Goal: Task Accomplishment & Management: Manage account settings

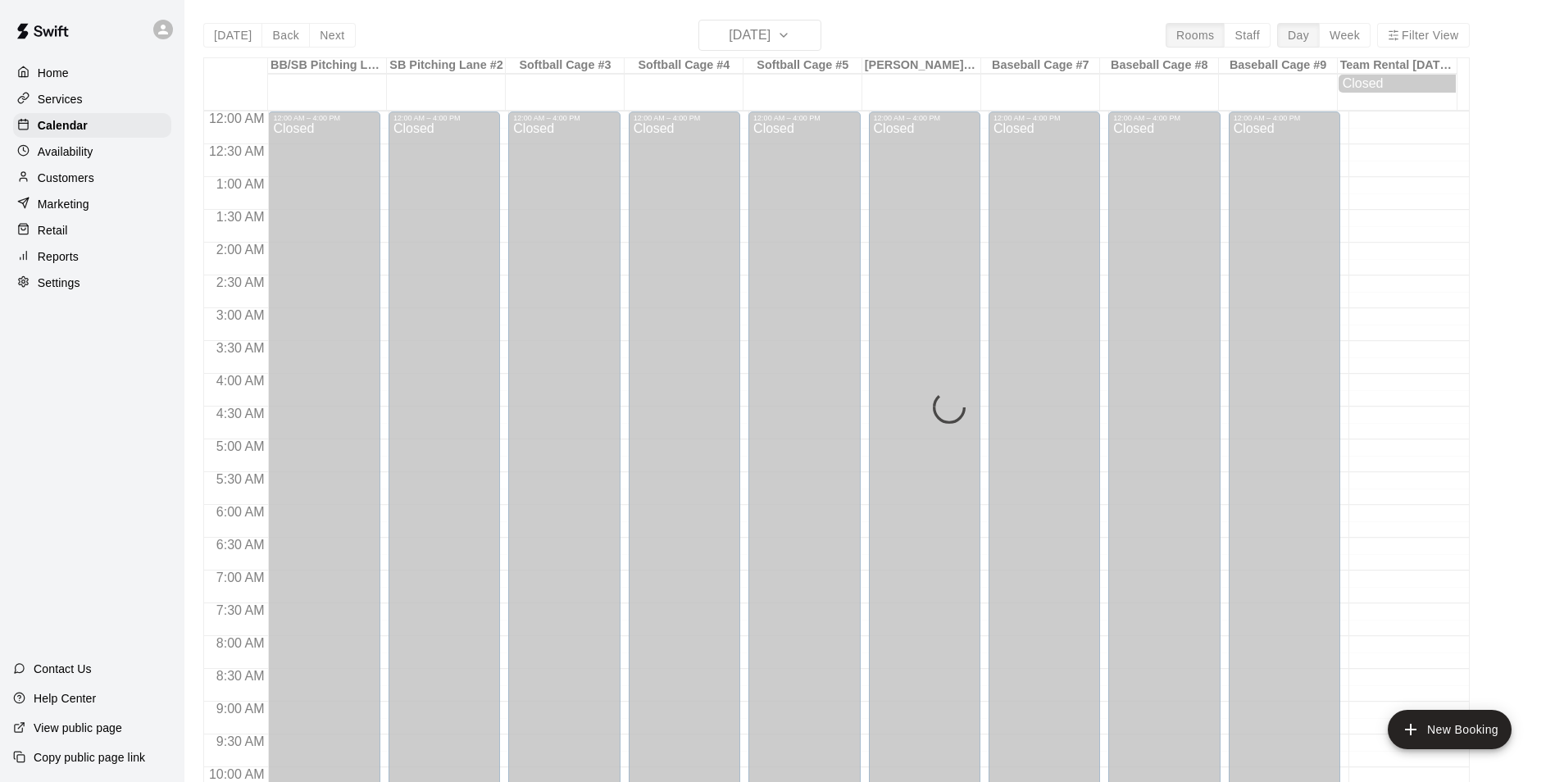
scroll to position [833, 0]
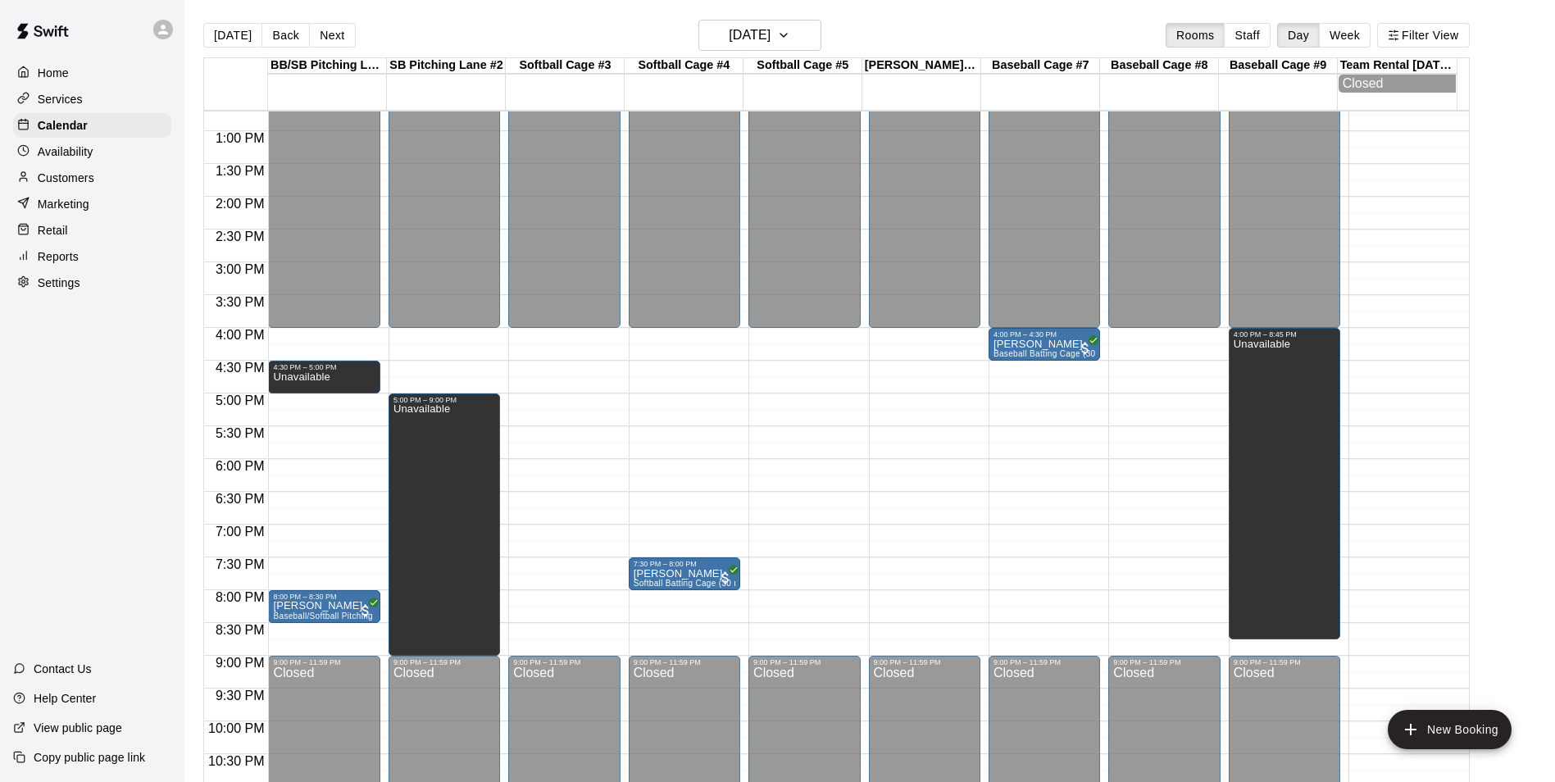
click at [734, 15] on main "[DATE] Back [DATE][DATE] Rooms Staff Day Week Filter View BB/[GEOGRAPHIC_DATA] …" at bounding box center [869, 404] width 1370 height 808
click at [745, 35] on h6 "[DATE]" at bounding box center [750, 35] width 42 height 23
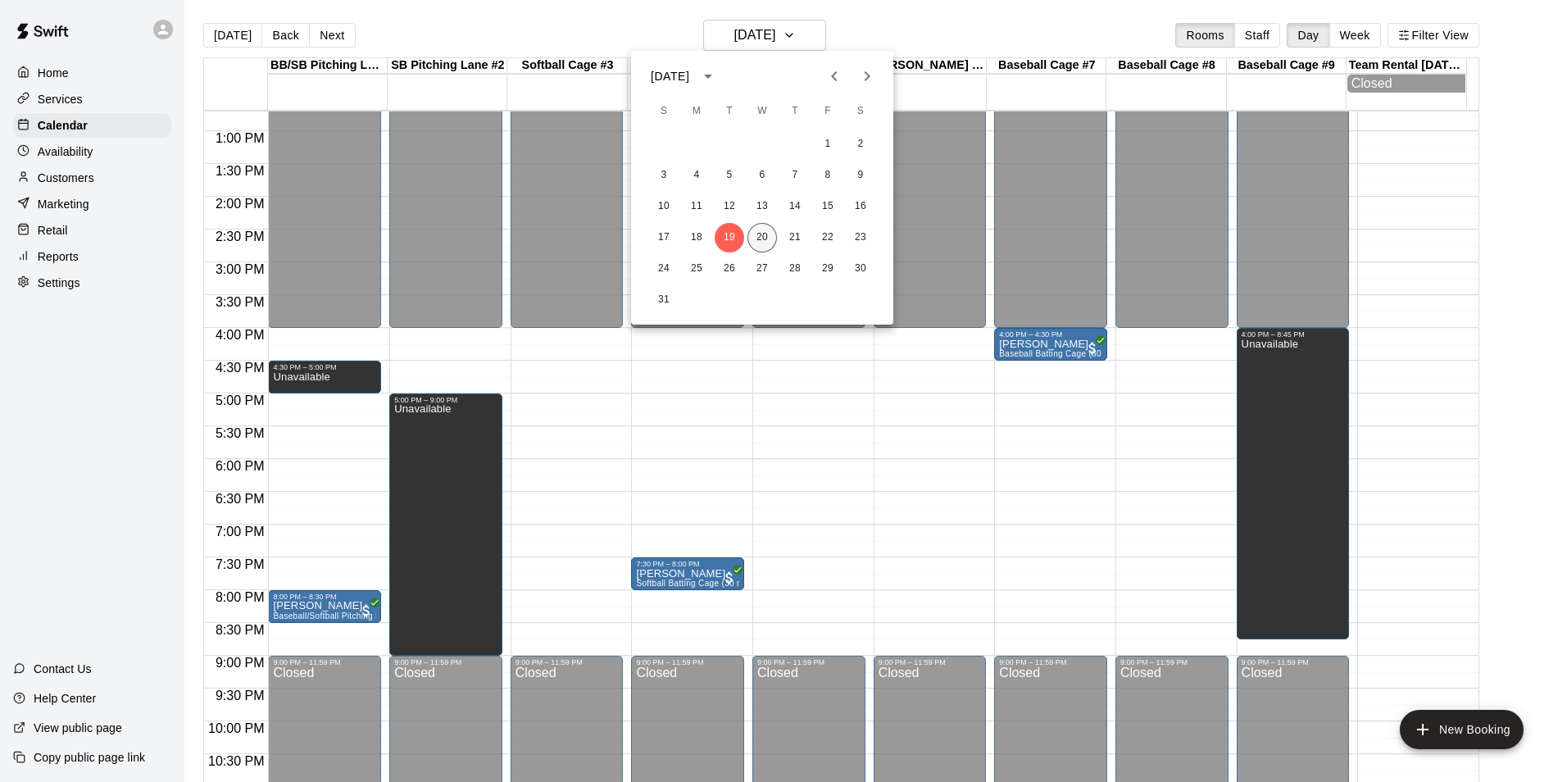
click at [765, 251] on button "20" at bounding box center [762, 238] width 30 height 30
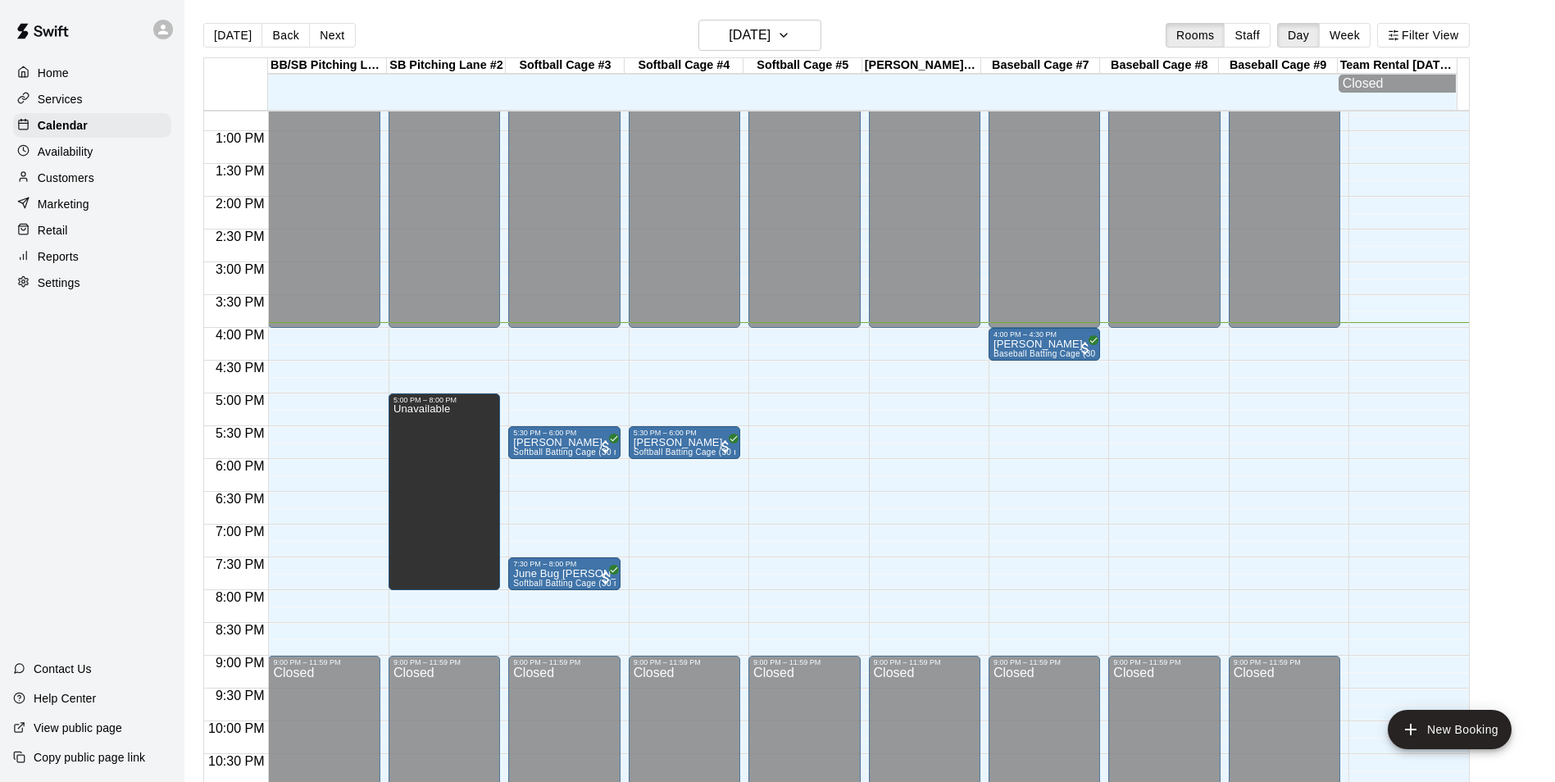
click at [783, 51] on div "[DATE] Back [DATE][DATE] Rooms Staff Day Week Filter View" at bounding box center [836, 39] width 1266 height 38
click at [770, 45] on h6 "[DATE]" at bounding box center [750, 35] width 42 height 23
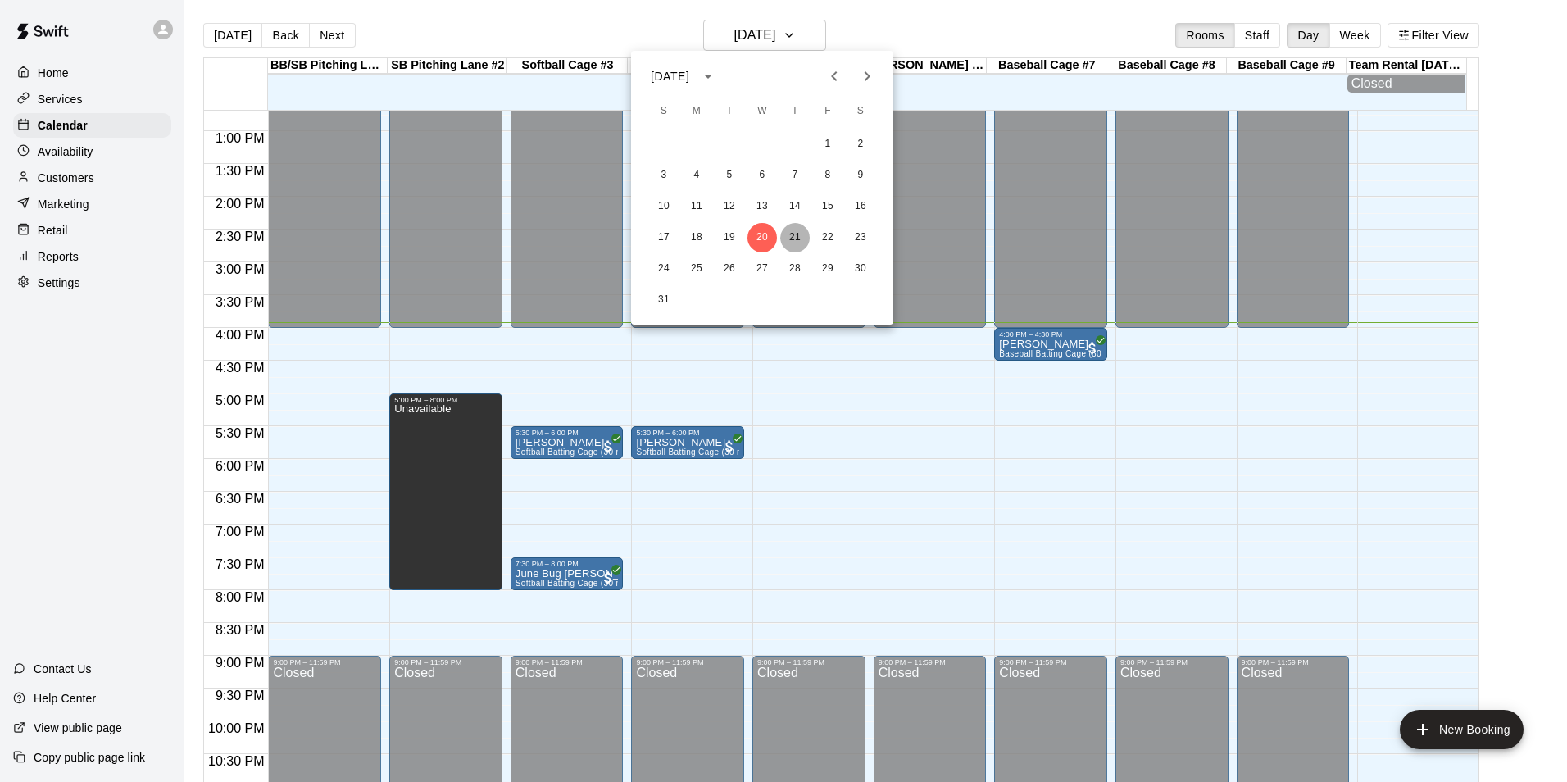
click at [802, 227] on button "21" at bounding box center [795, 238] width 30 height 30
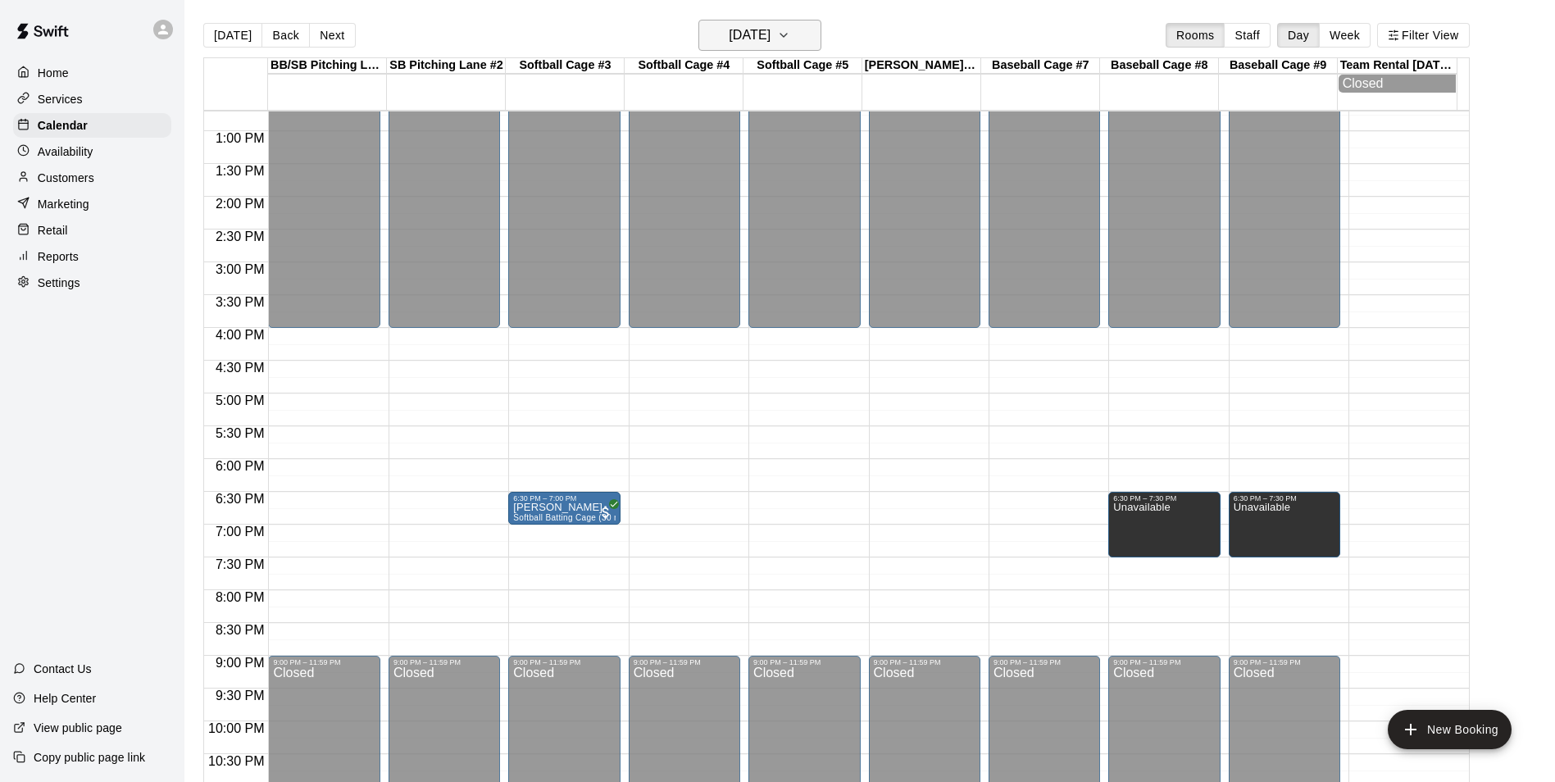
click at [803, 30] on button "[DATE]" at bounding box center [759, 35] width 123 height 31
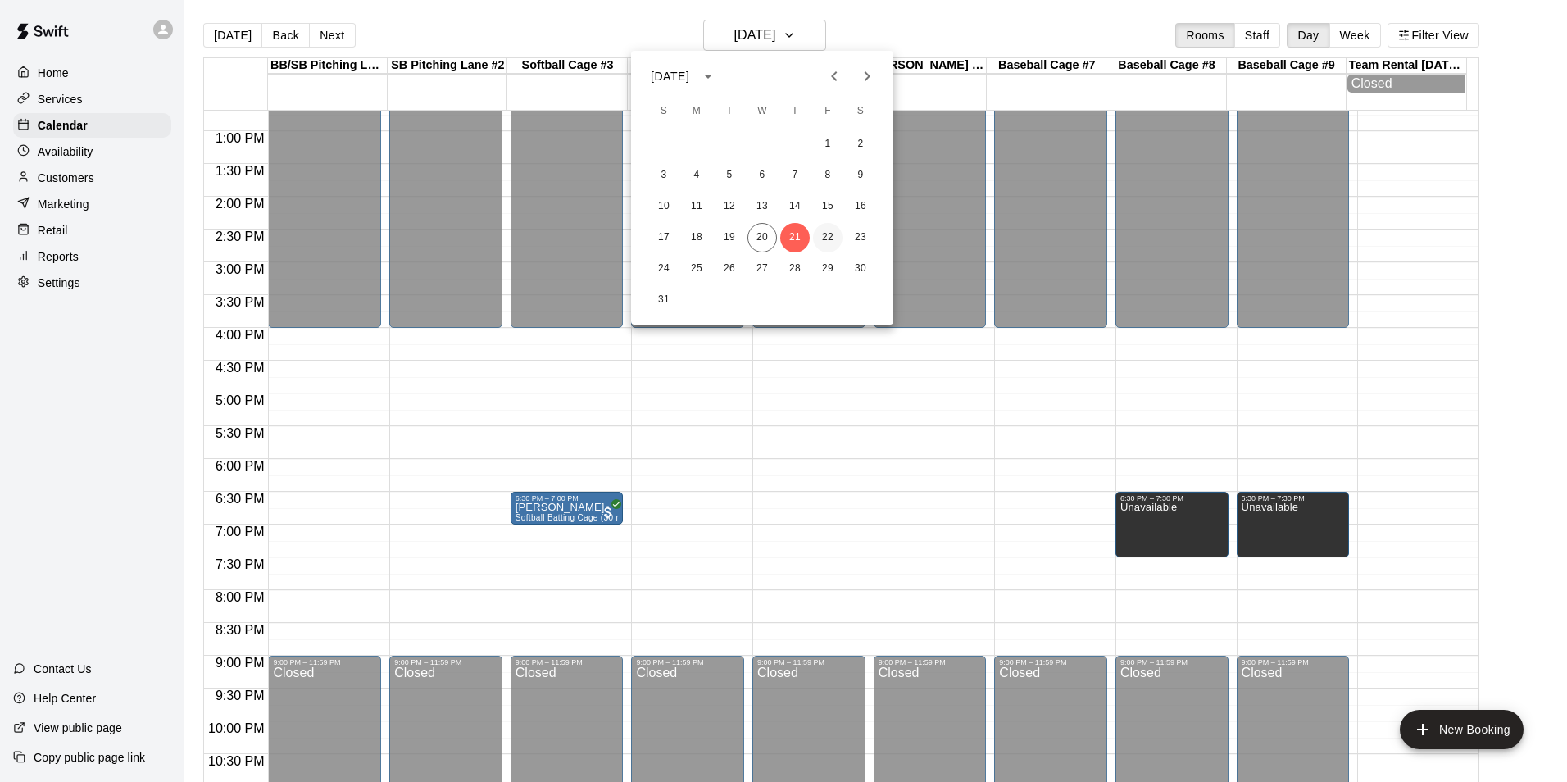
click at [819, 244] on button "22" at bounding box center [828, 238] width 30 height 30
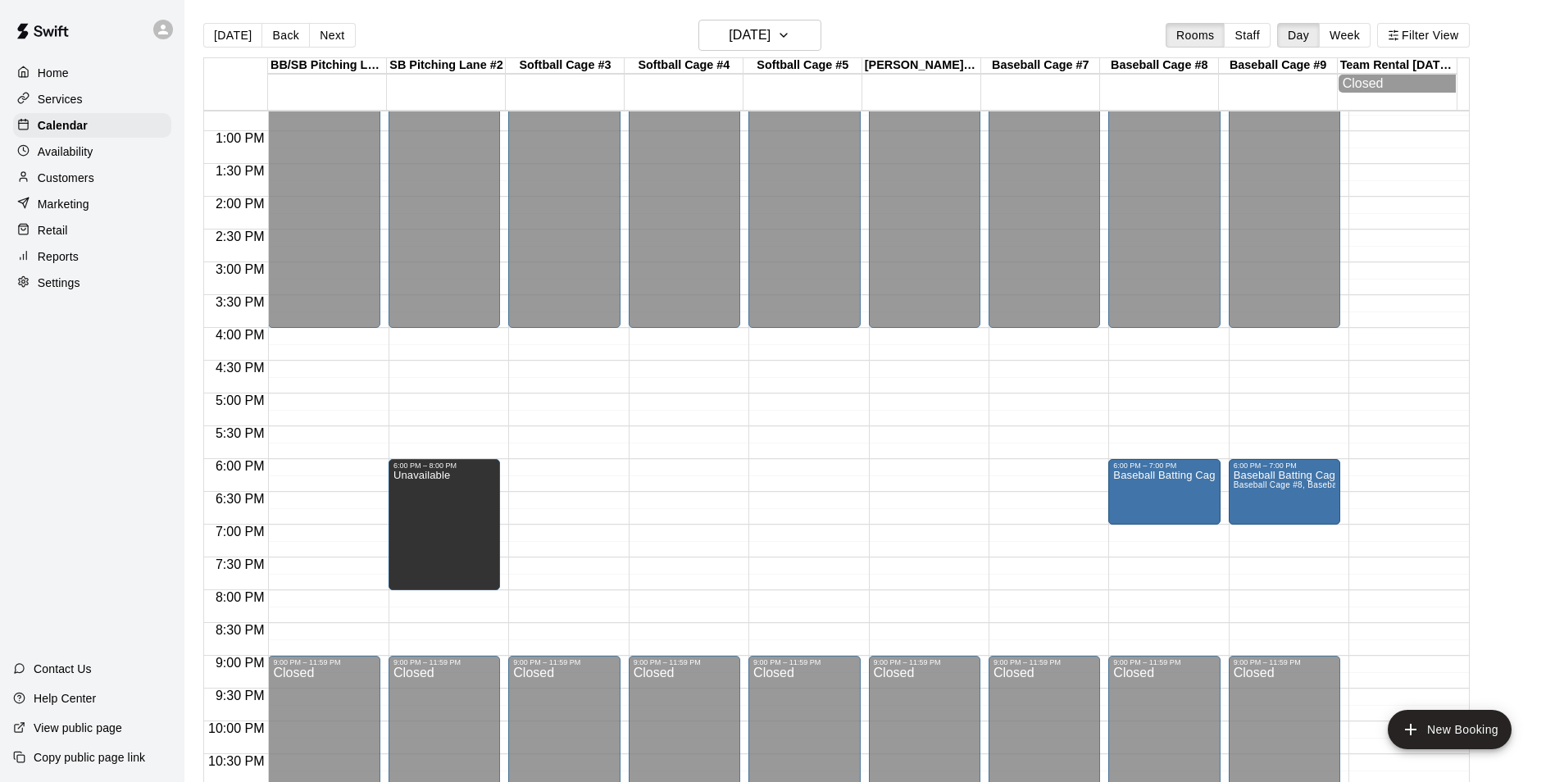
click at [412, 493] on icon "edit" at bounding box center [408, 492] width 20 height 20
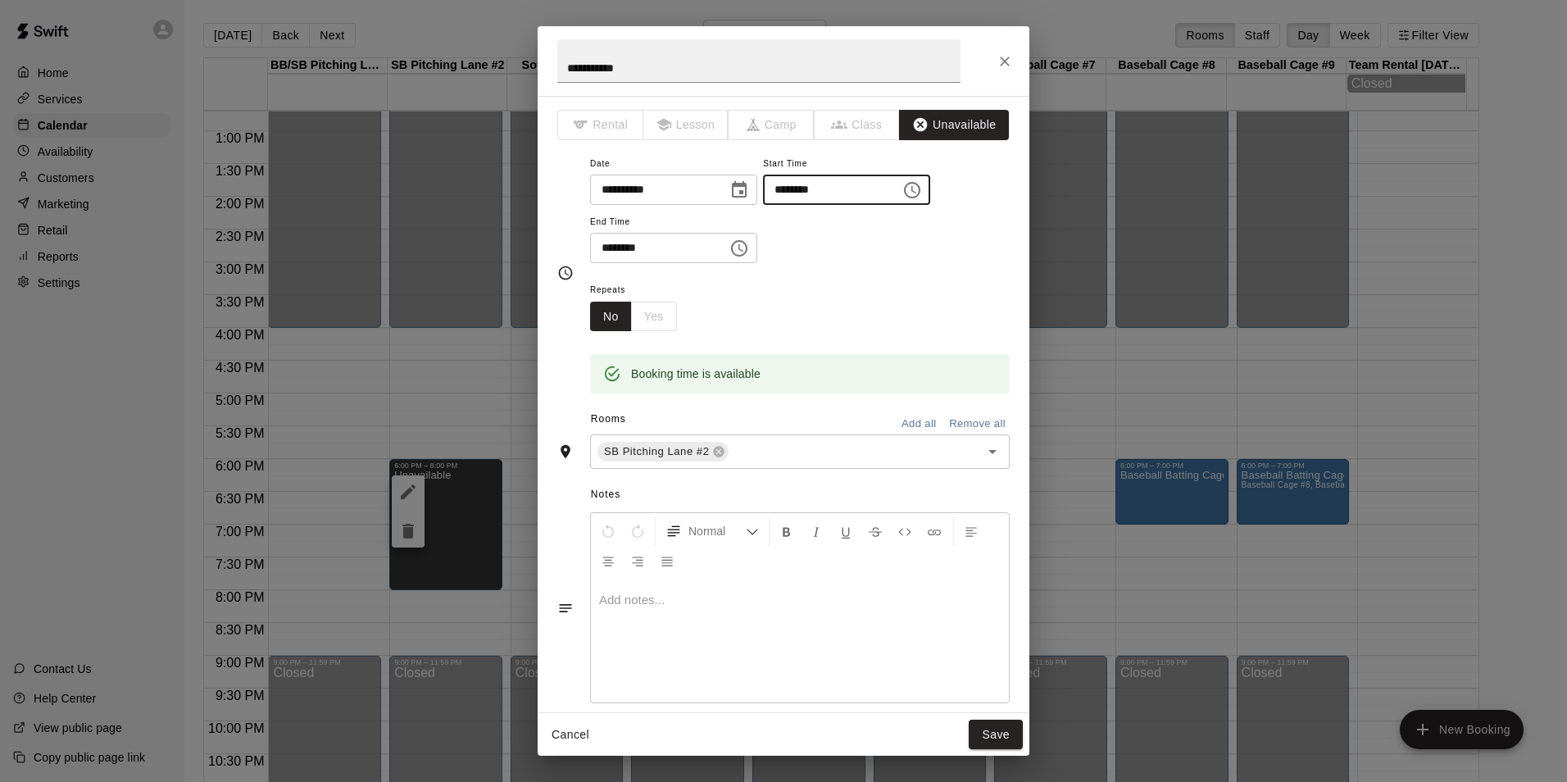
click at [794, 193] on input "********" at bounding box center [826, 190] width 126 height 30
type input "********"
click at [882, 314] on div "Repeats No Yes" at bounding box center [800, 305] width 420 height 52
click at [1009, 739] on button "Save" at bounding box center [996, 735] width 54 height 30
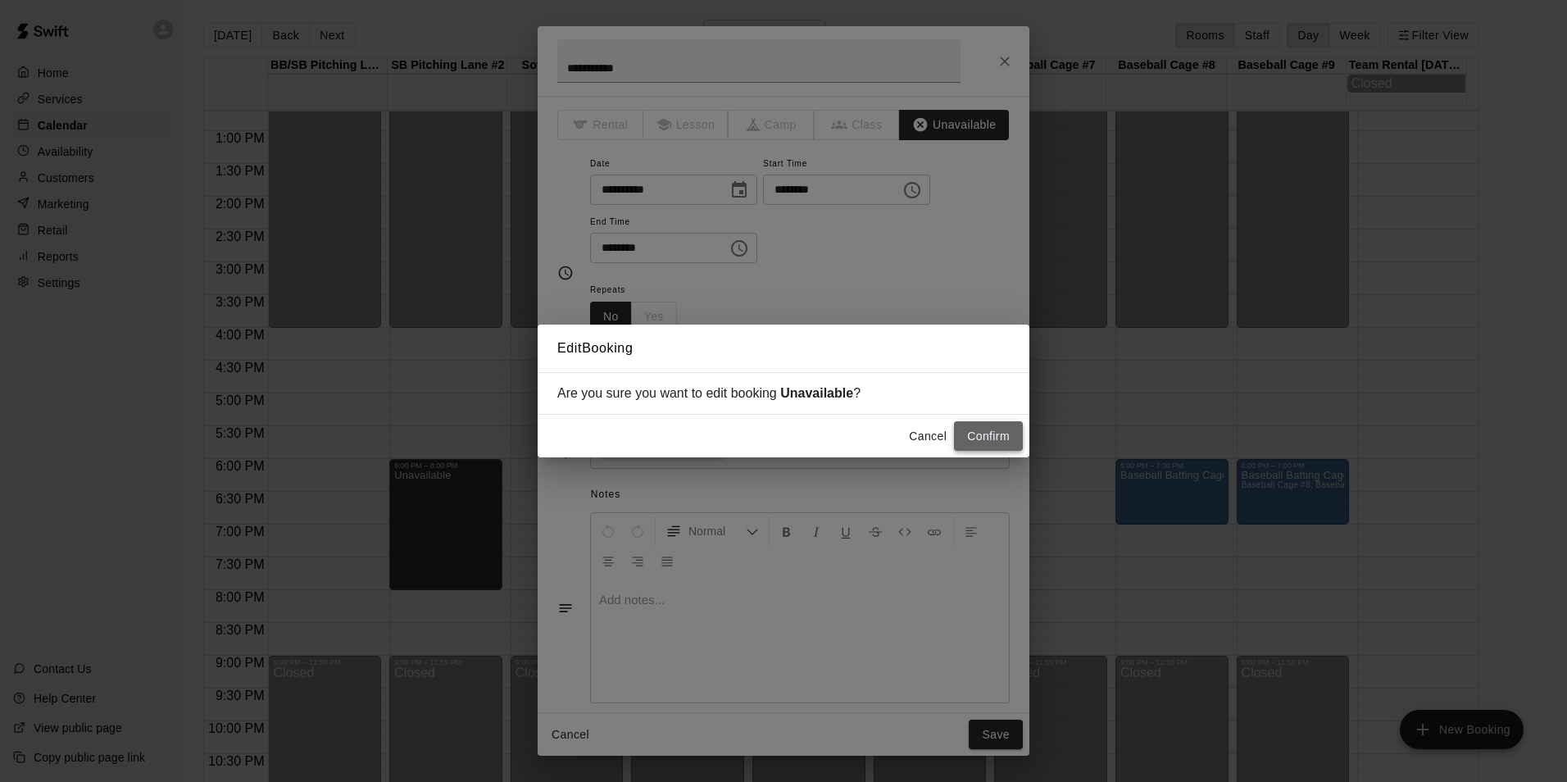
click at [993, 434] on button "Confirm" at bounding box center [988, 436] width 69 height 30
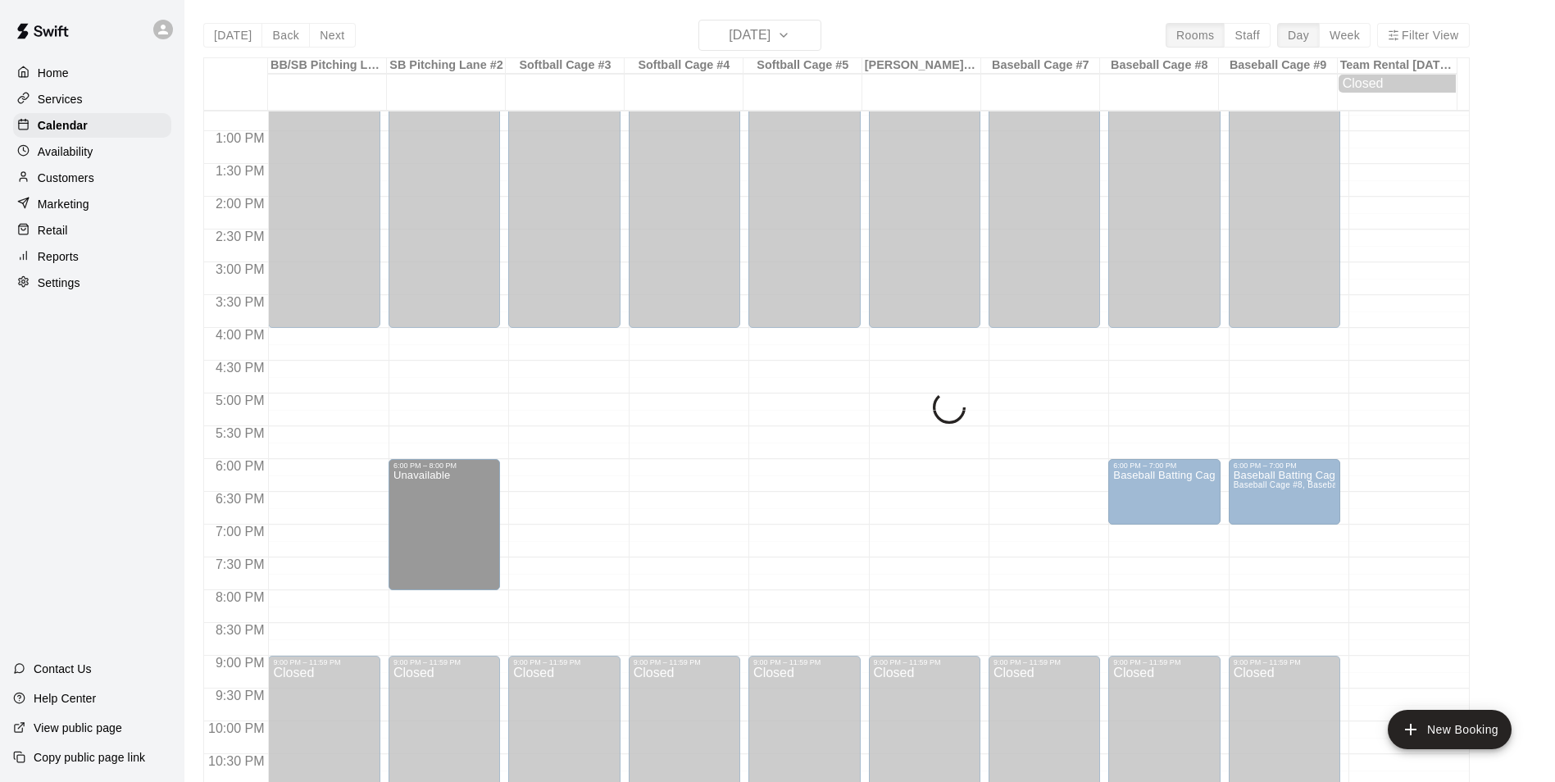
click at [752, 37] on div "[DATE] Back [DATE][DATE] Rooms Staff Day Week Filter View BB/SB [GEOGRAPHIC_DAT…" at bounding box center [836, 411] width 1266 height 782
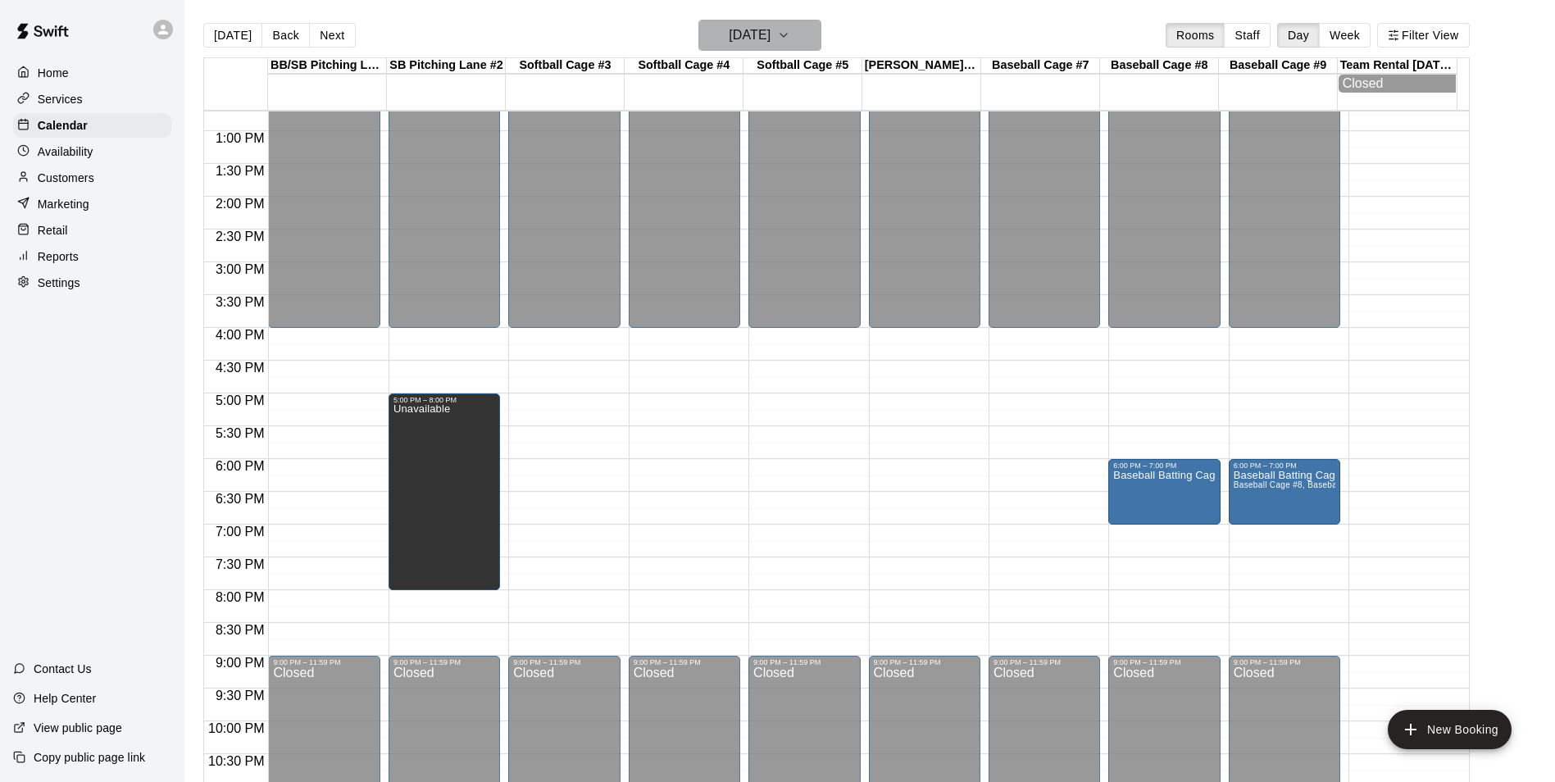
click at [752, 37] on h6 "[DATE]" at bounding box center [750, 35] width 42 height 23
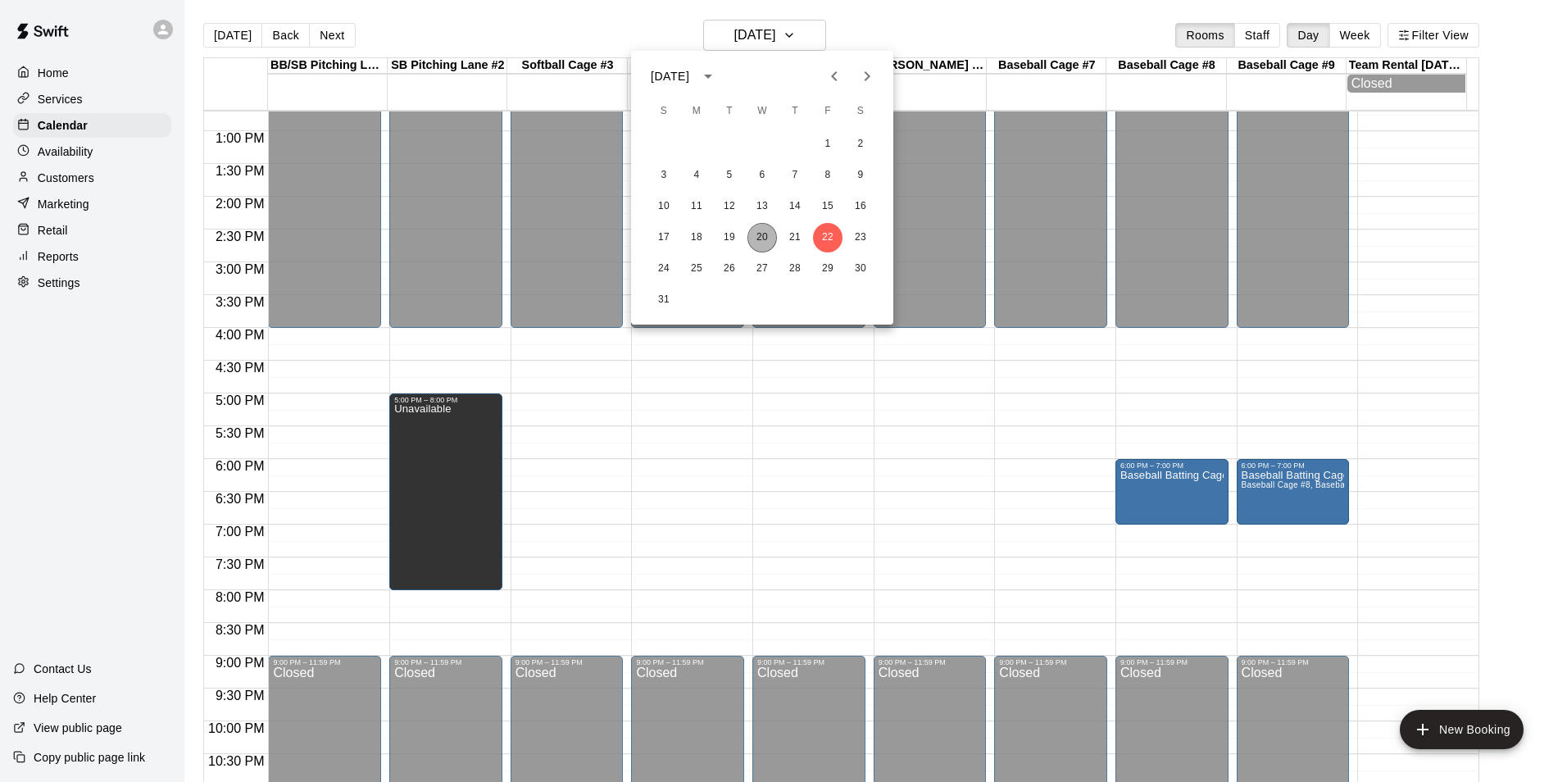
click at [759, 234] on button "20" at bounding box center [762, 238] width 30 height 30
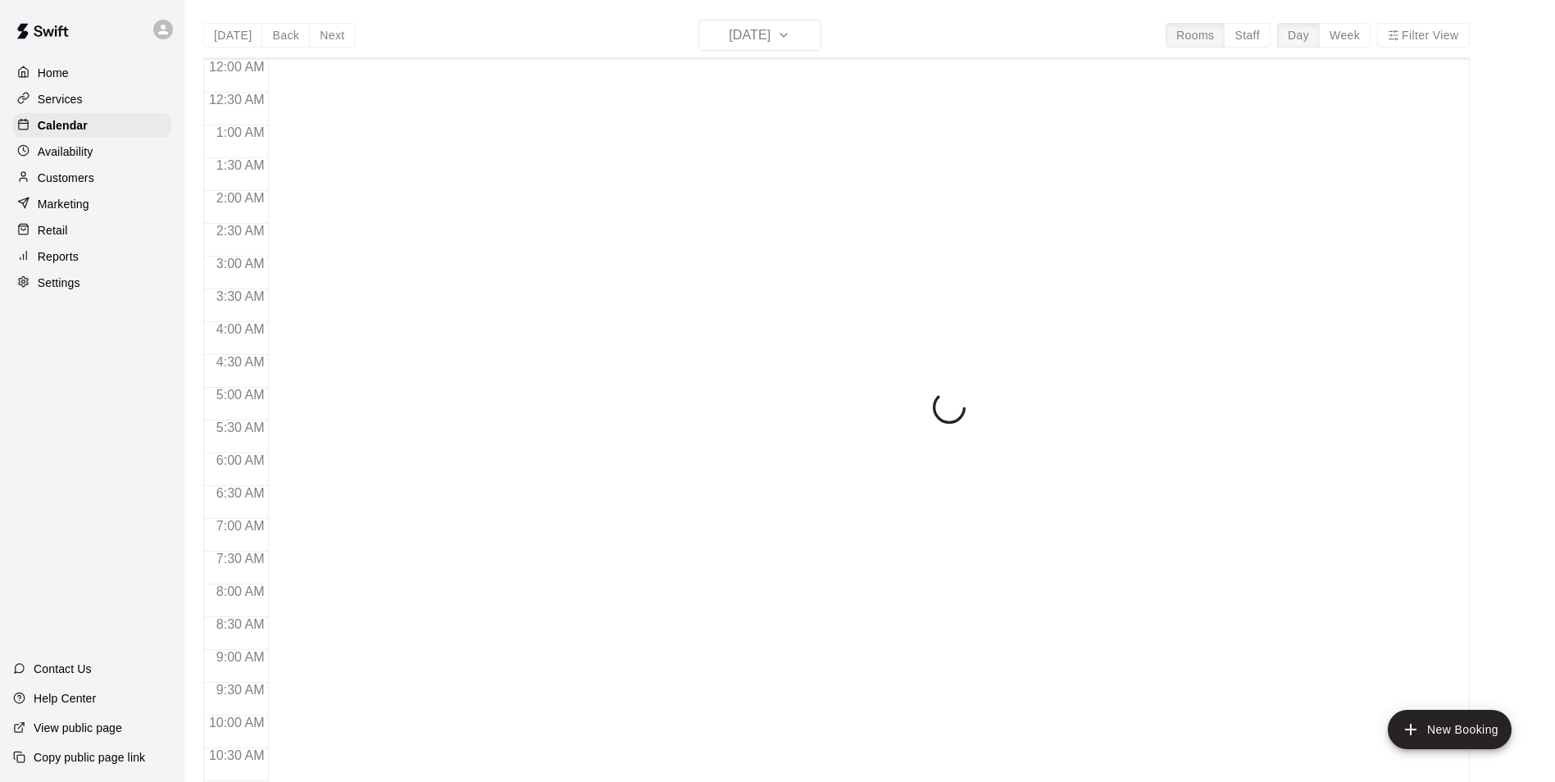
scroll to position [833, 0]
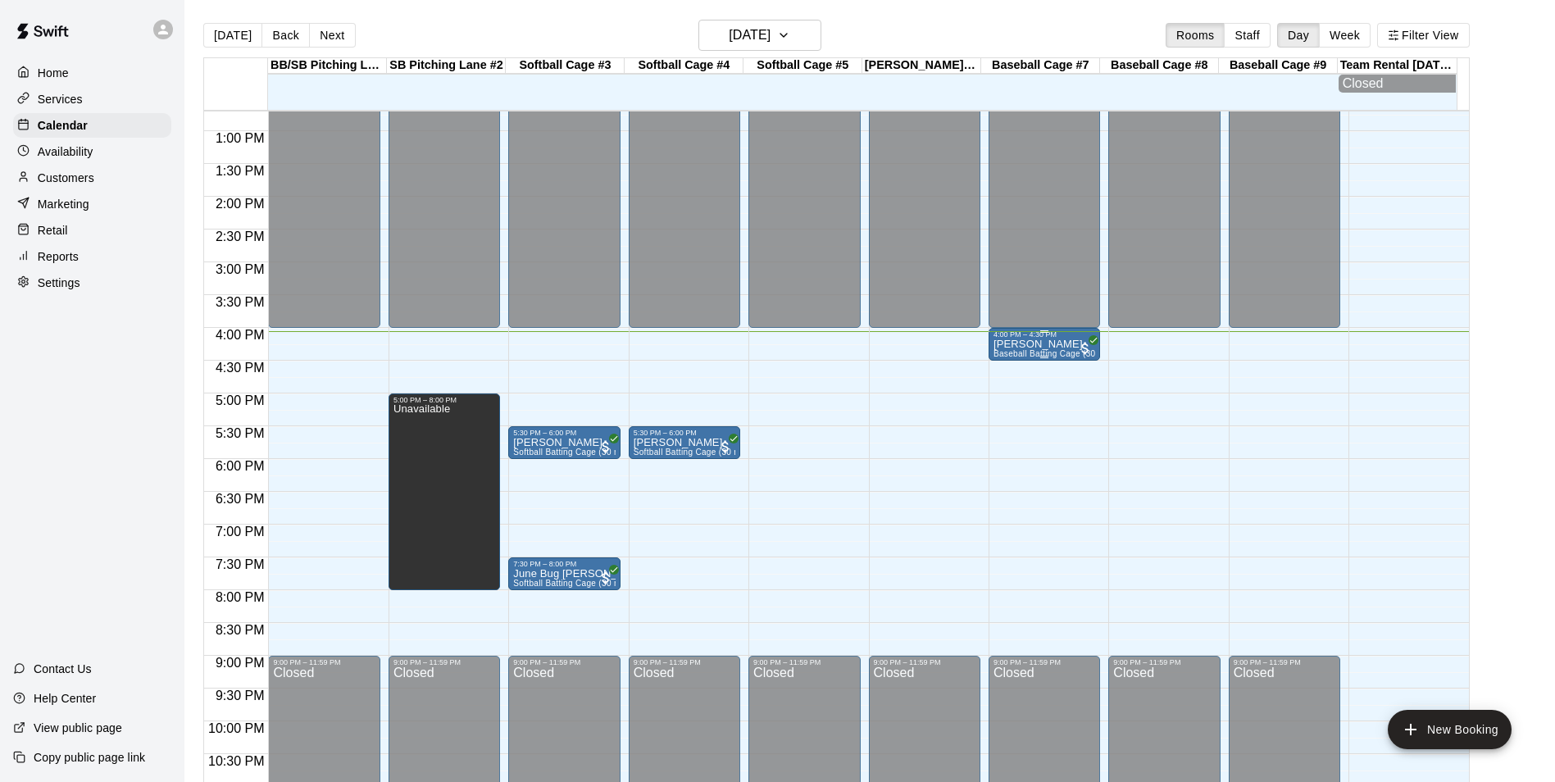
click at [1071, 338] on div "4:00 PM – 4:30 PM" at bounding box center [1044, 334] width 102 height 8
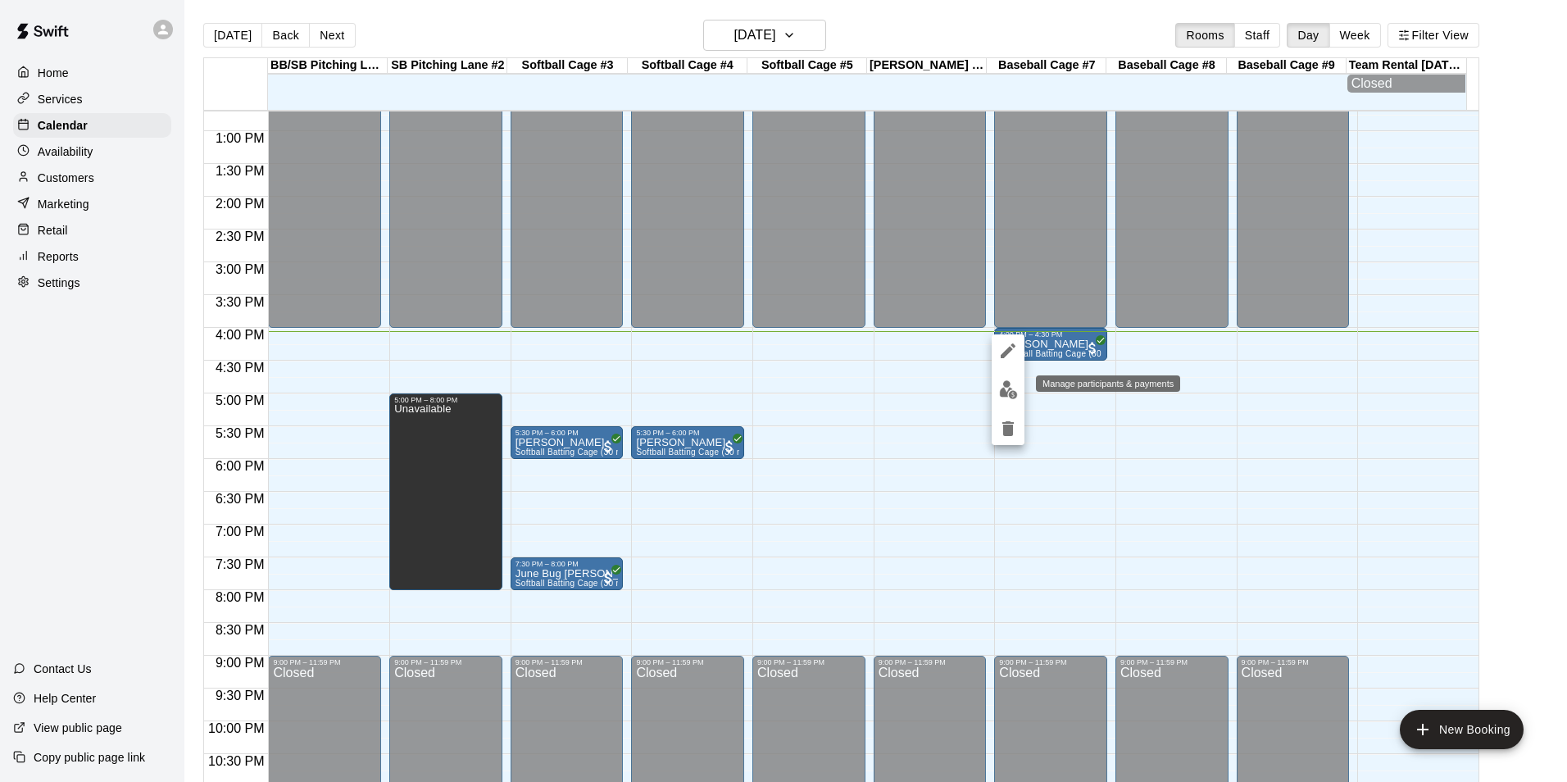
click at [1006, 397] on img "edit" at bounding box center [1008, 389] width 19 height 19
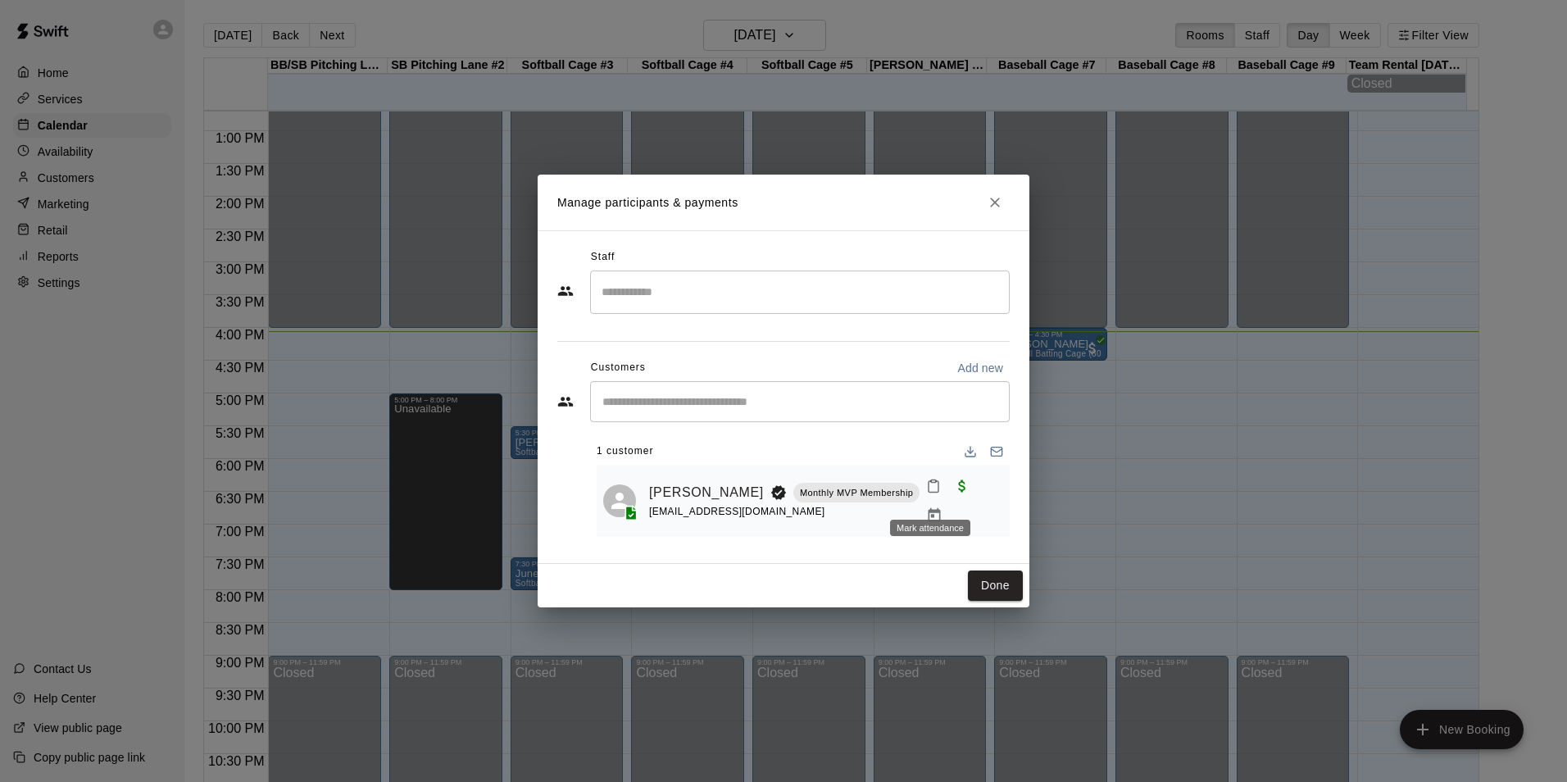
click at [929, 493] on icon "Mark attendance" at bounding box center [933, 486] width 15 height 15
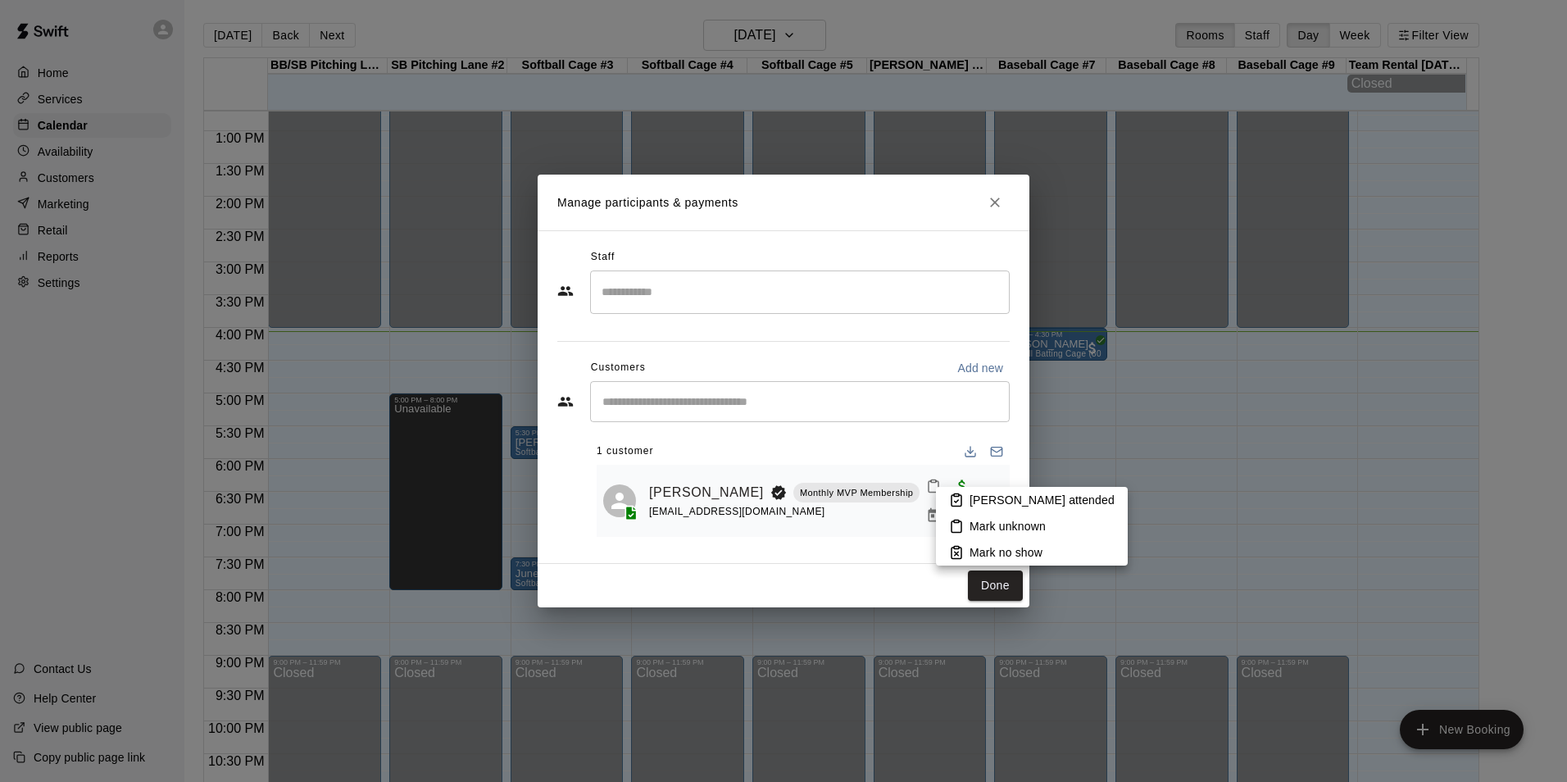
click at [1038, 500] on p "Mark attended" at bounding box center [1042, 500] width 145 height 16
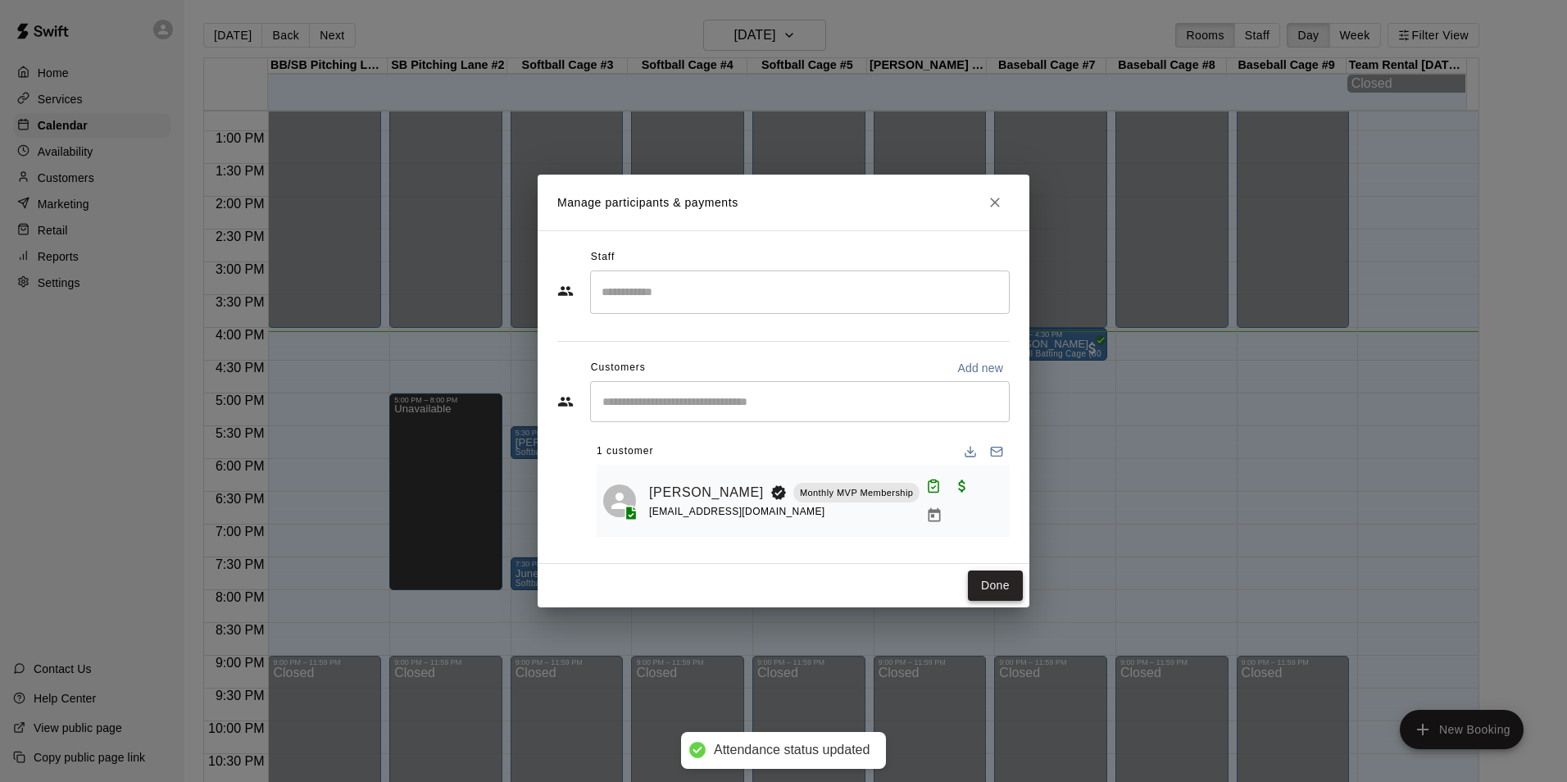
click at [1008, 586] on button "Done" at bounding box center [995, 585] width 55 height 30
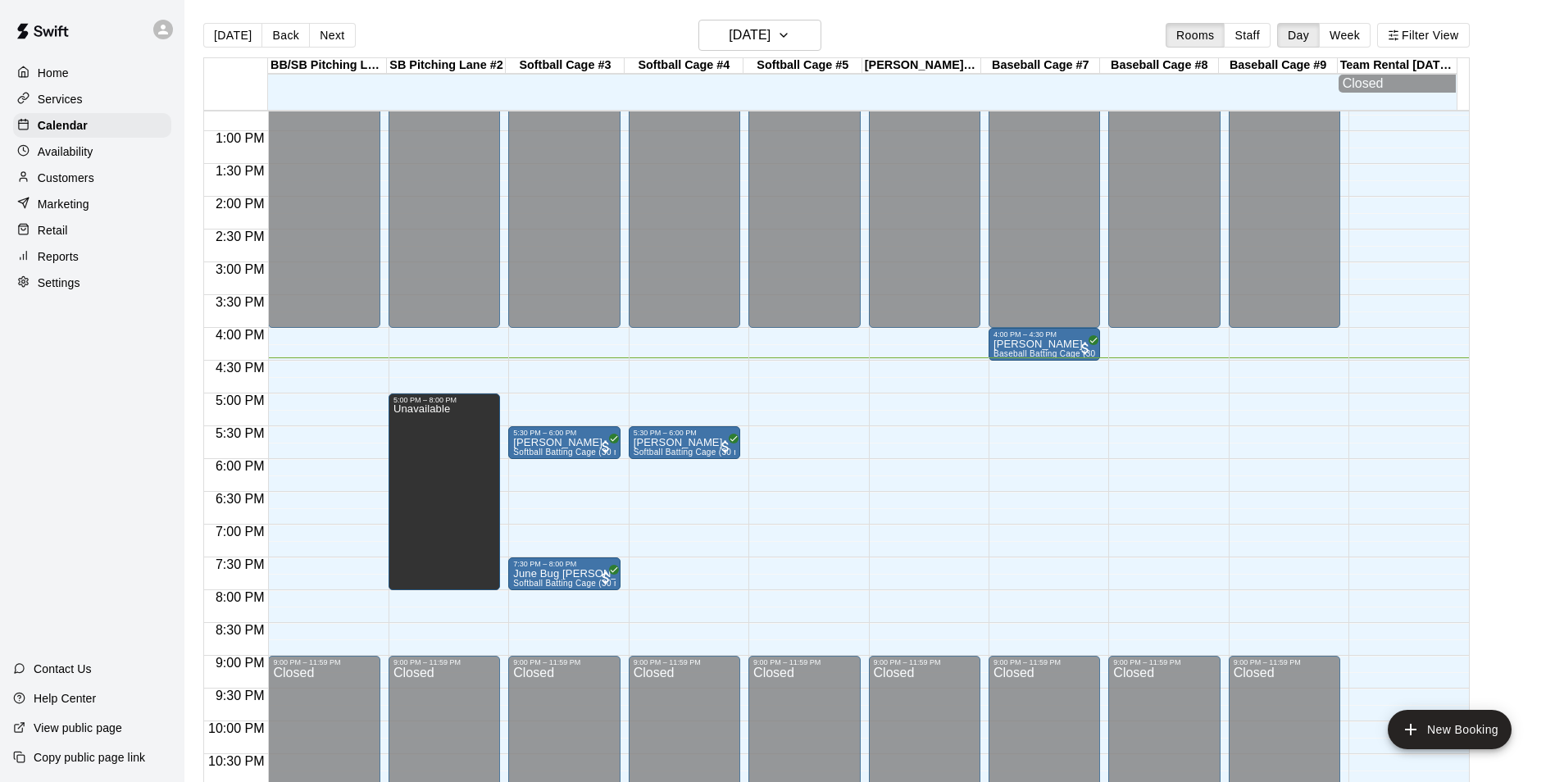
click at [1290, 366] on div "12:00 AM – 4:00 PM Closed 9:00 PM – 11:59 PM Closed" at bounding box center [1284, 66] width 111 height 1574
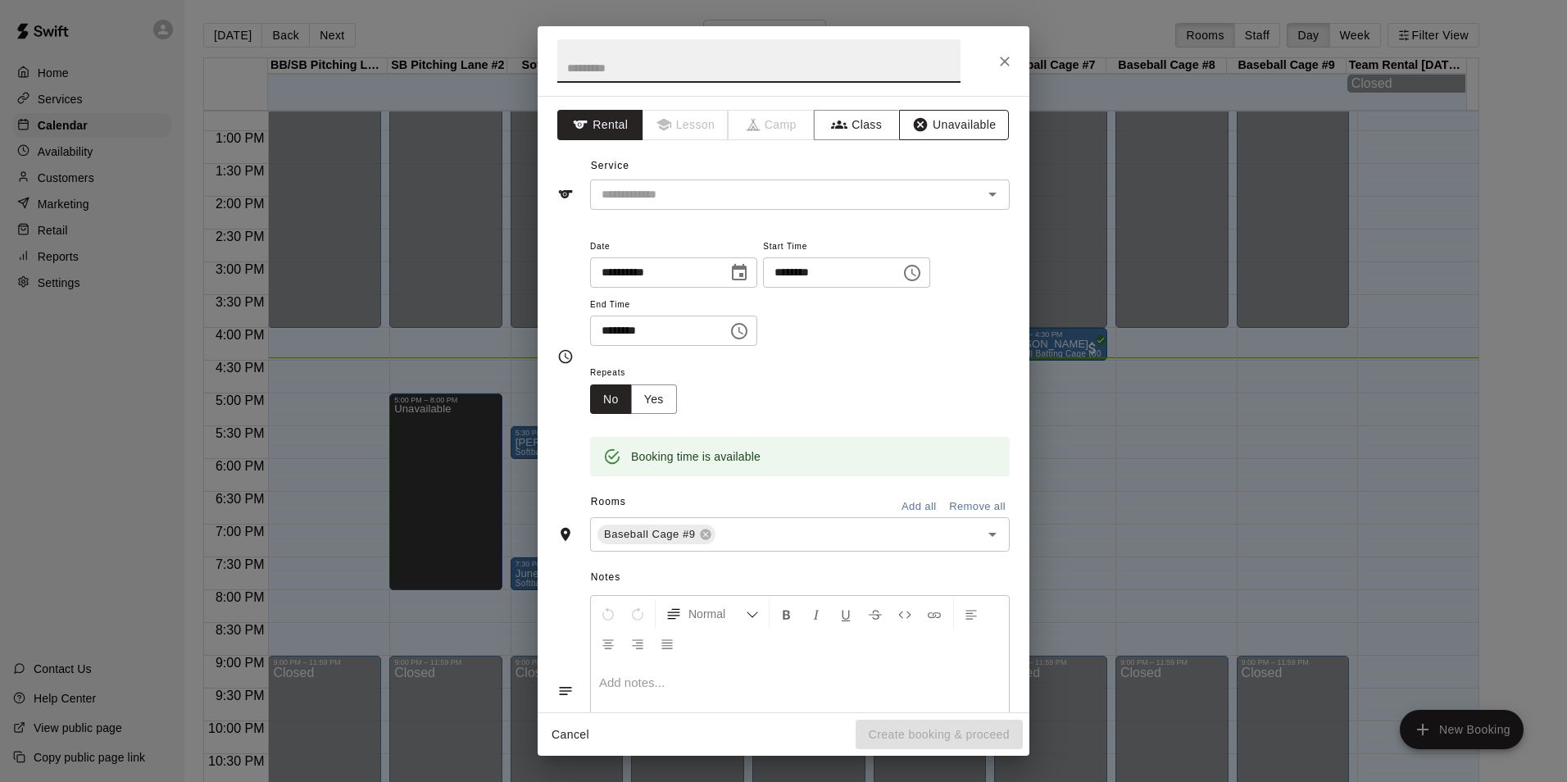
click at [956, 134] on button "Unavailable" at bounding box center [954, 125] width 110 height 30
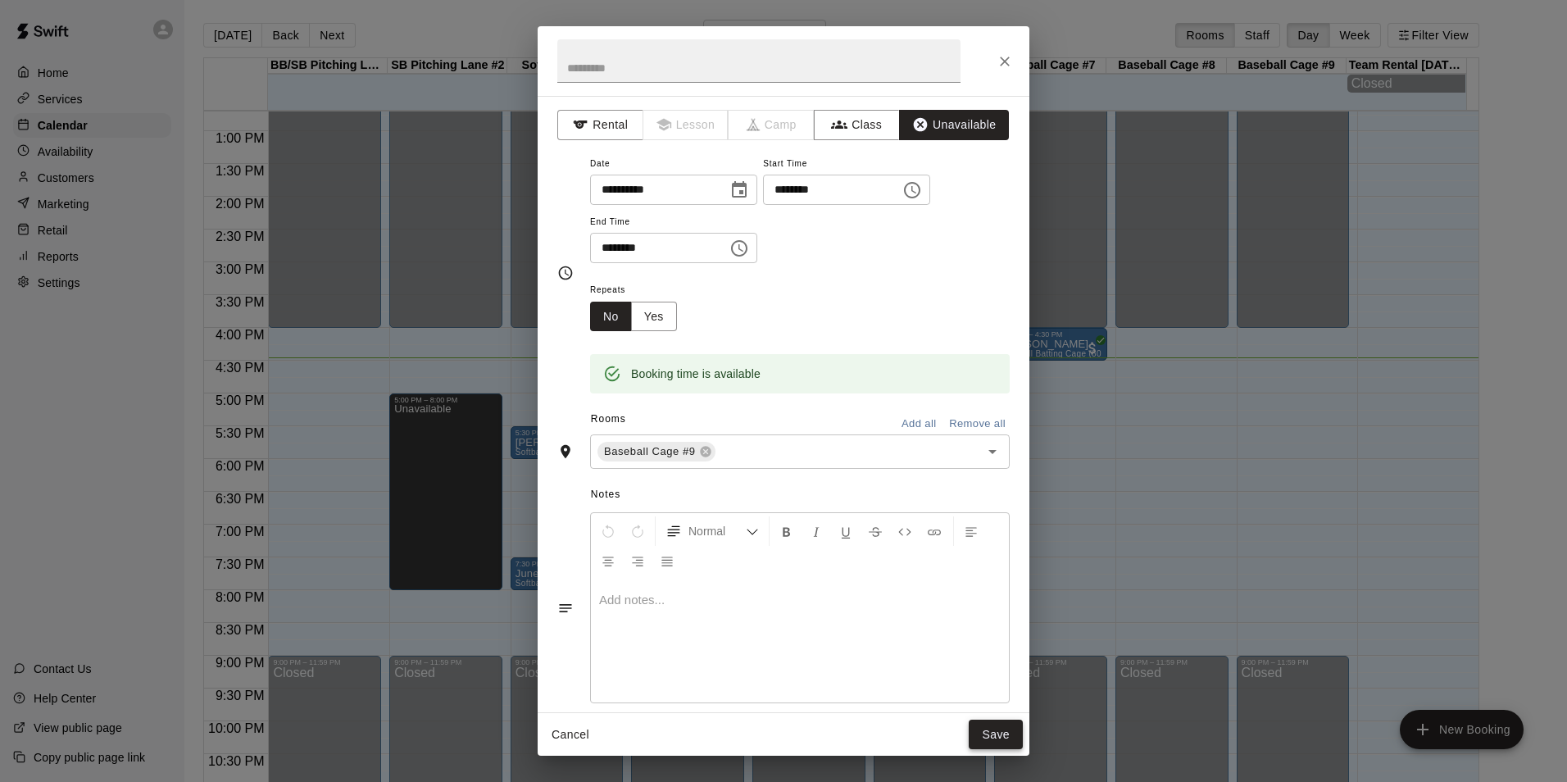
click at [997, 725] on button "Save" at bounding box center [996, 735] width 54 height 30
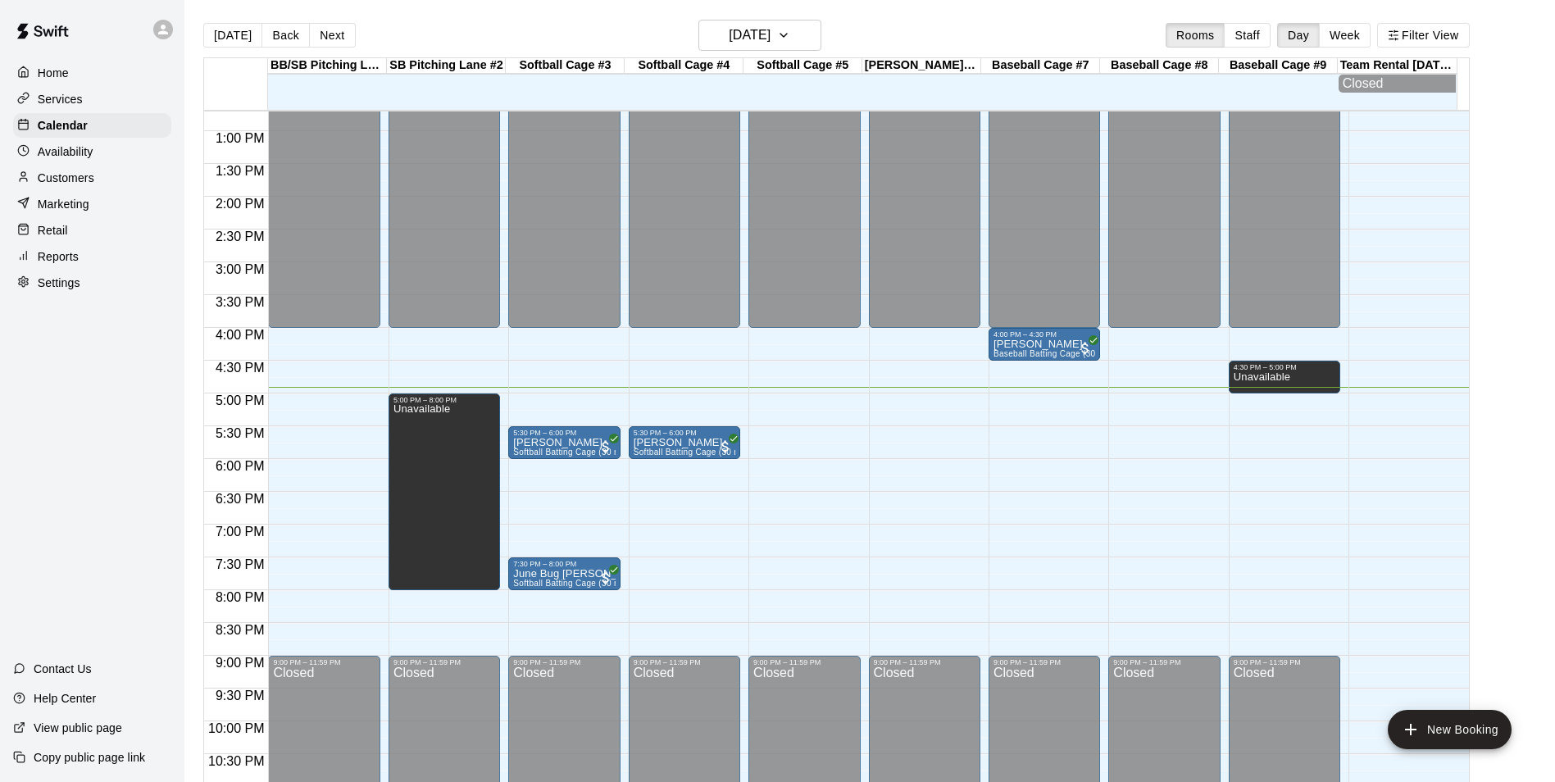
click at [90, 179] on p "Customers" at bounding box center [66, 178] width 57 height 16
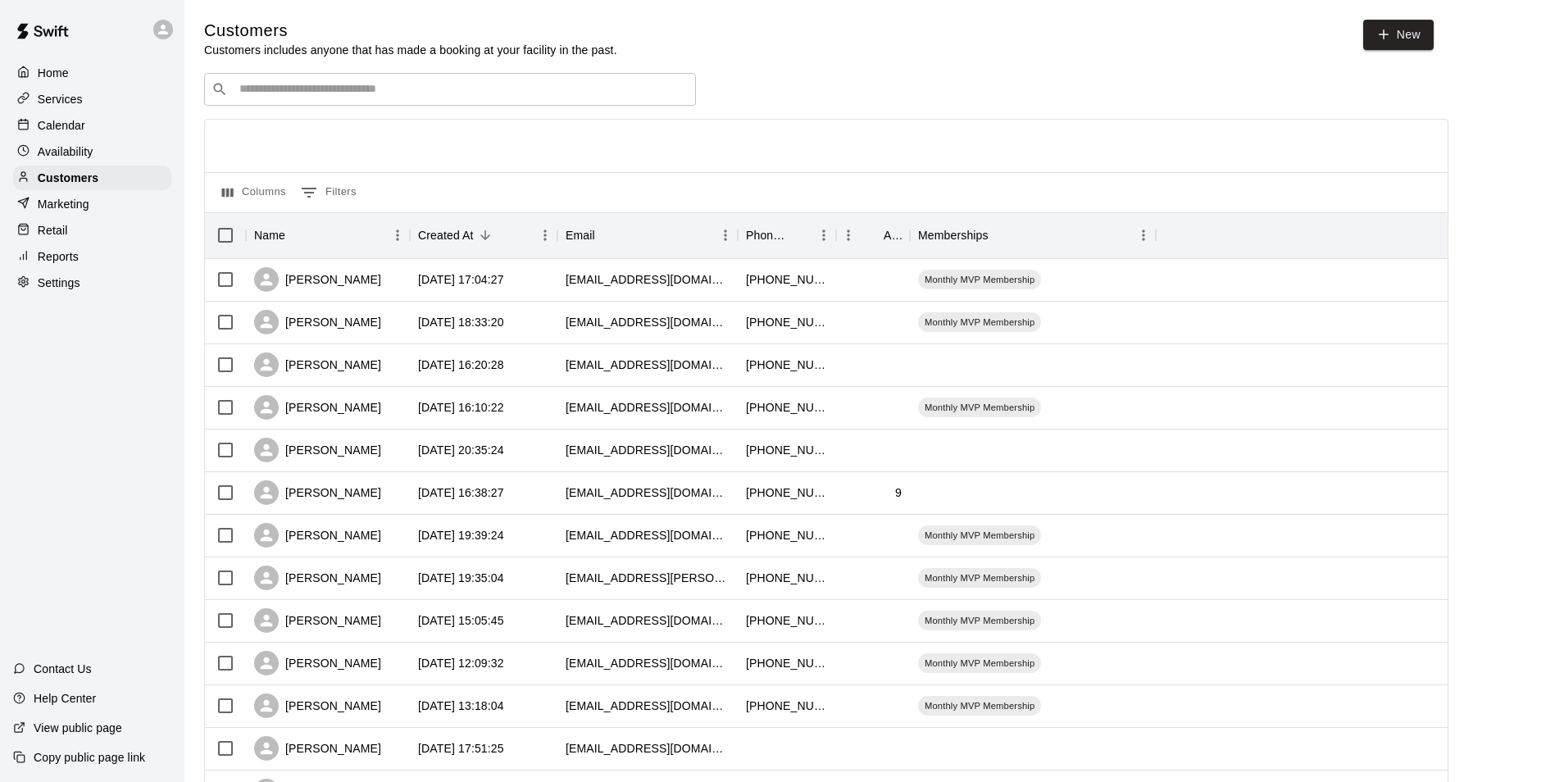
click at [342, 93] on input "Search customers by name or email" at bounding box center [461, 89] width 454 height 16
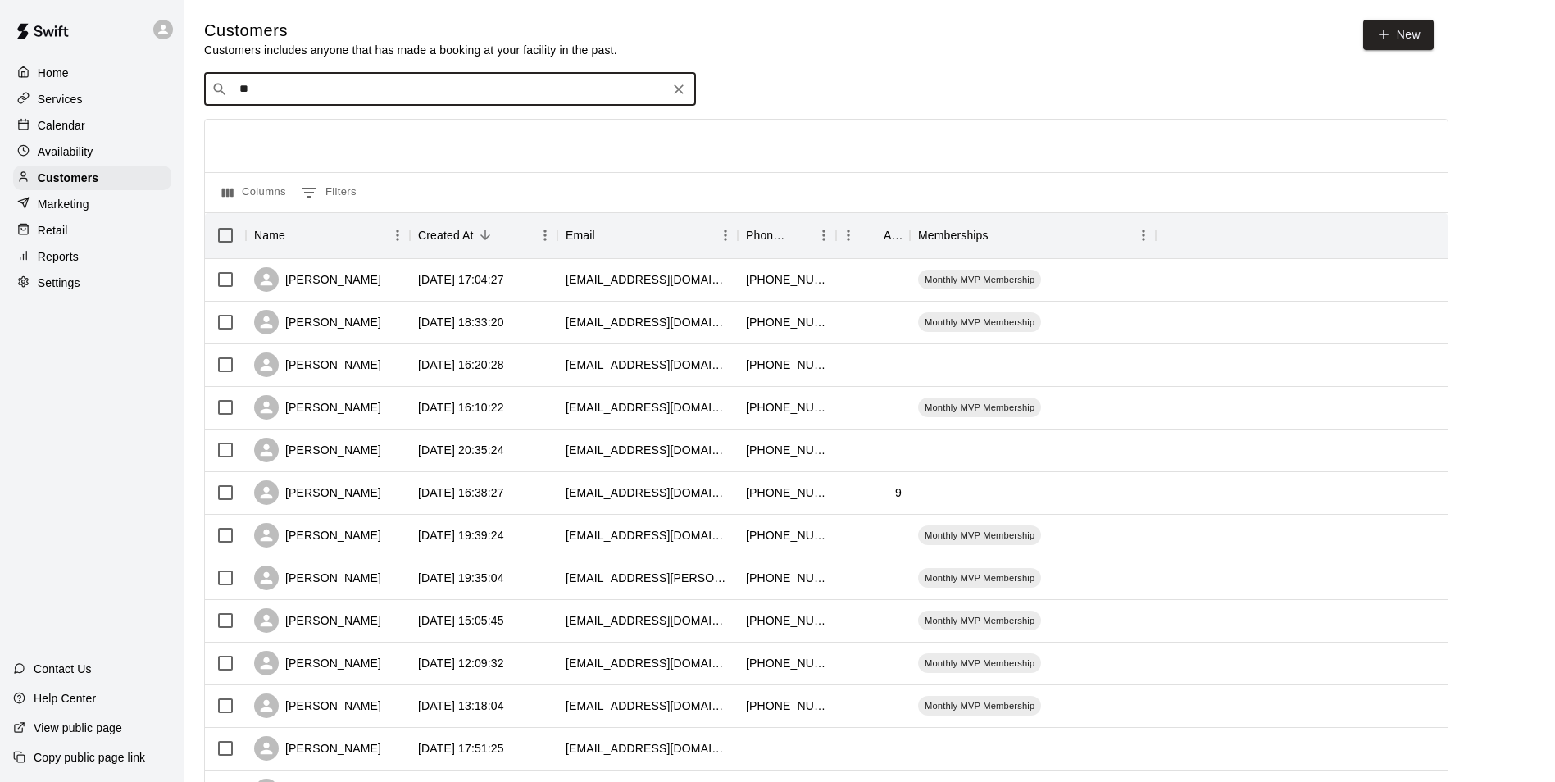
type input "*"
type input "****"
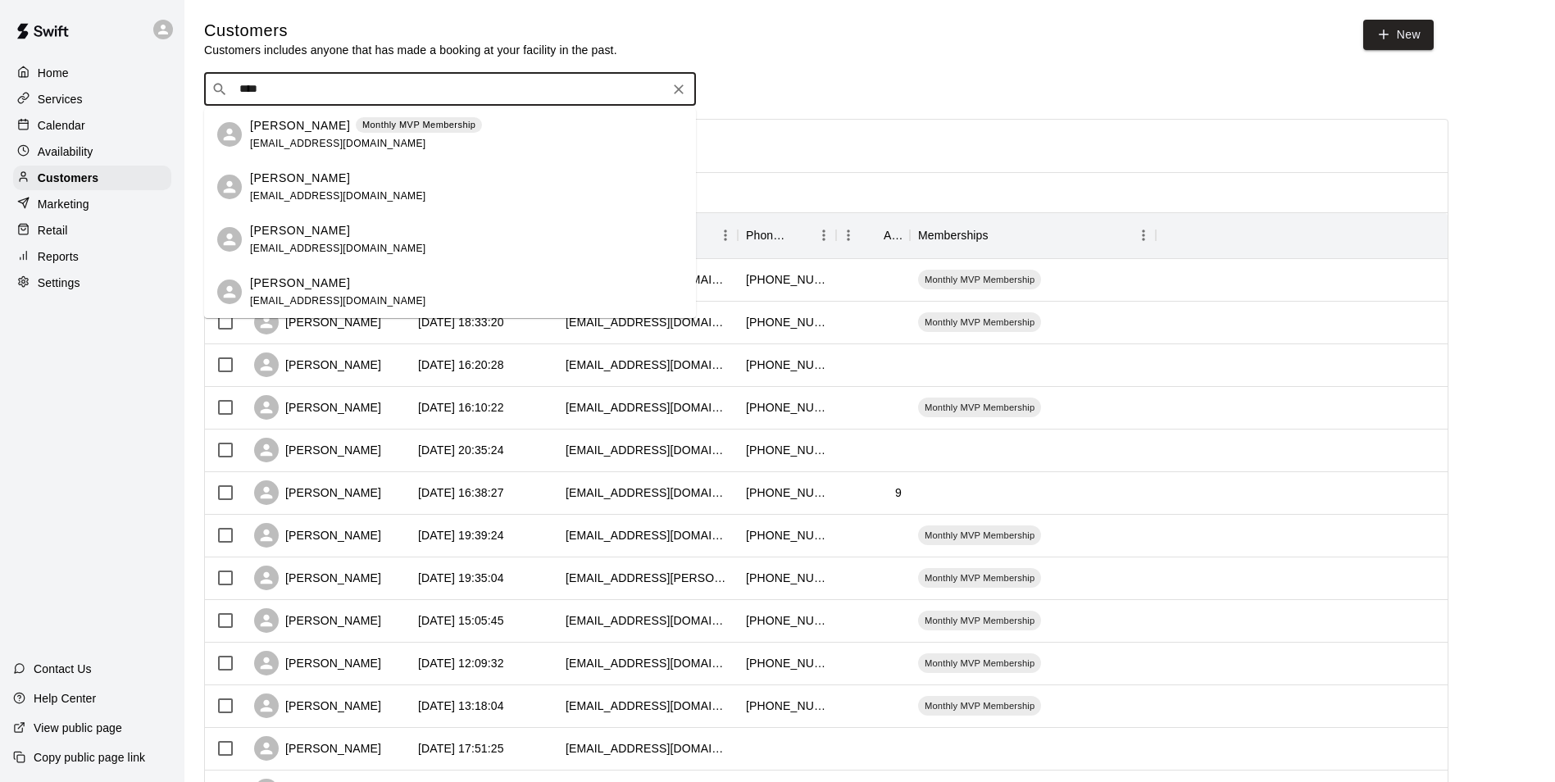
click at [288, 129] on p "[PERSON_NAME]" at bounding box center [300, 125] width 100 height 17
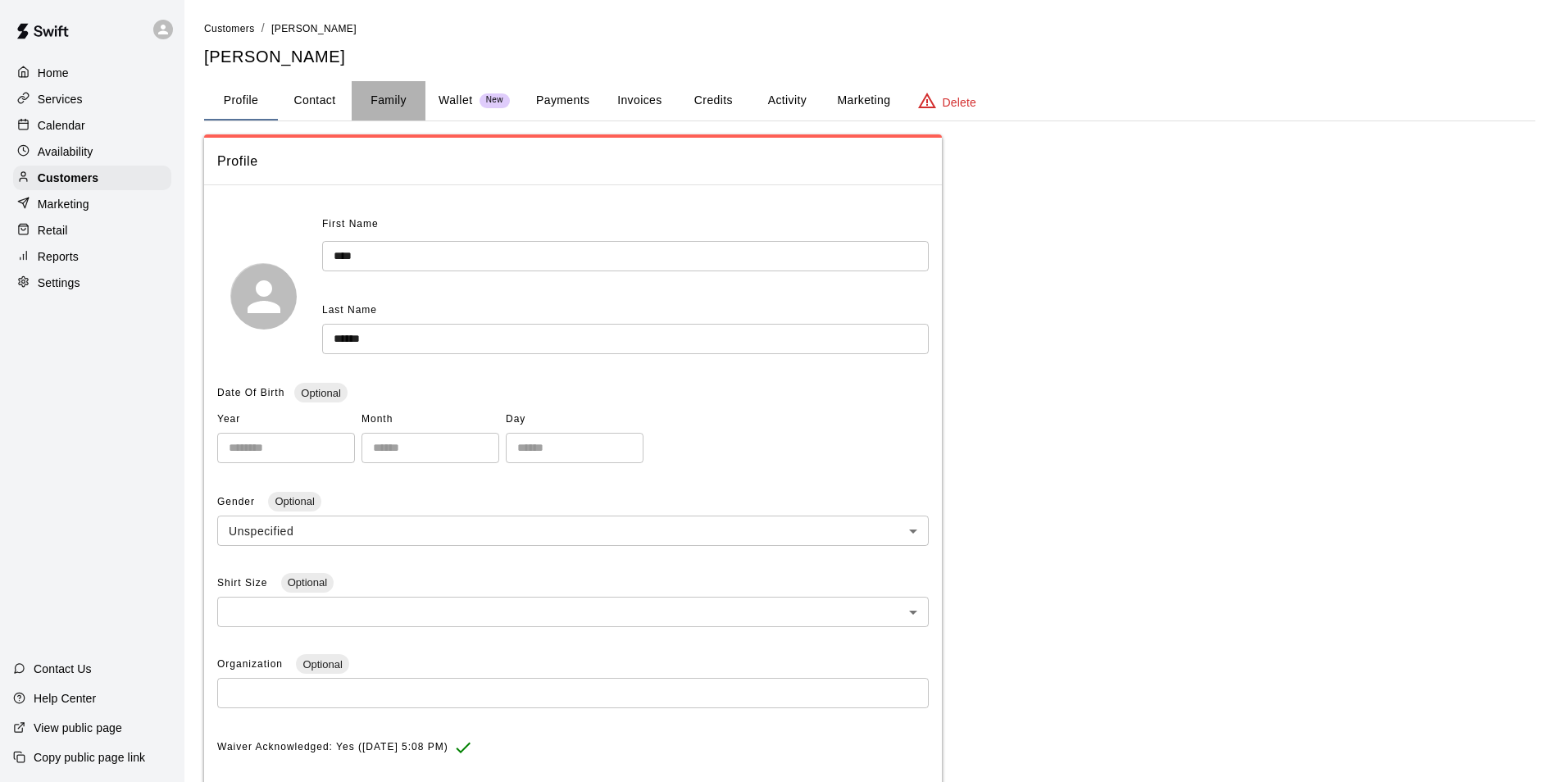
click at [391, 102] on button "Family" at bounding box center [389, 100] width 74 height 39
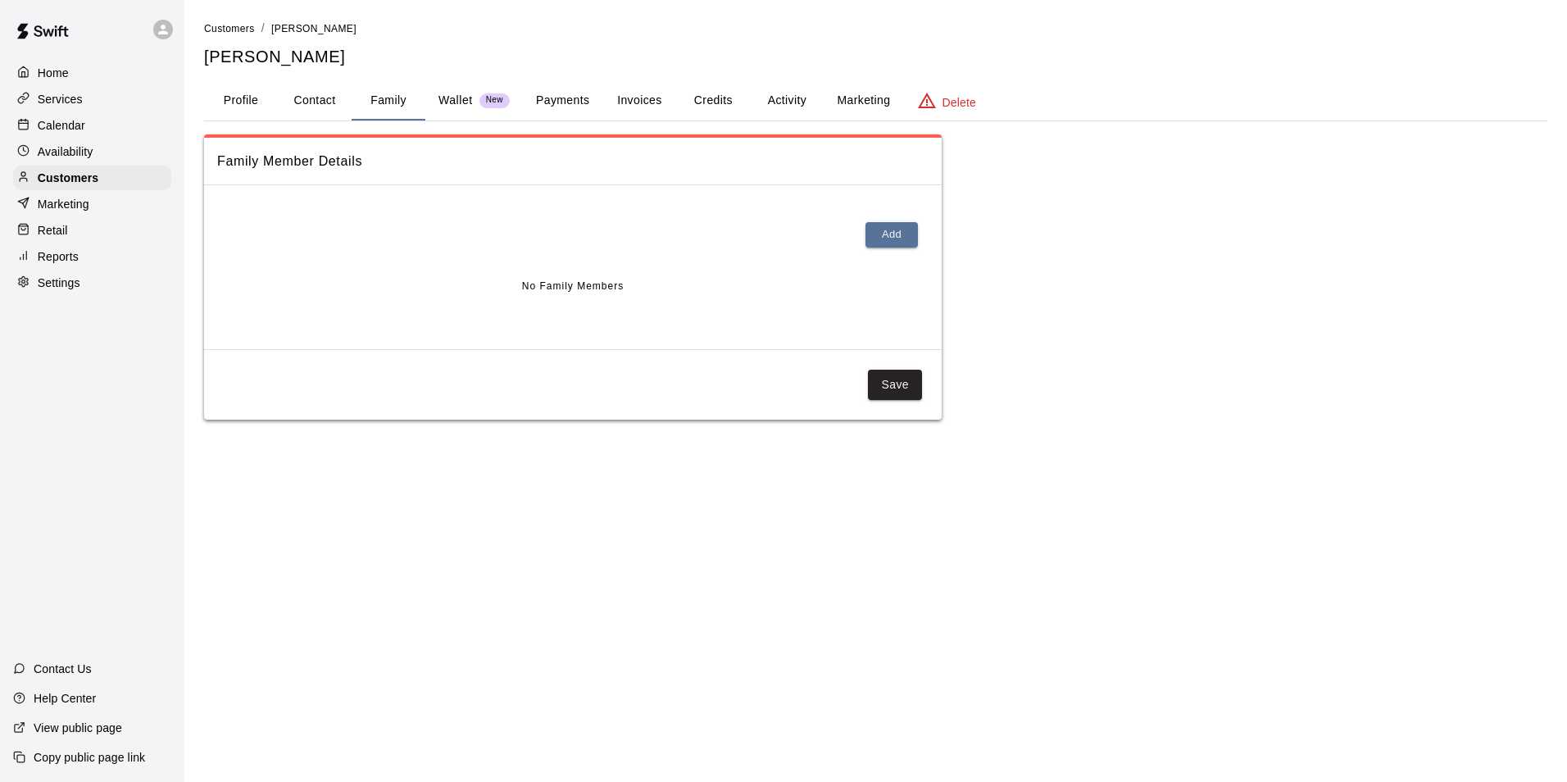
click at [77, 133] on p "Calendar" at bounding box center [62, 125] width 48 height 16
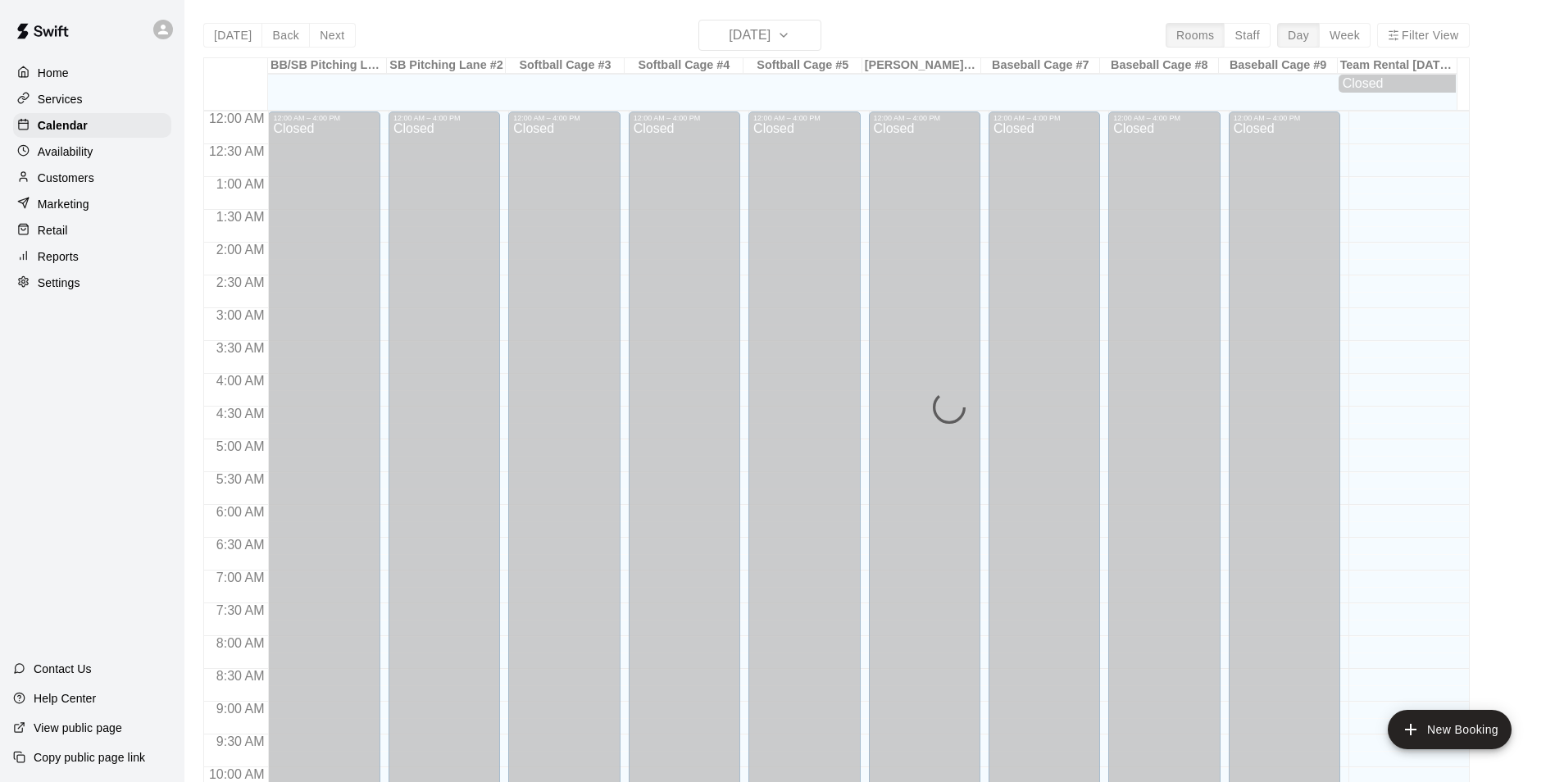
scroll to position [833, 0]
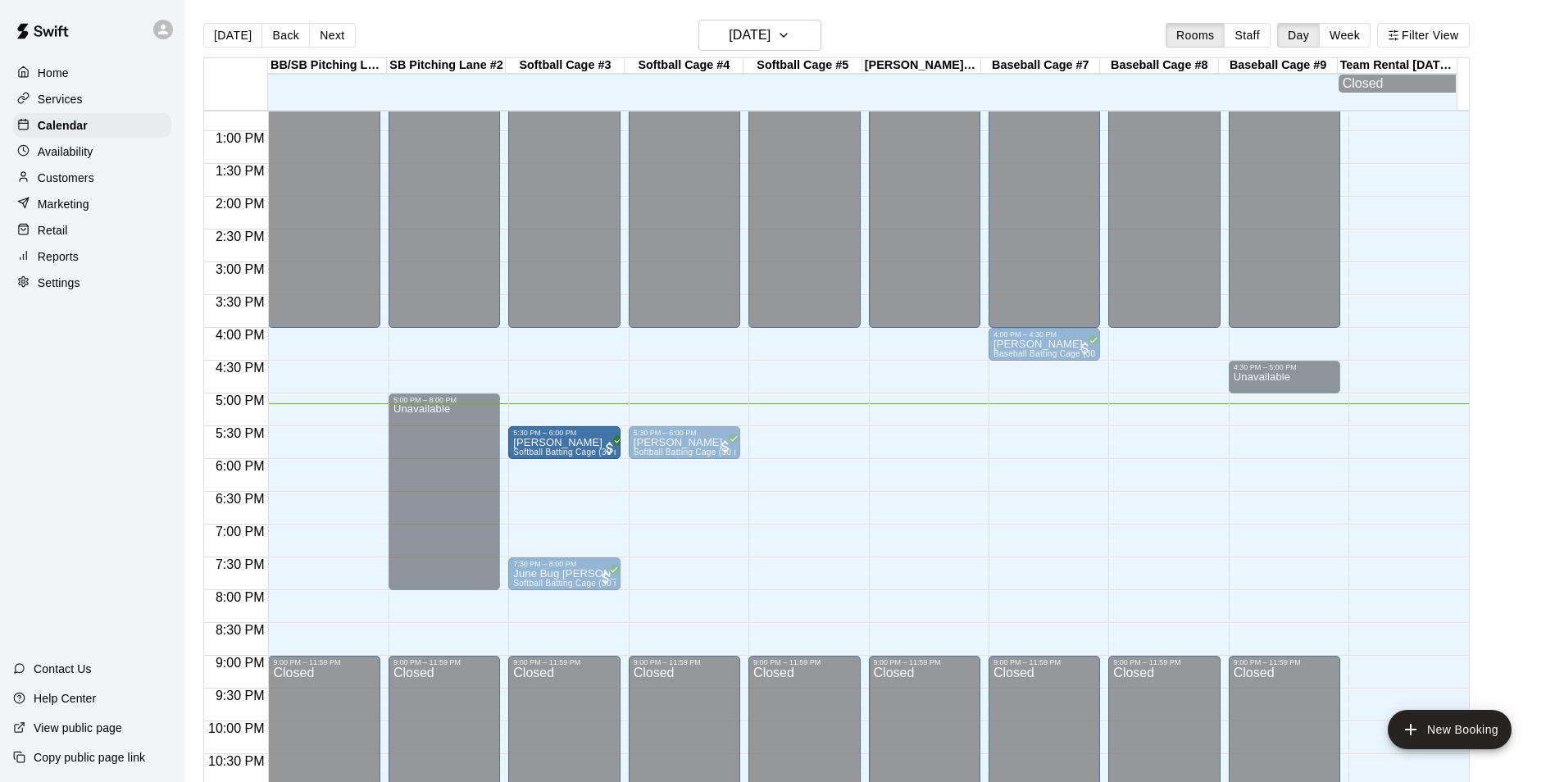
drag, startPoint x: 576, startPoint y: 457, endPoint x: 809, endPoint y: 475, distance: 233.4
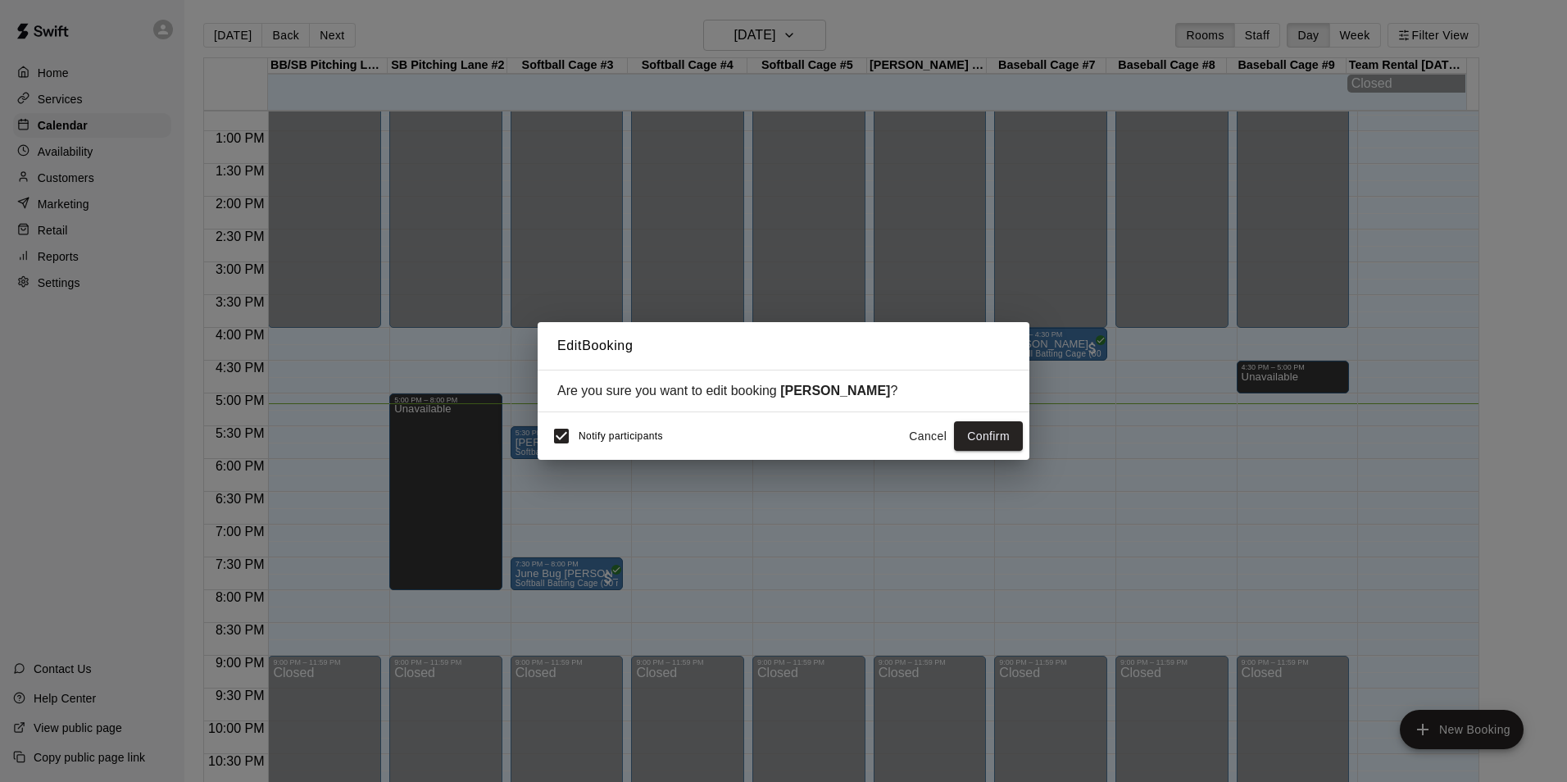
click at [933, 438] on button "Cancel" at bounding box center [928, 436] width 52 height 30
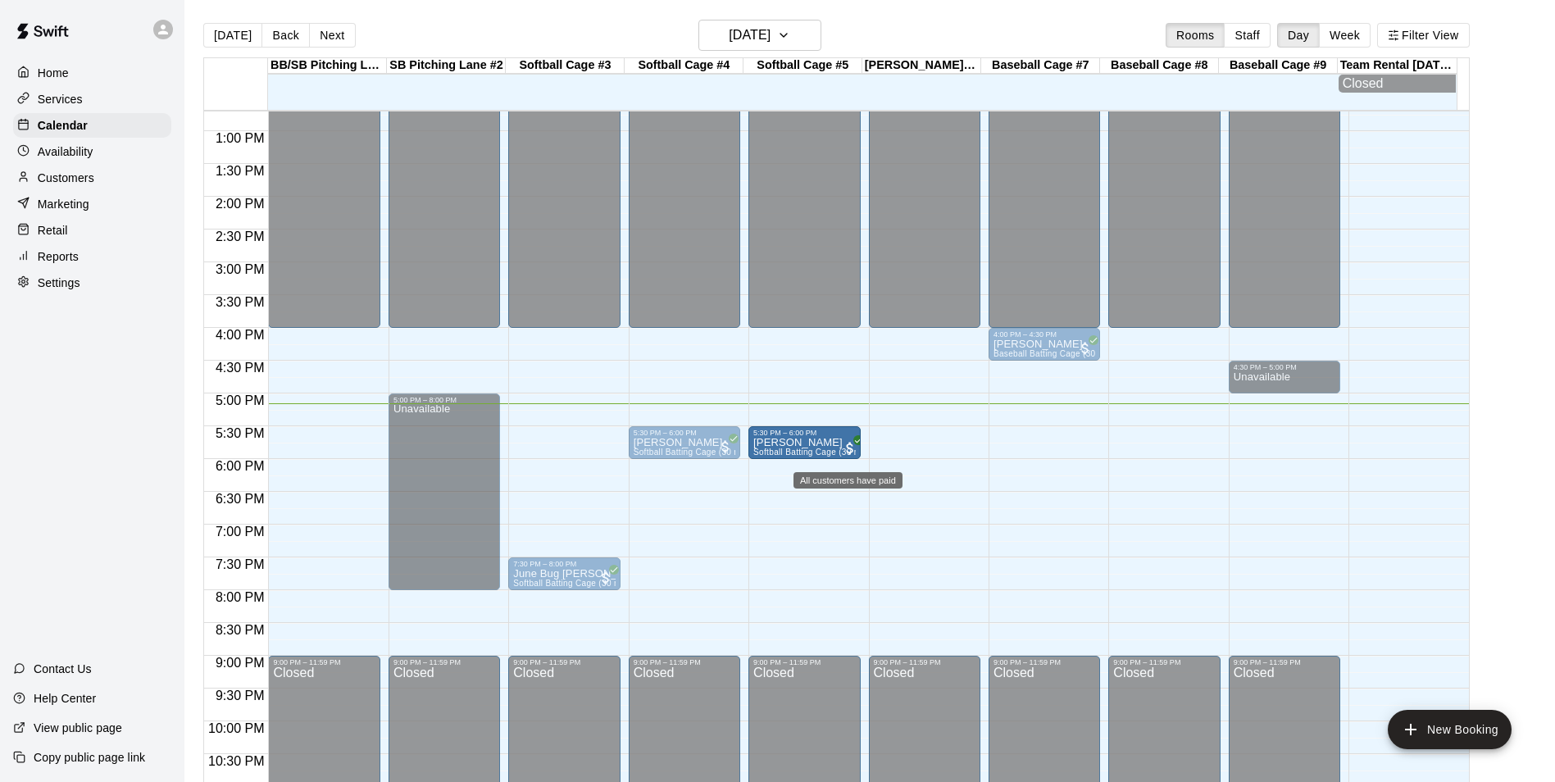
drag, startPoint x: 585, startPoint y: 447, endPoint x: 752, endPoint y: 462, distance: 167.0
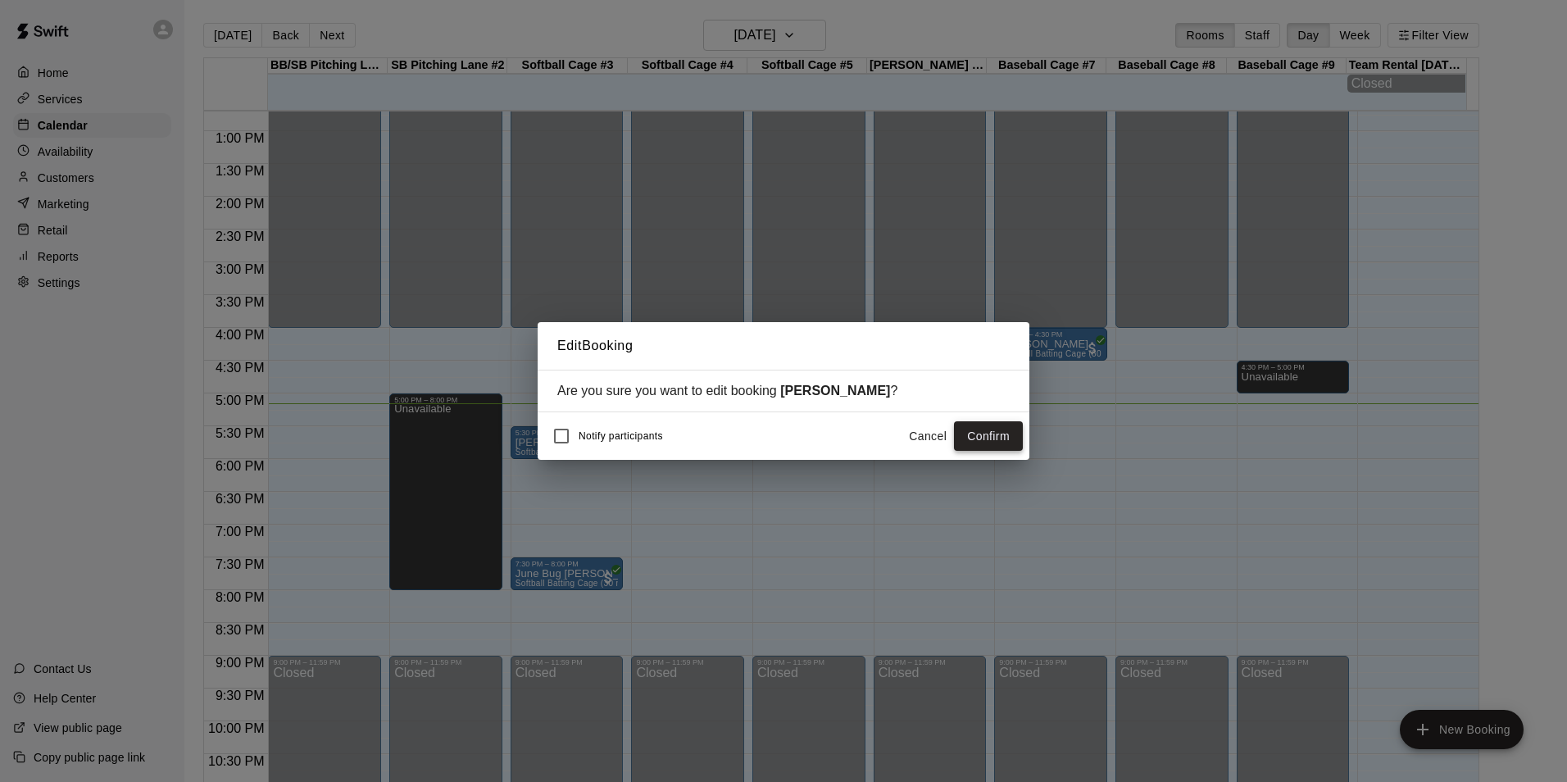
click at [995, 432] on button "Confirm" at bounding box center [988, 436] width 69 height 30
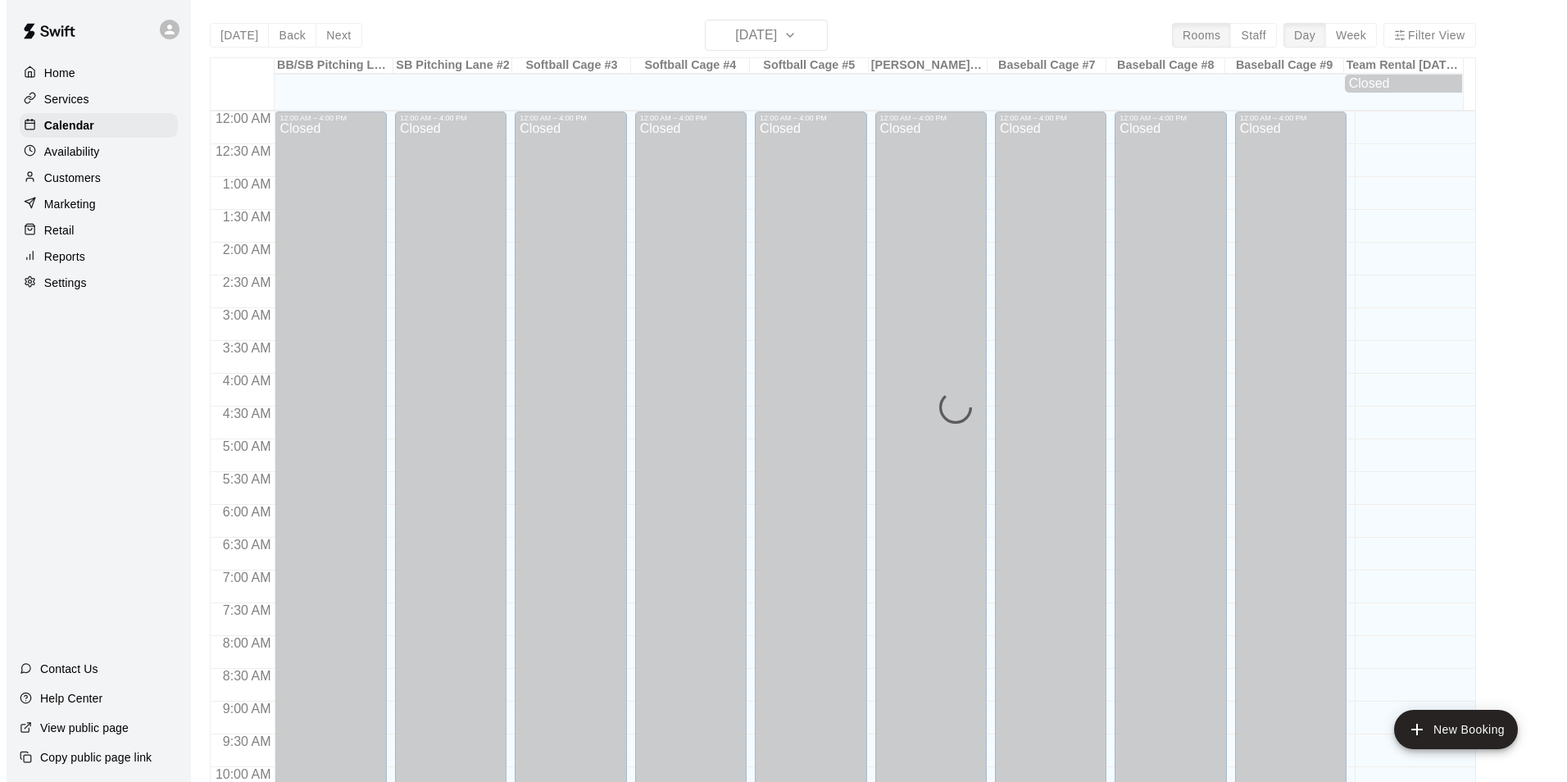
scroll to position [833, 0]
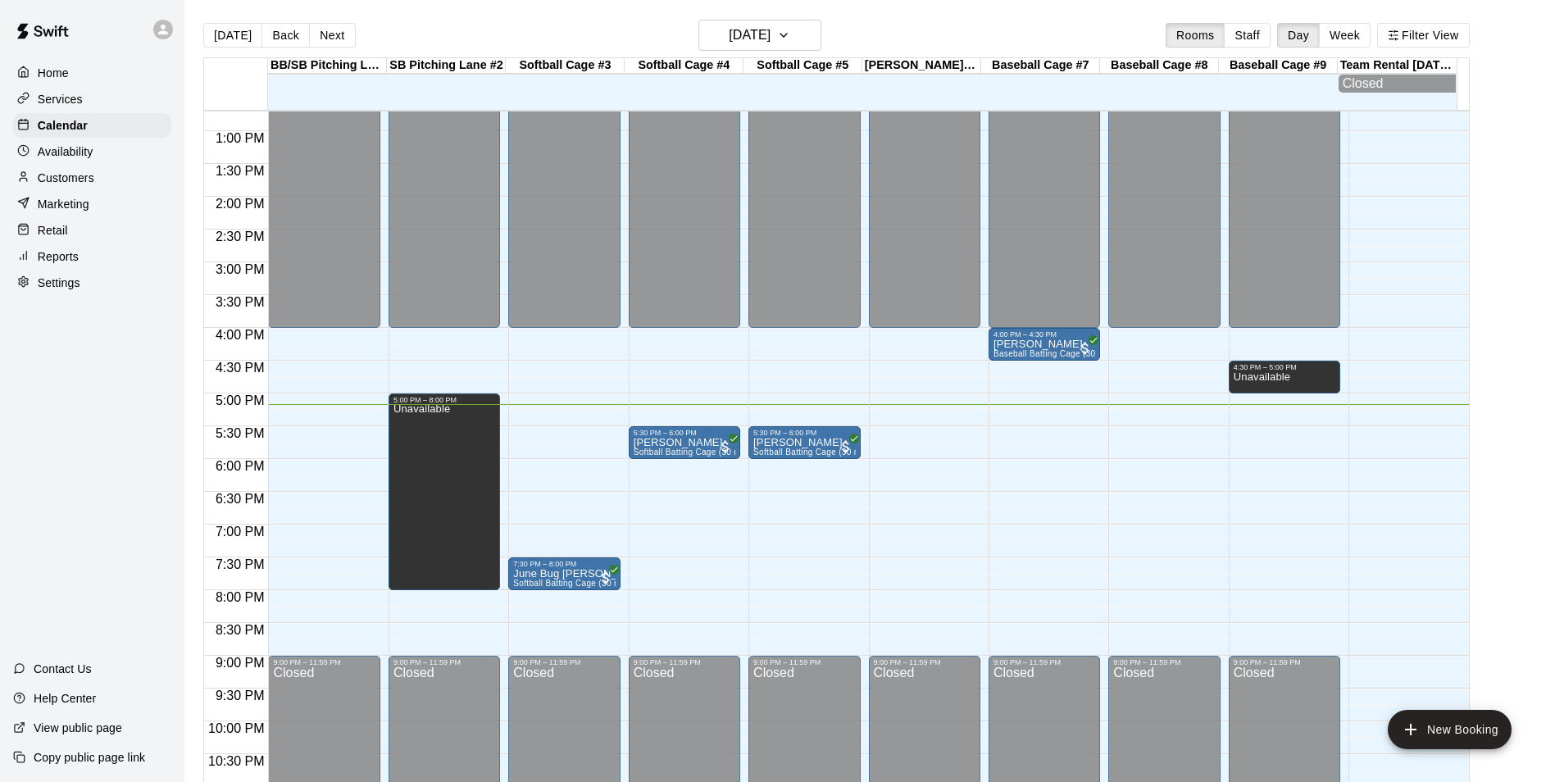
click at [557, 437] on div "12:00 AM – 4:00 PM Closed 7:30 PM – 8:00 PM June Bug Burnham Softball Batting C…" at bounding box center [563, 66] width 111 height 1574
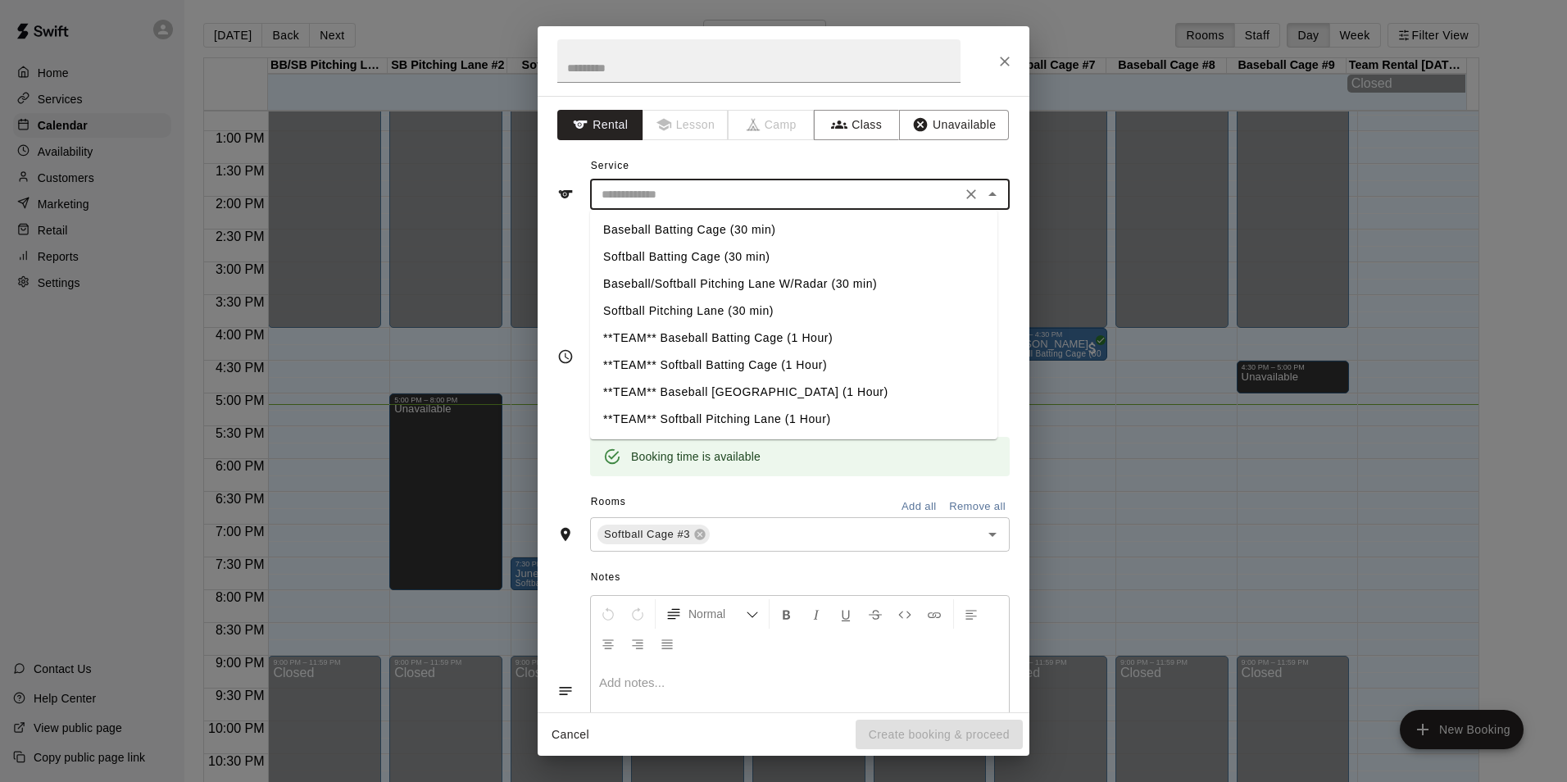
click at [725, 186] on input "text" at bounding box center [775, 194] width 361 height 20
click at [708, 254] on li "Softball Batting Cage (30 min)" at bounding box center [793, 256] width 407 height 27
type input "**********"
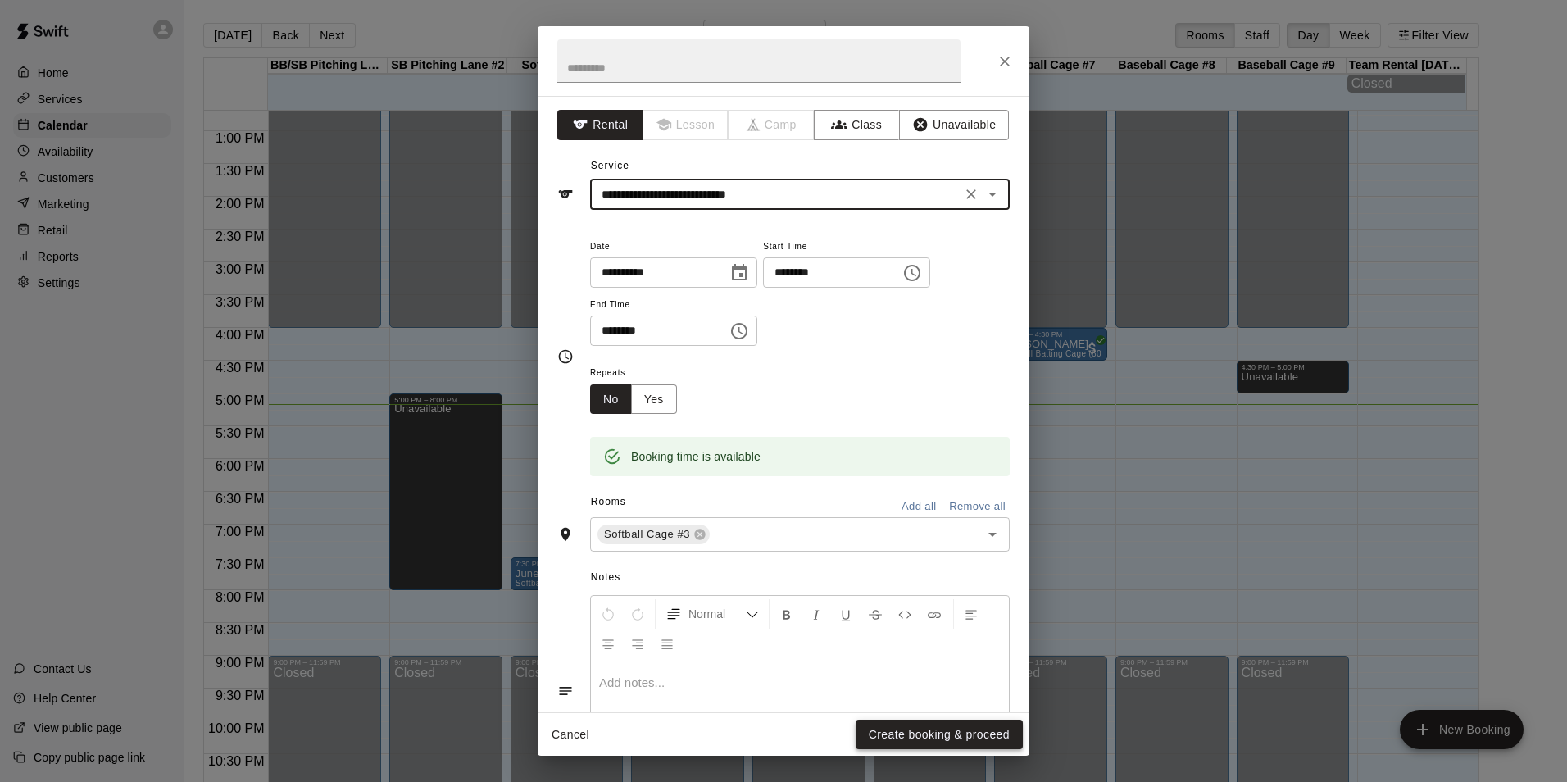
drag, startPoint x: 955, startPoint y: 738, endPoint x: 965, endPoint y: 694, distance: 44.5
click at [958, 729] on button "Create booking & proceed" at bounding box center [939, 735] width 167 height 30
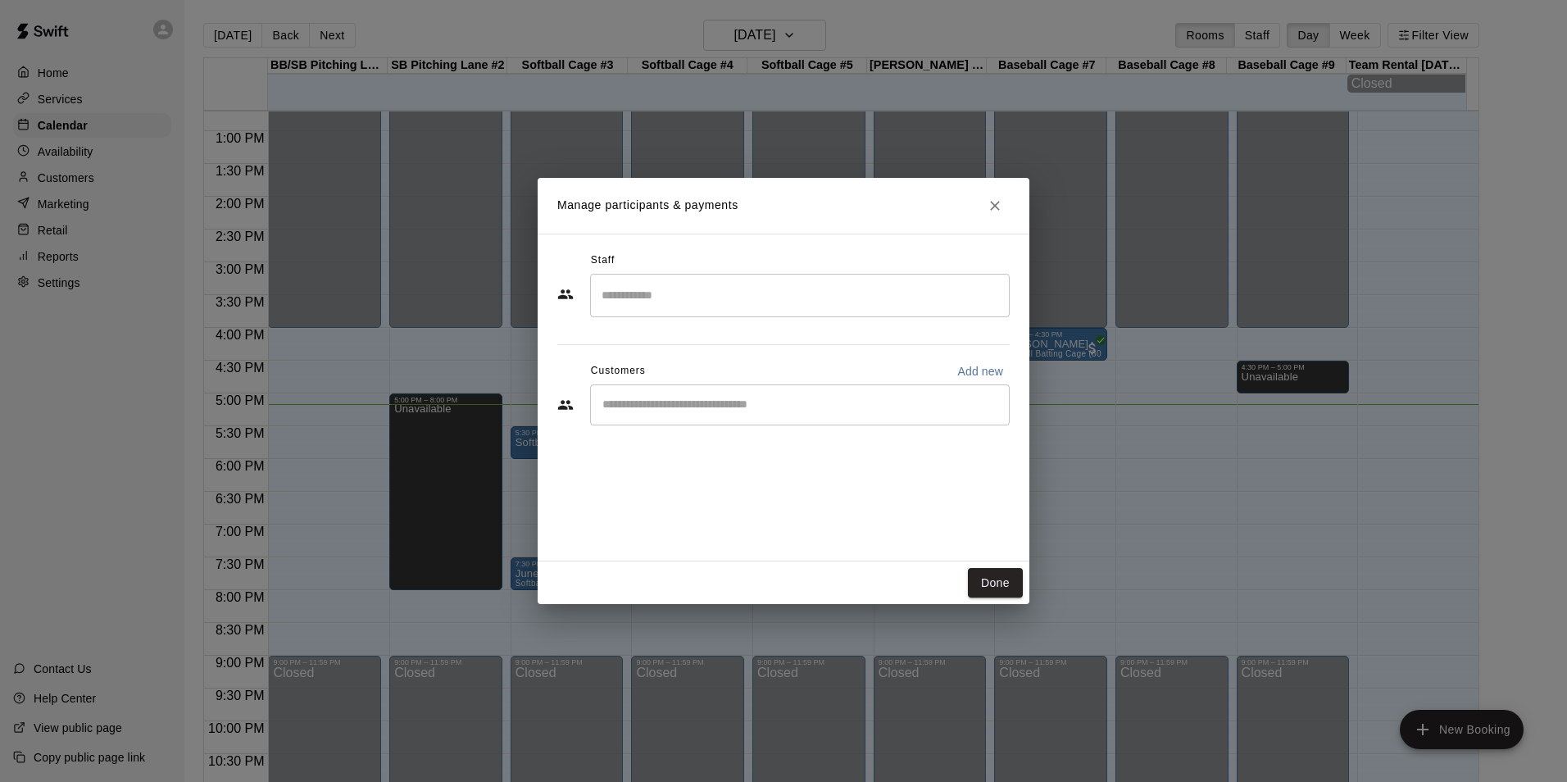
click at [690, 408] on input "Start typing to search customers..." at bounding box center [799, 405] width 405 height 16
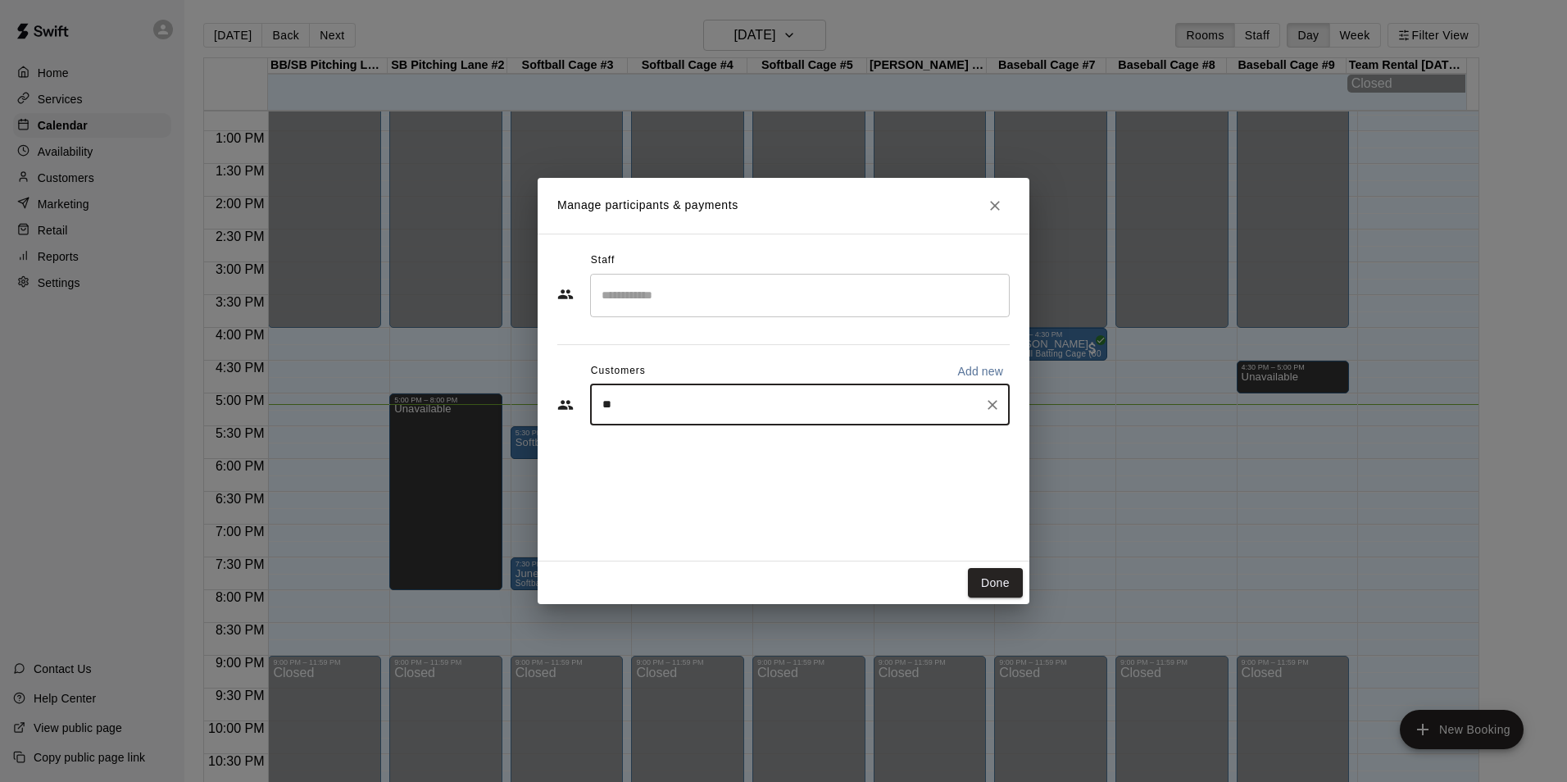
type input "***"
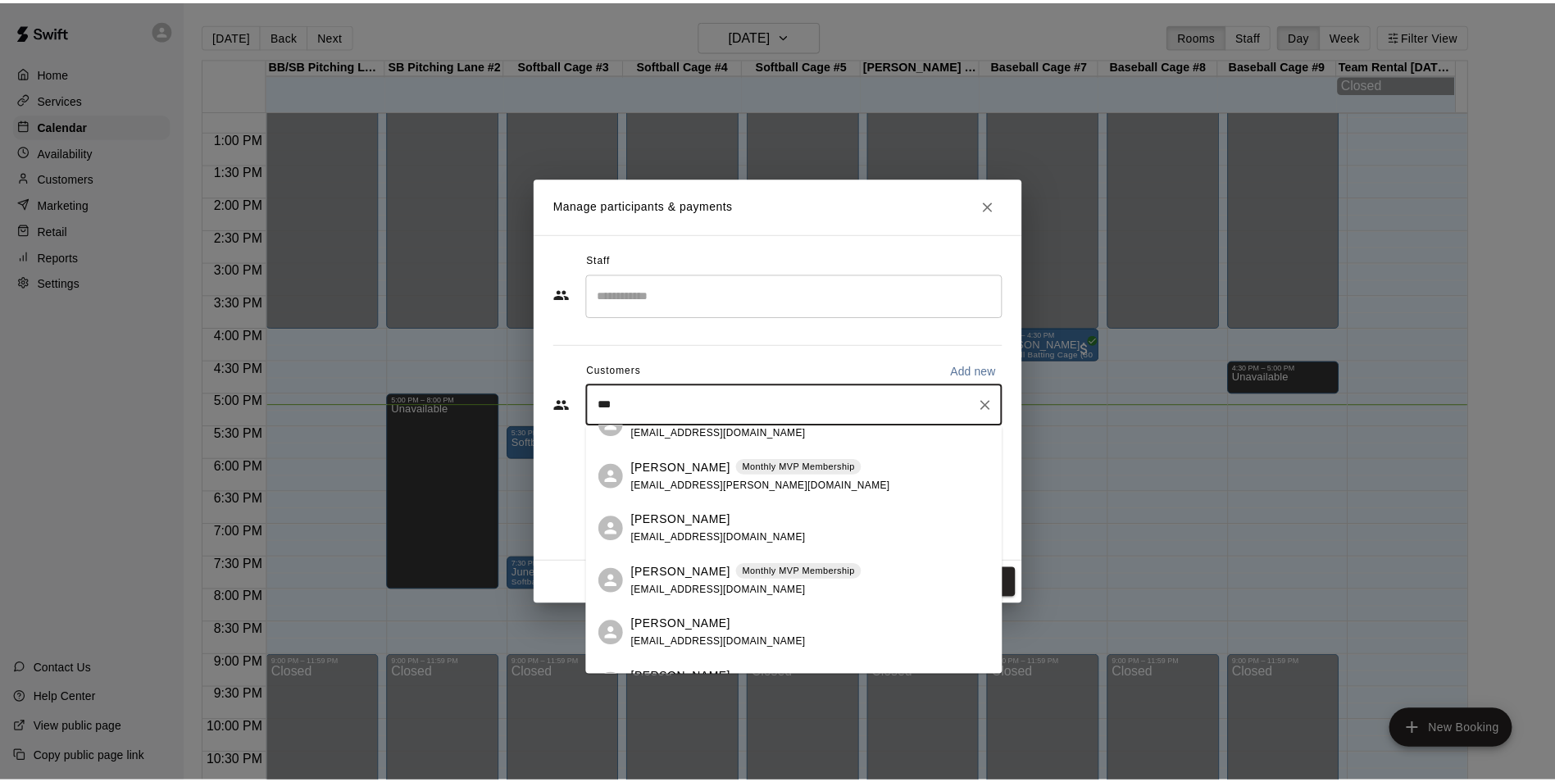
scroll to position [410, 0]
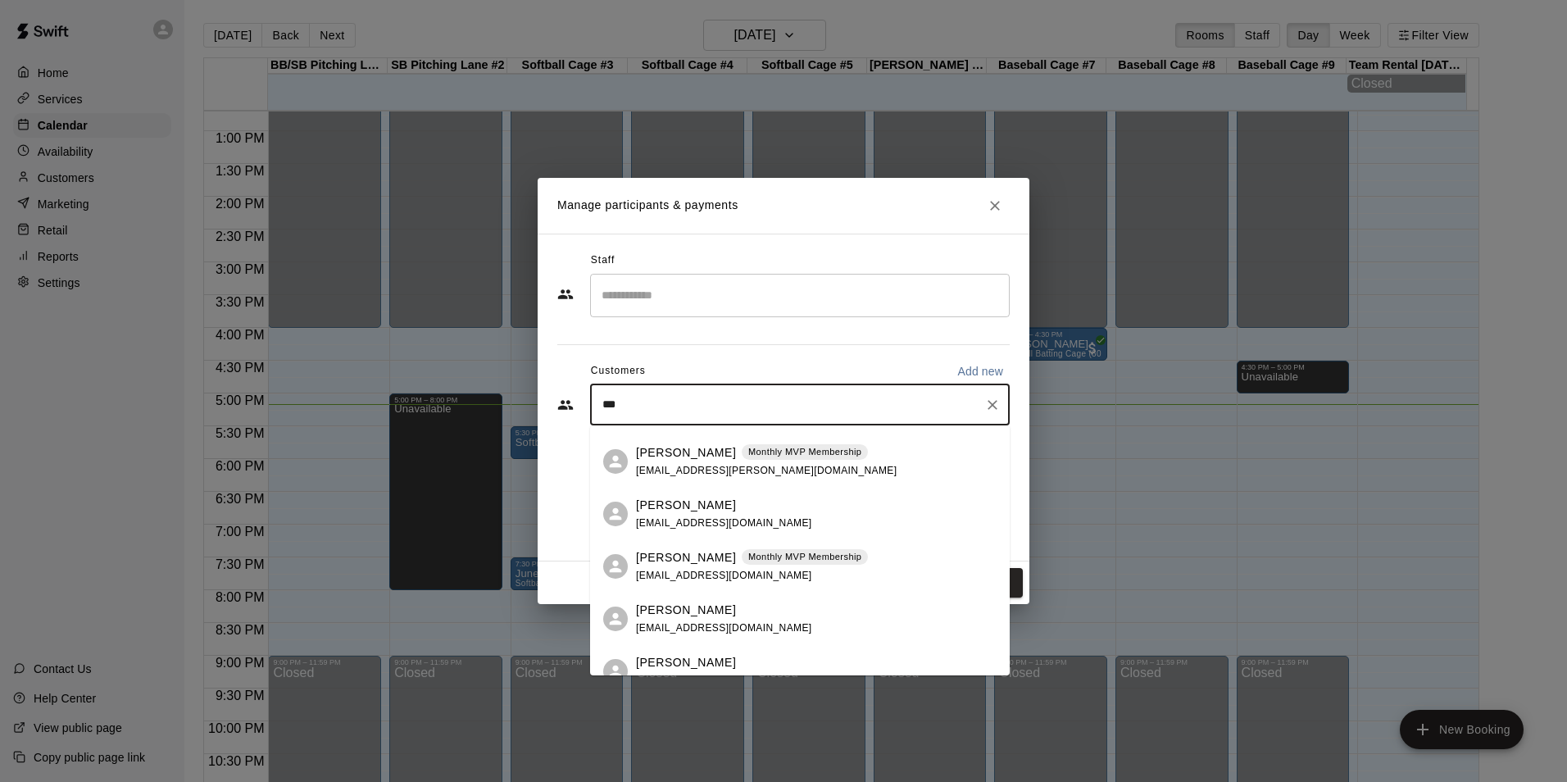
click at [653, 566] on div "Taylor Tullos Monthly MVP Membership jerryt520@yahoo.com" at bounding box center [752, 566] width 232 height 35
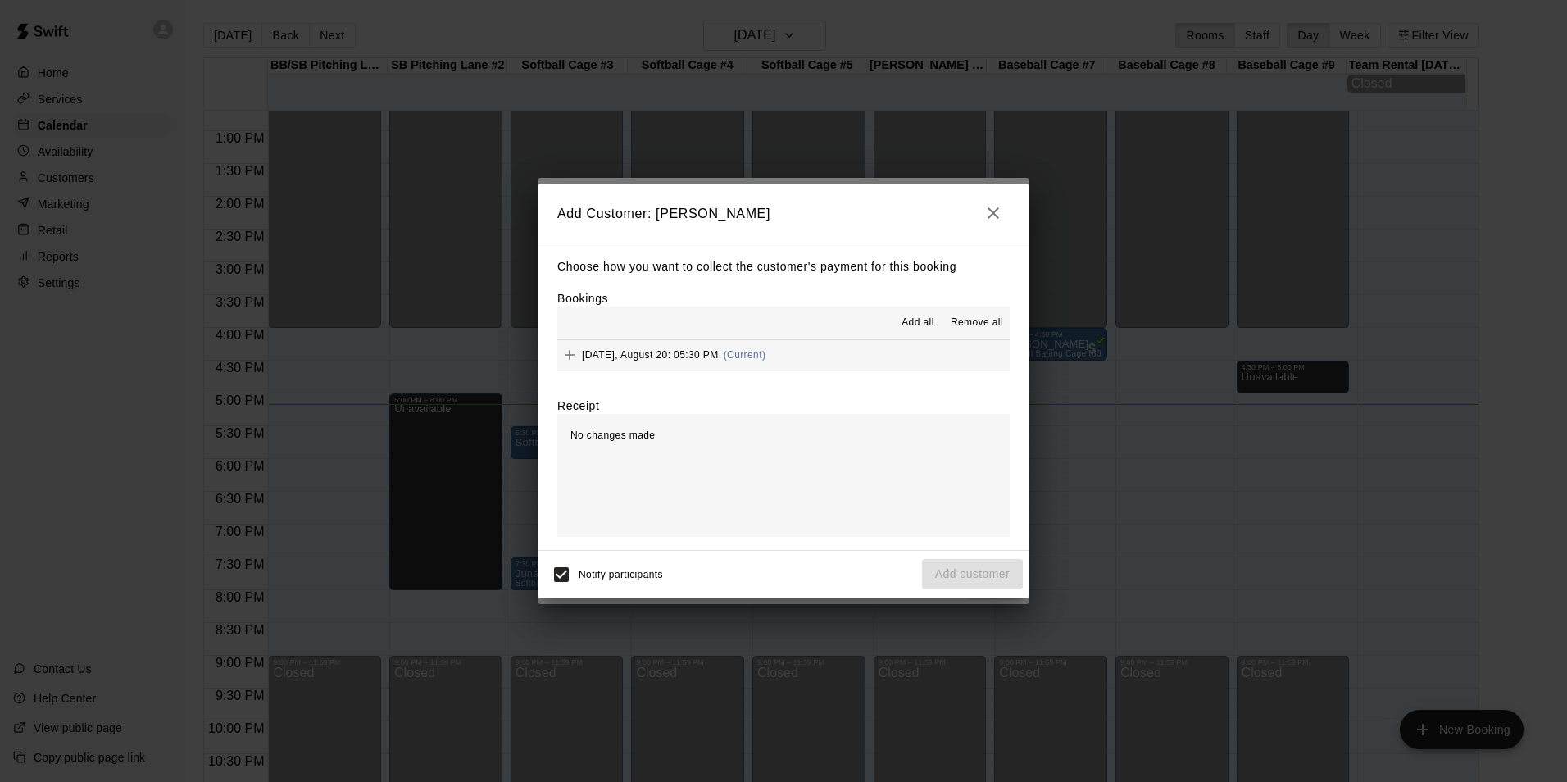
click at [798, 358] on button "Wednesday, August 20: 05:30 PM (Current)" at bounding box center [783, 355] width 452 height 30
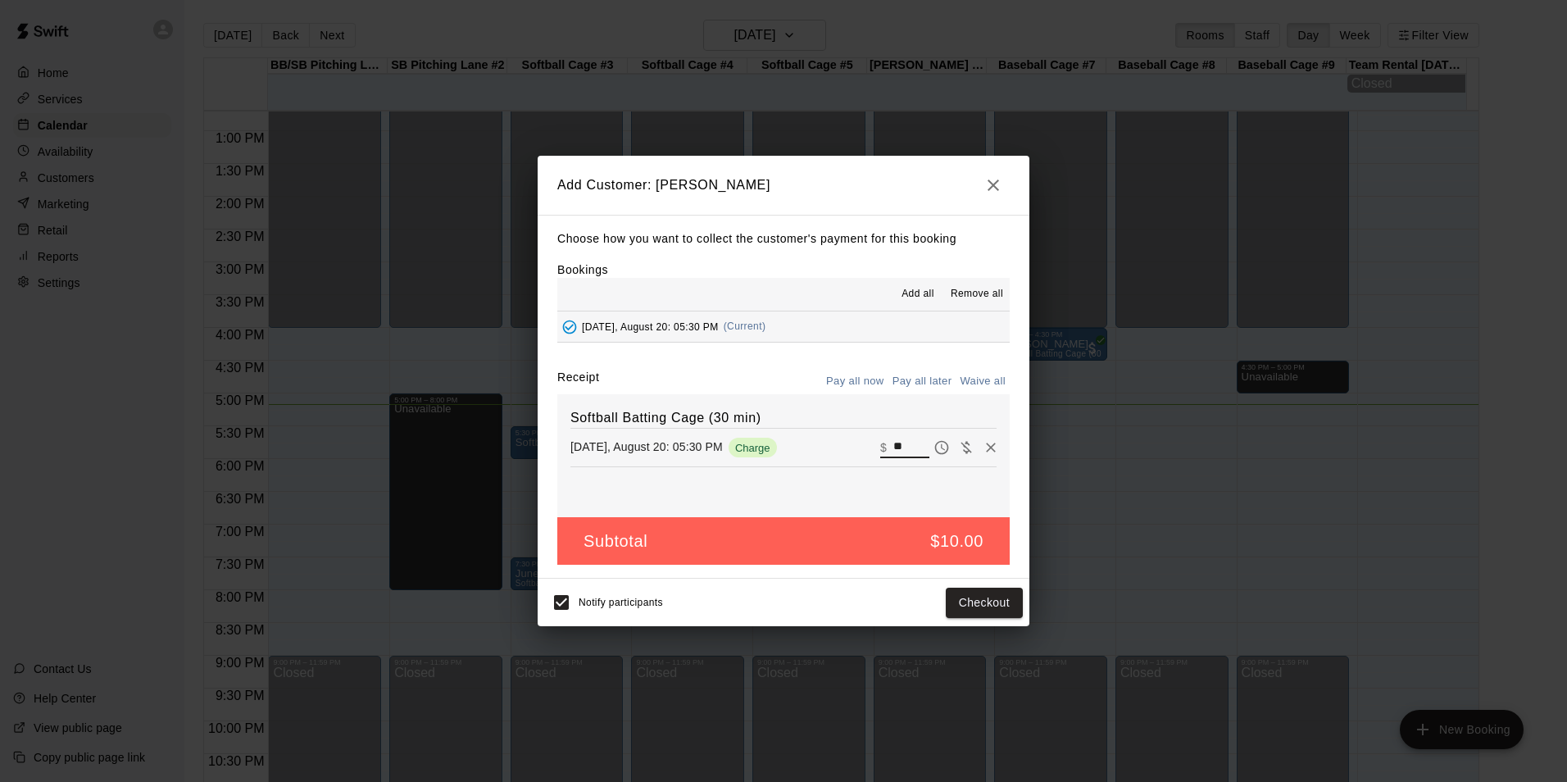
click at [893, 443] on input "**" at bounding box center [911, 447] width 36 height 21
type input "*"
click at [983, 605] on button "Add customer" at bounding box center [972, 603] width 101 height 30
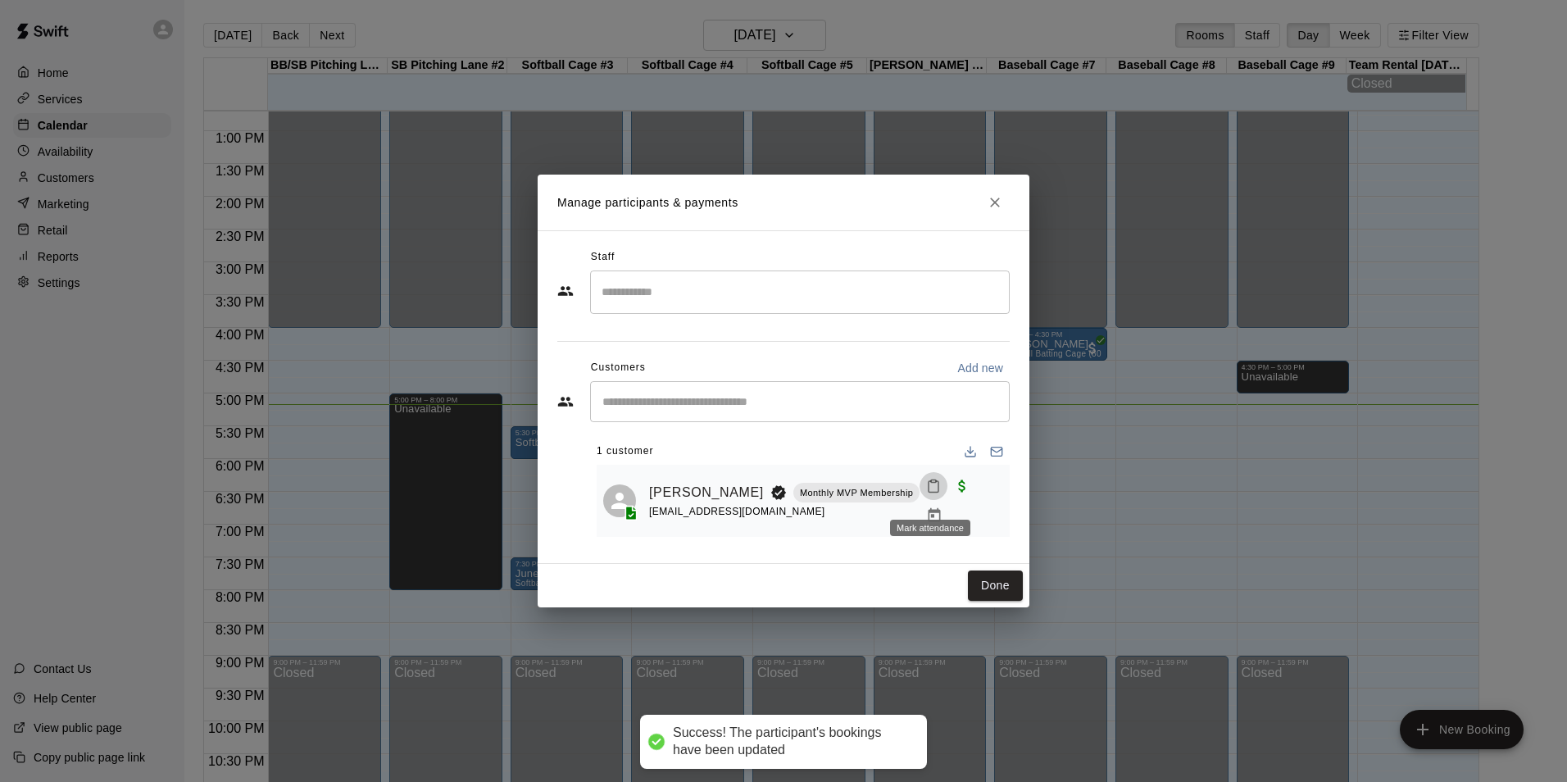
click at [927, 493] on icon "Mark attendance" at bounding box center [933, 486] width 15 height 15
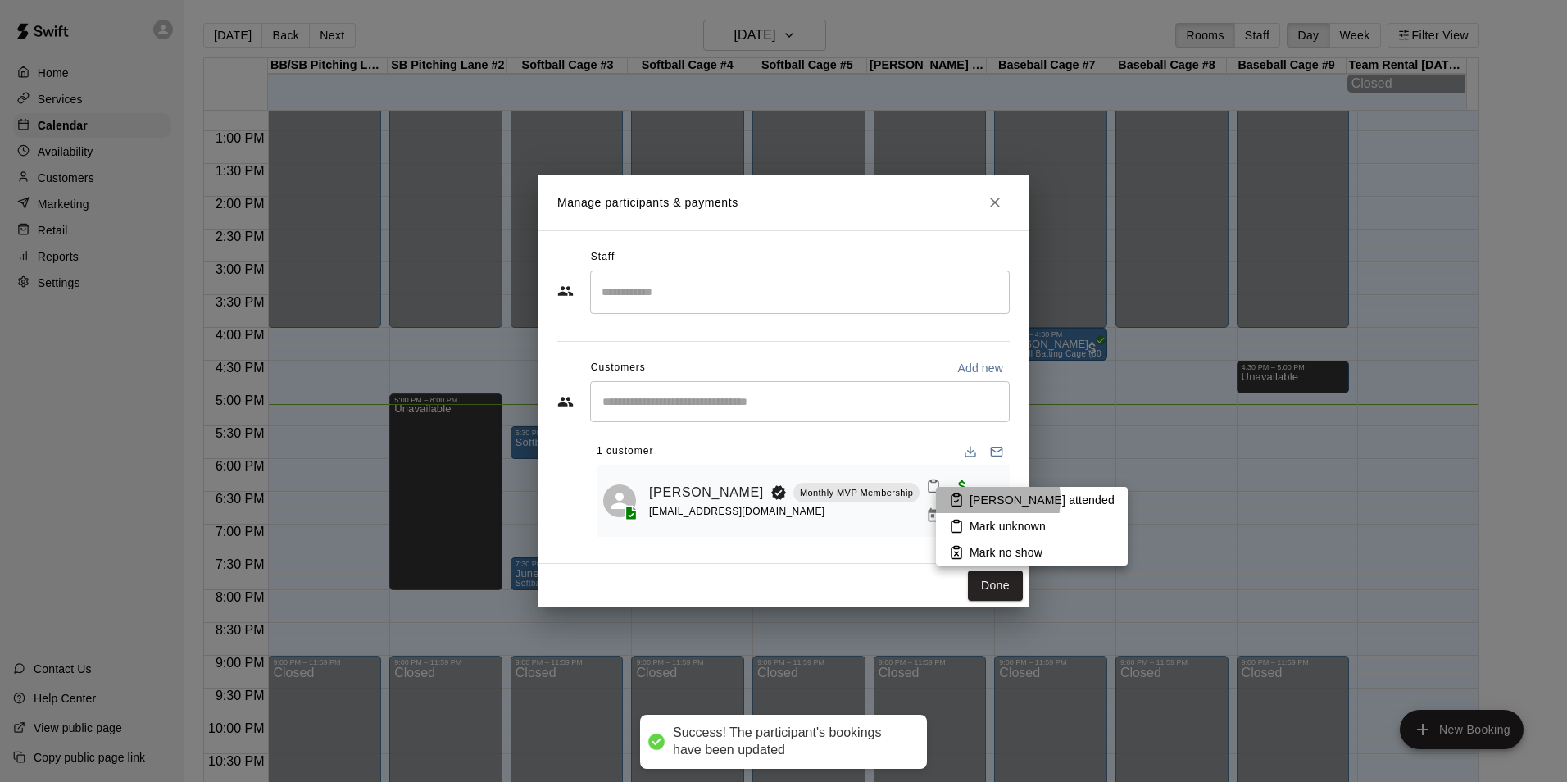
click at [971, 499] on p "Mark attended" at bounding box center [1042, 500] width 145 height 16
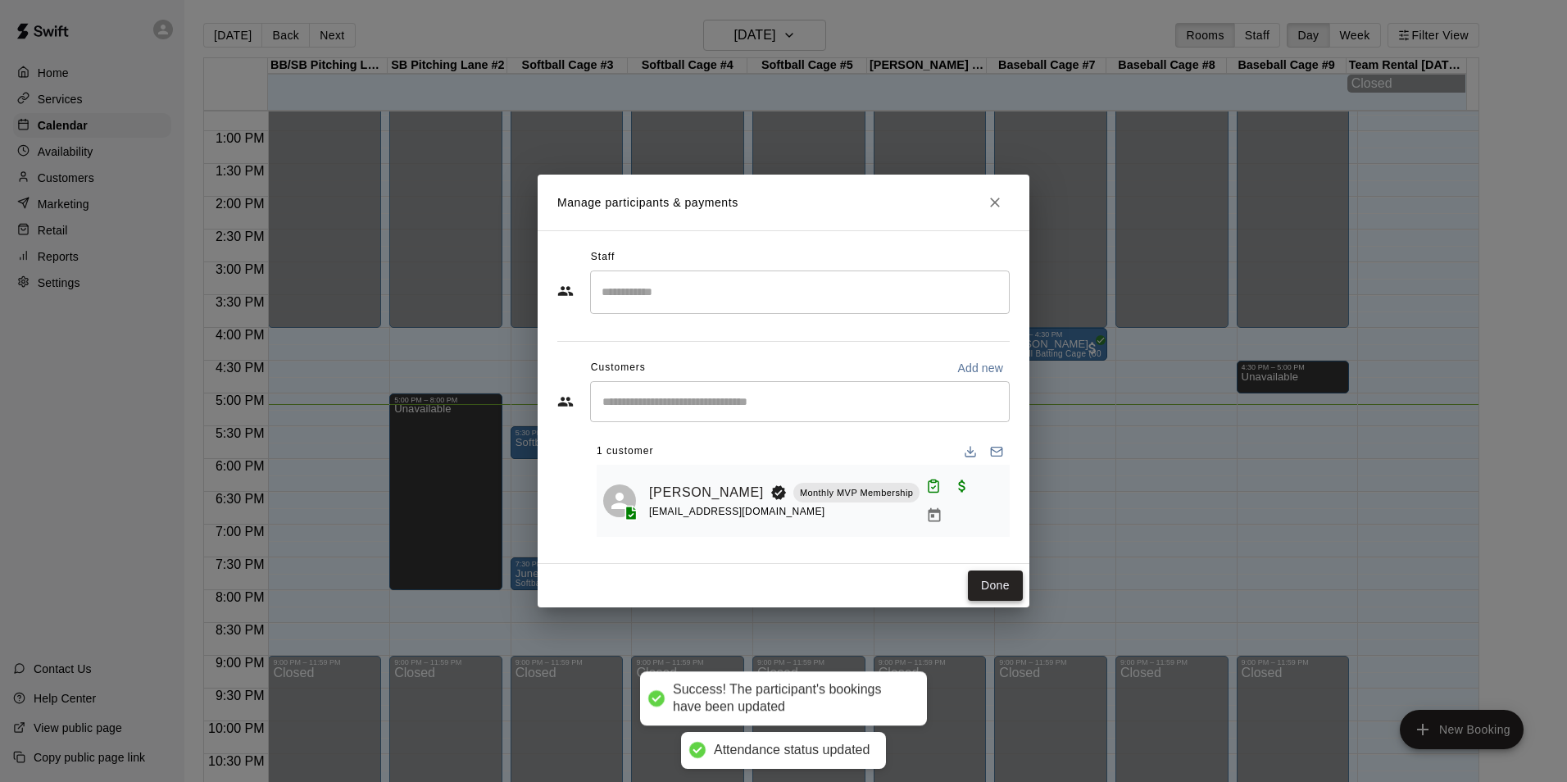
click at [1012, 586] on button "Done" at bounding box center [995, 585] width 55 height 30
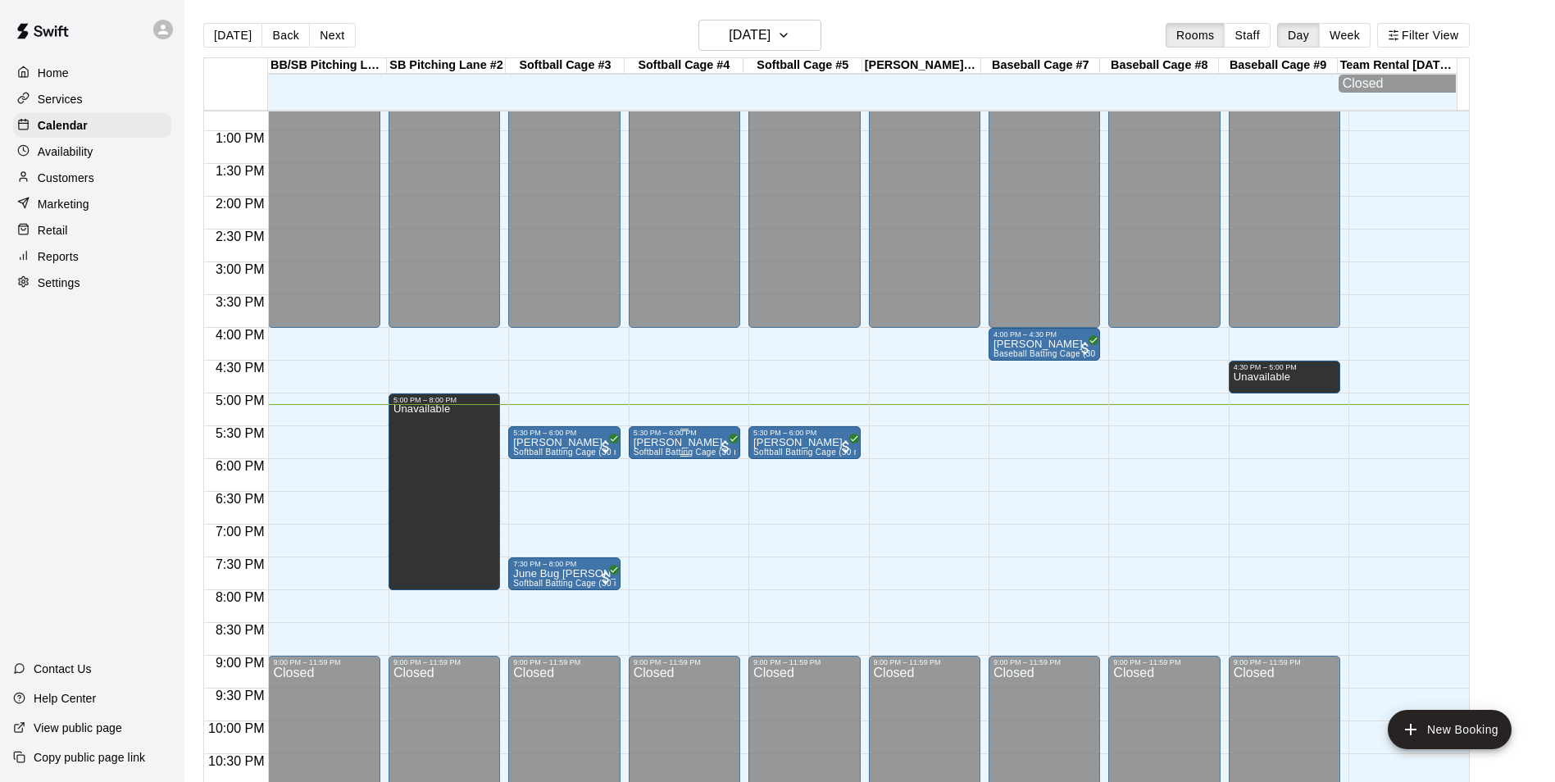
click at [693, 443] on p "[PERSON_NAME]" at bounding box center [685, 443] width 102 height 0
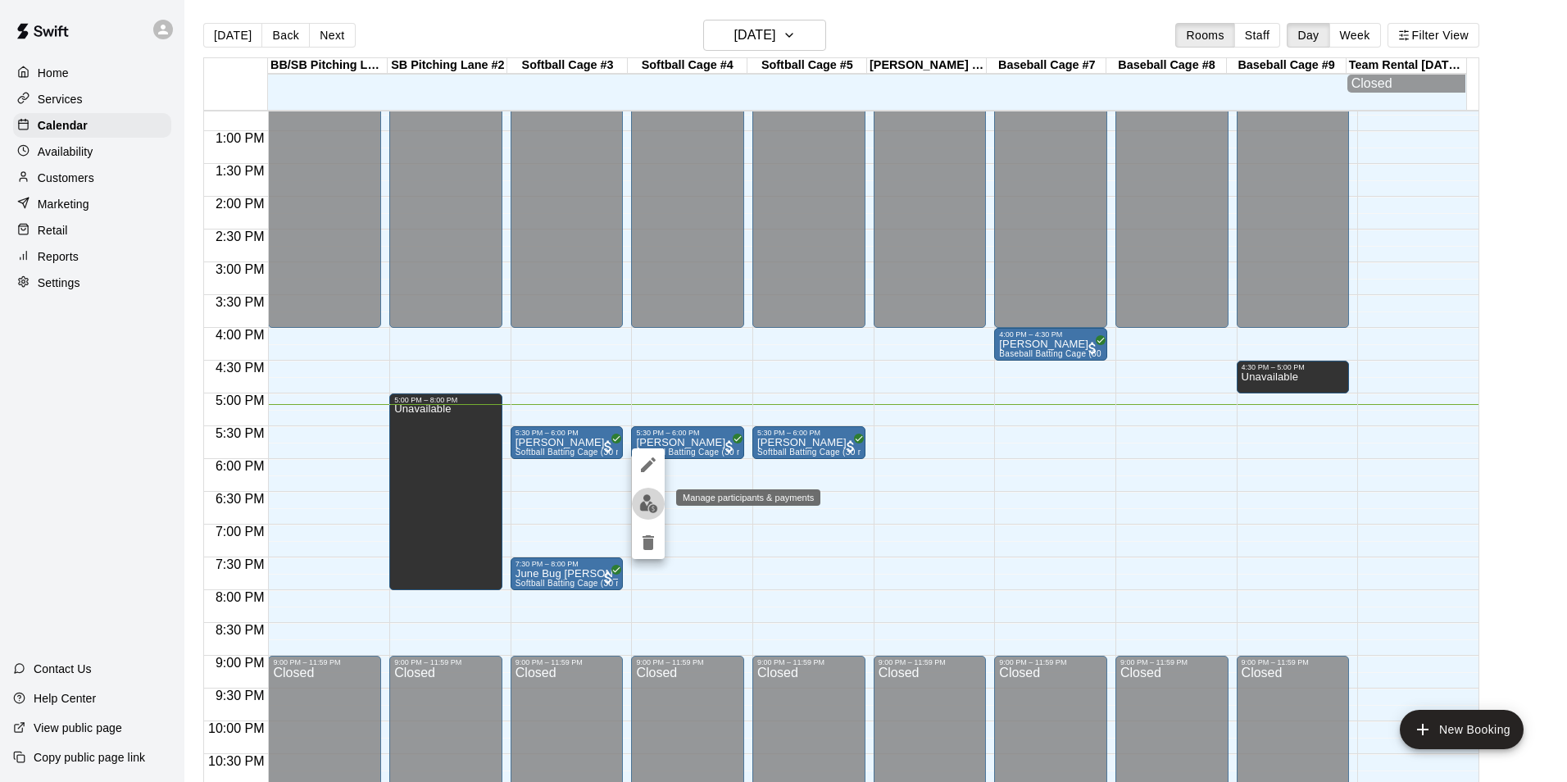
click at [653, 508] on img "edit" at bounding box center [648, 503] width 19 height 19
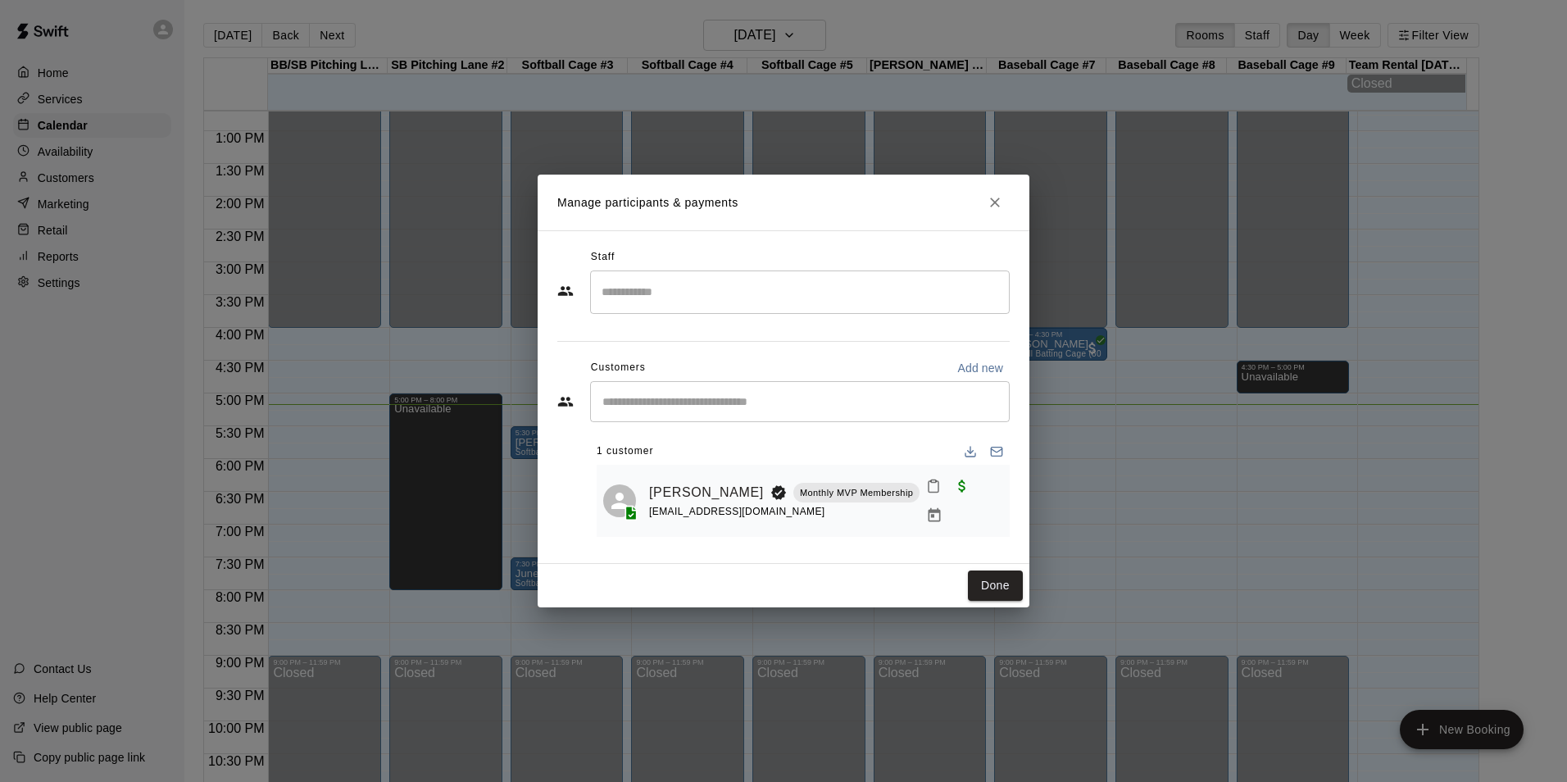
click at [929, 493] on icon "Mark attendance" at bounding box center [934, 486] width 10 height 11
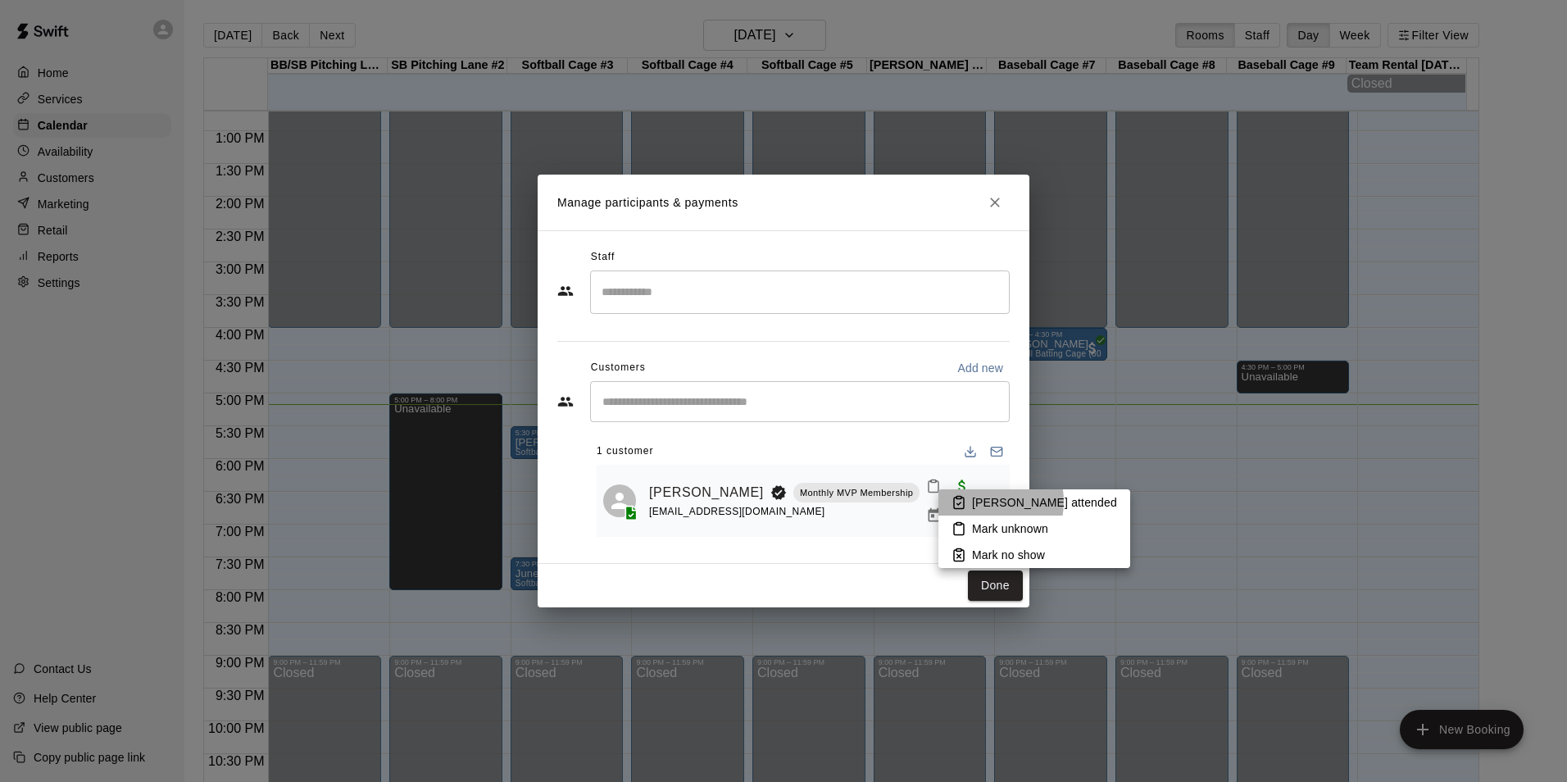
click at [983, 502] on p "Mark attended" at bounding box center [1044, 502] width 145 height 16
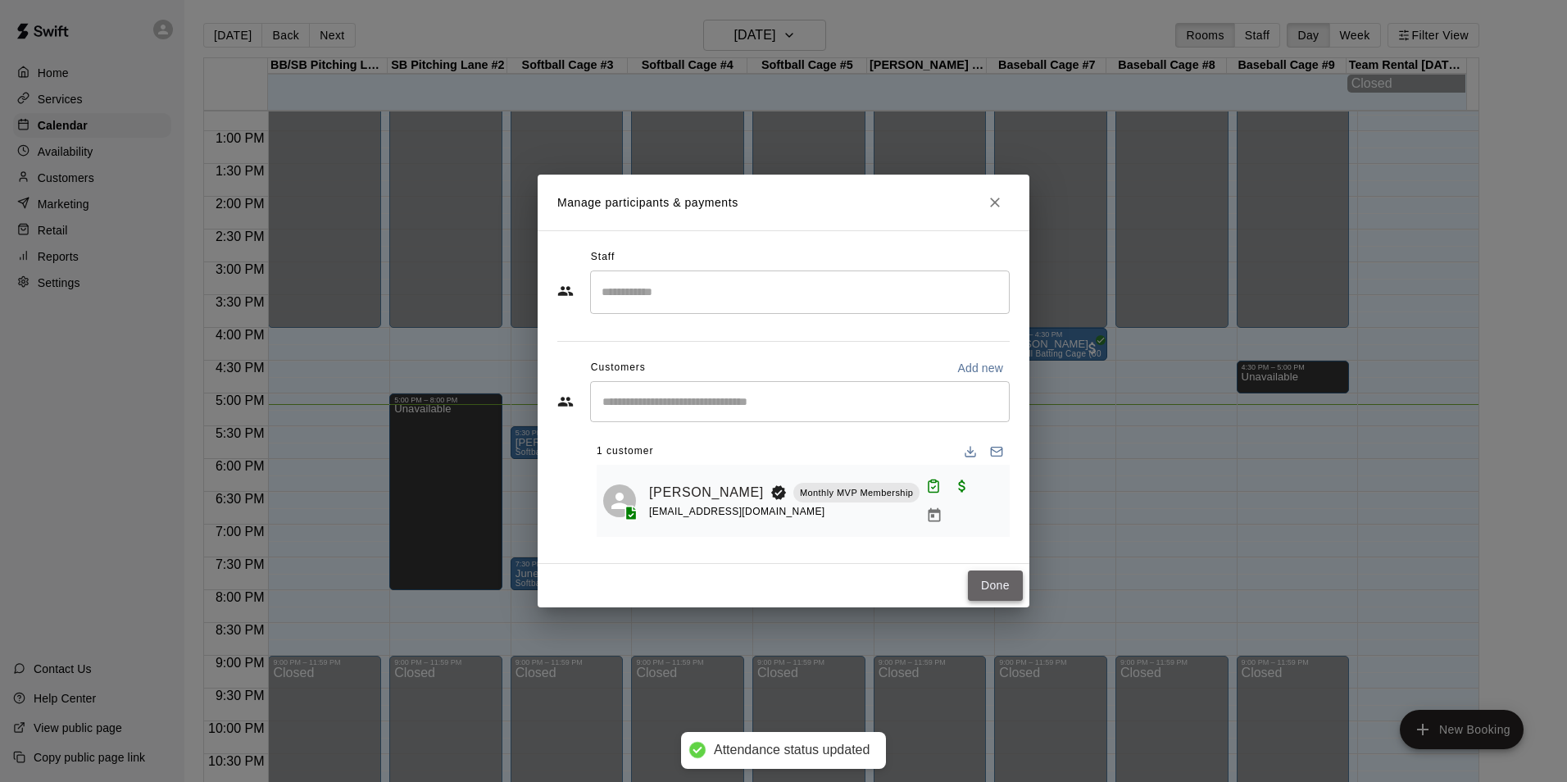
click at [1000, 579] on button "Done" at bounding box center [995, 585] width 55 height 30
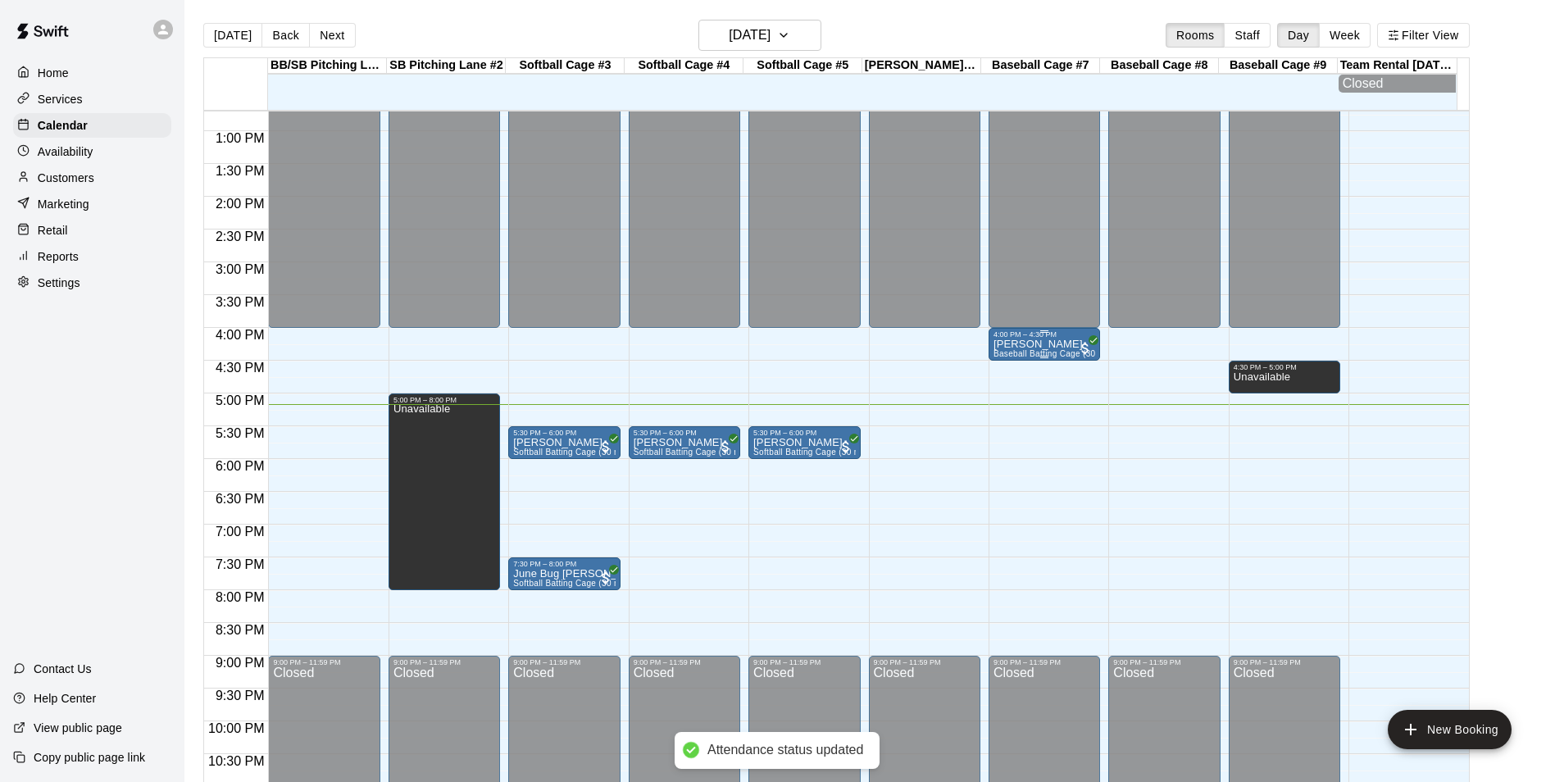
click at [1047, 357] on span "Baseball Batting Cage (30 min)" at bounding box center [1053, 353] width 121 height 9
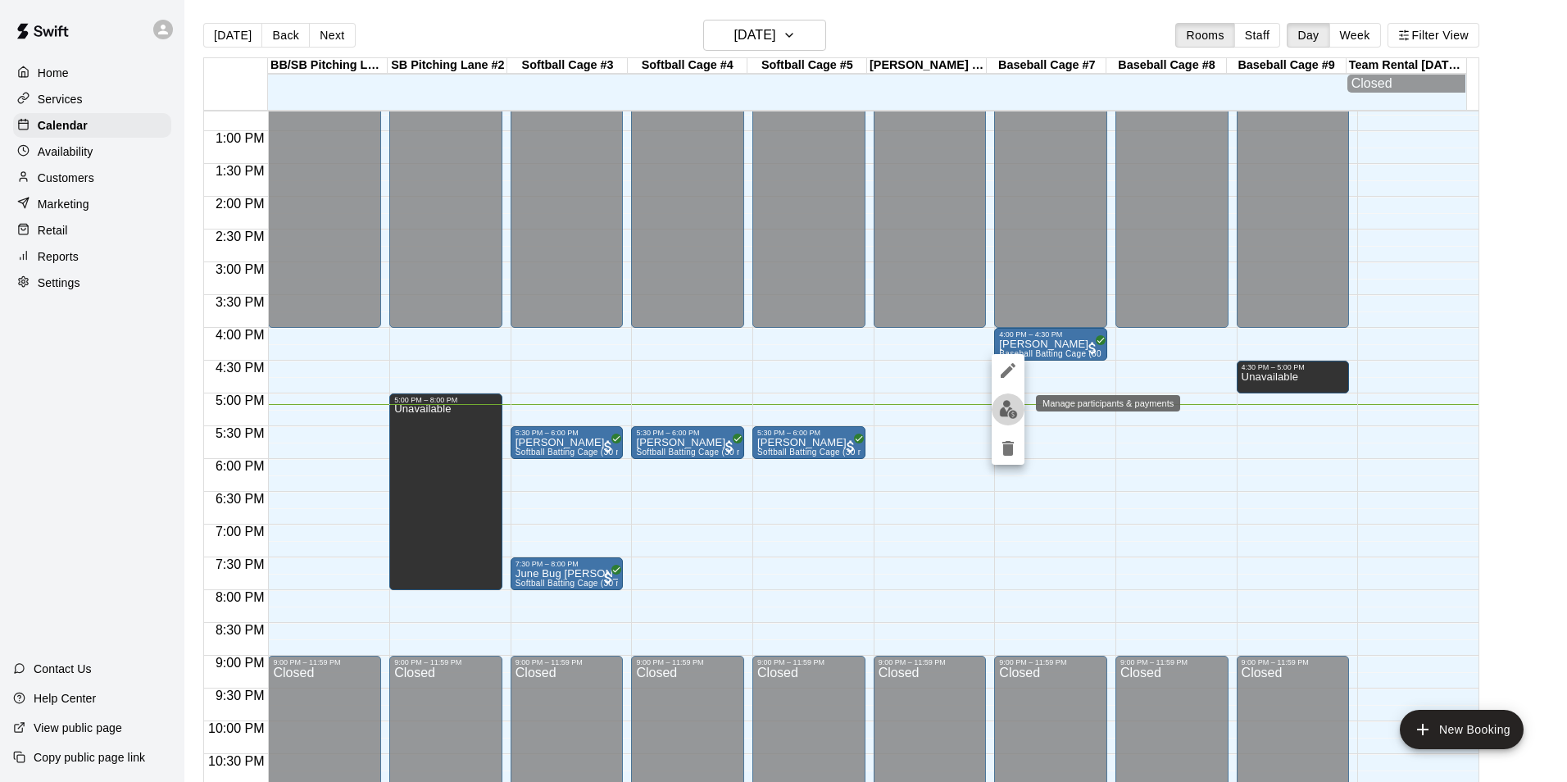
click at [1016, 416] on img "edit" at bounding box center [1008, 409] width 19 height 19
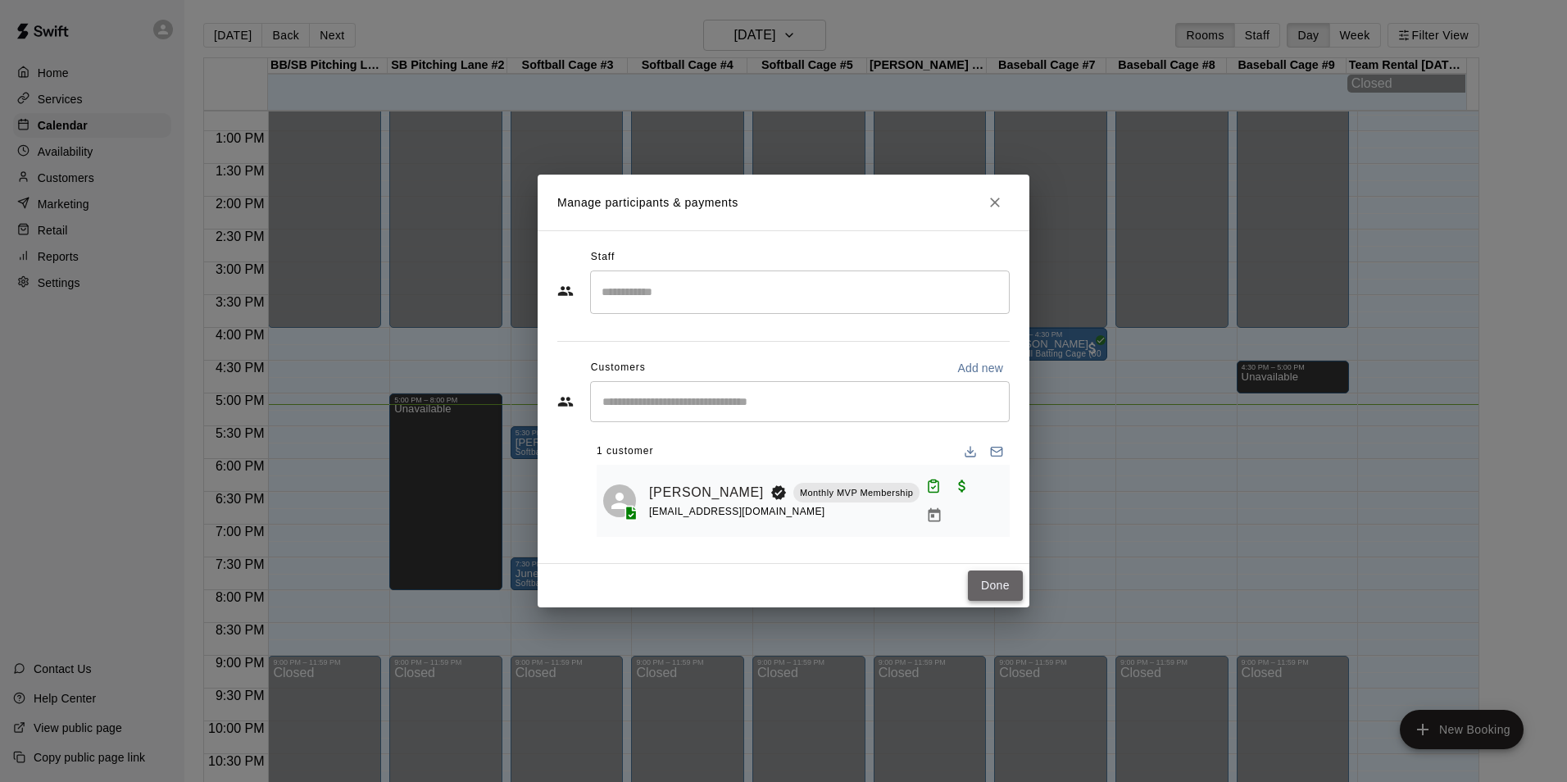
click at [996, 581] on button "Done" at bounding box center [995, 585] width 55 height 30
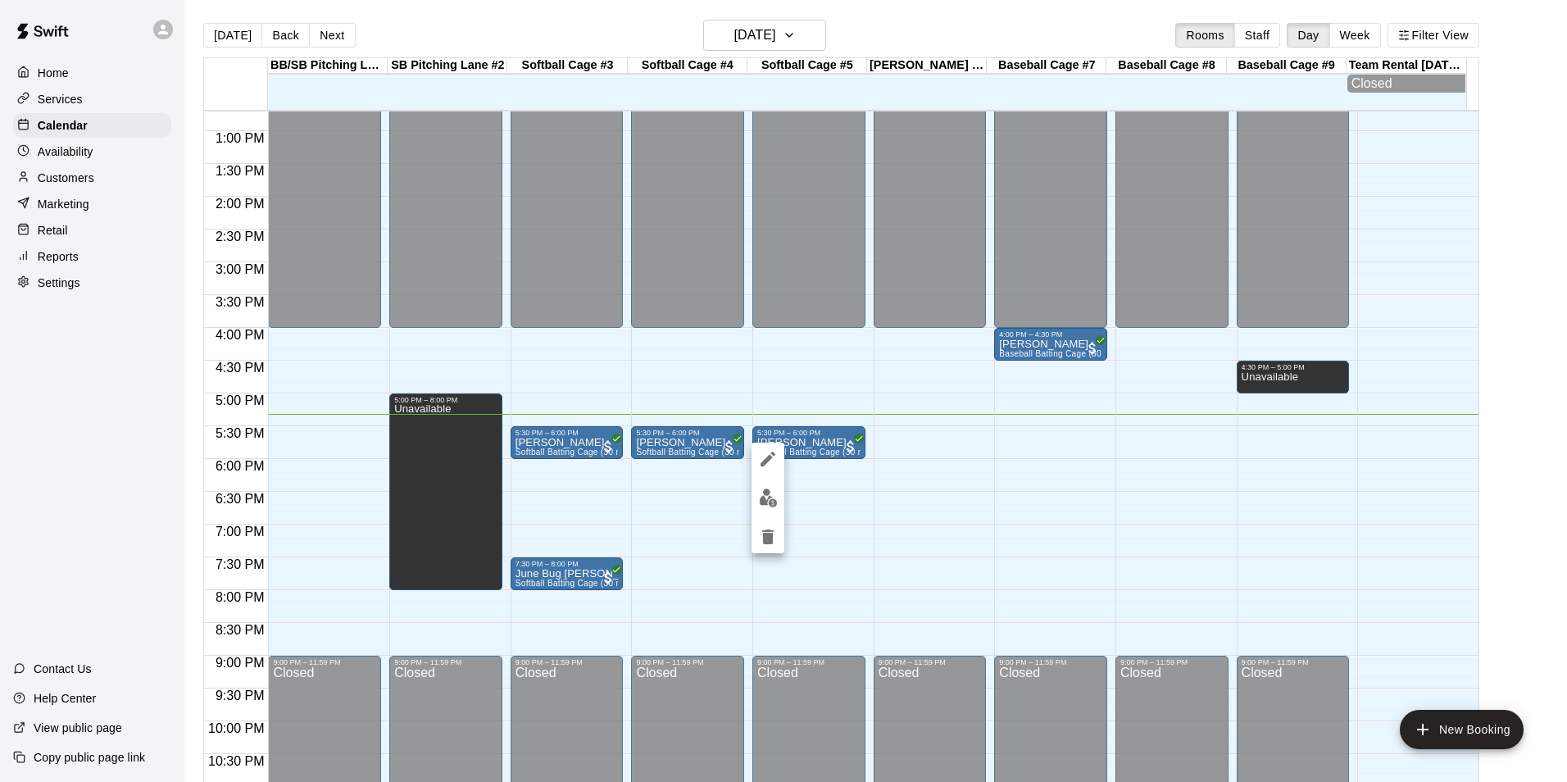
click at [768, 495] on img "edit" at bounding box center [768, 497] width 19 height 19
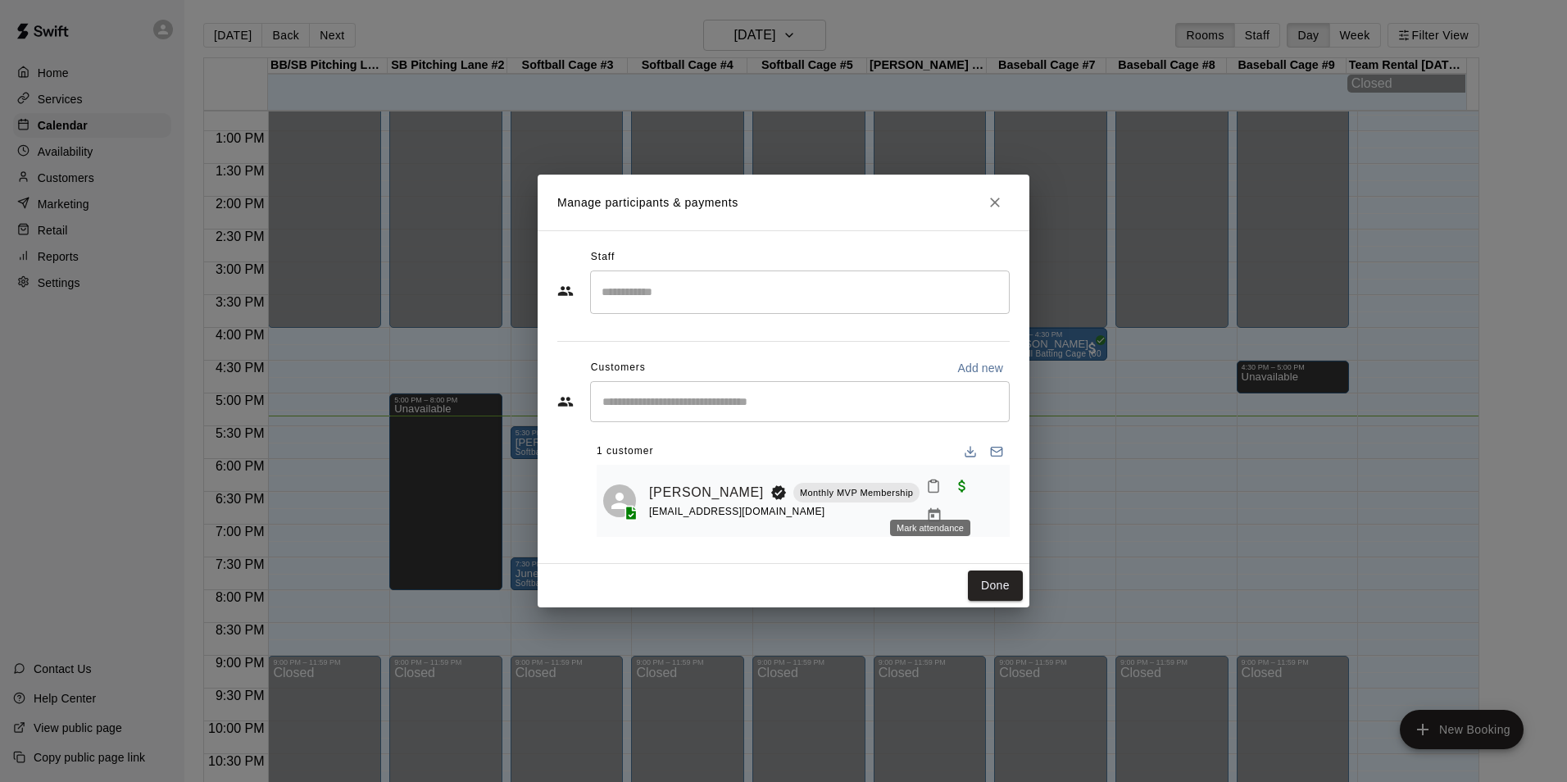
click at [927, 488] on icon "Mark attendance" at bounding box center [933, 486] width 15 height 15
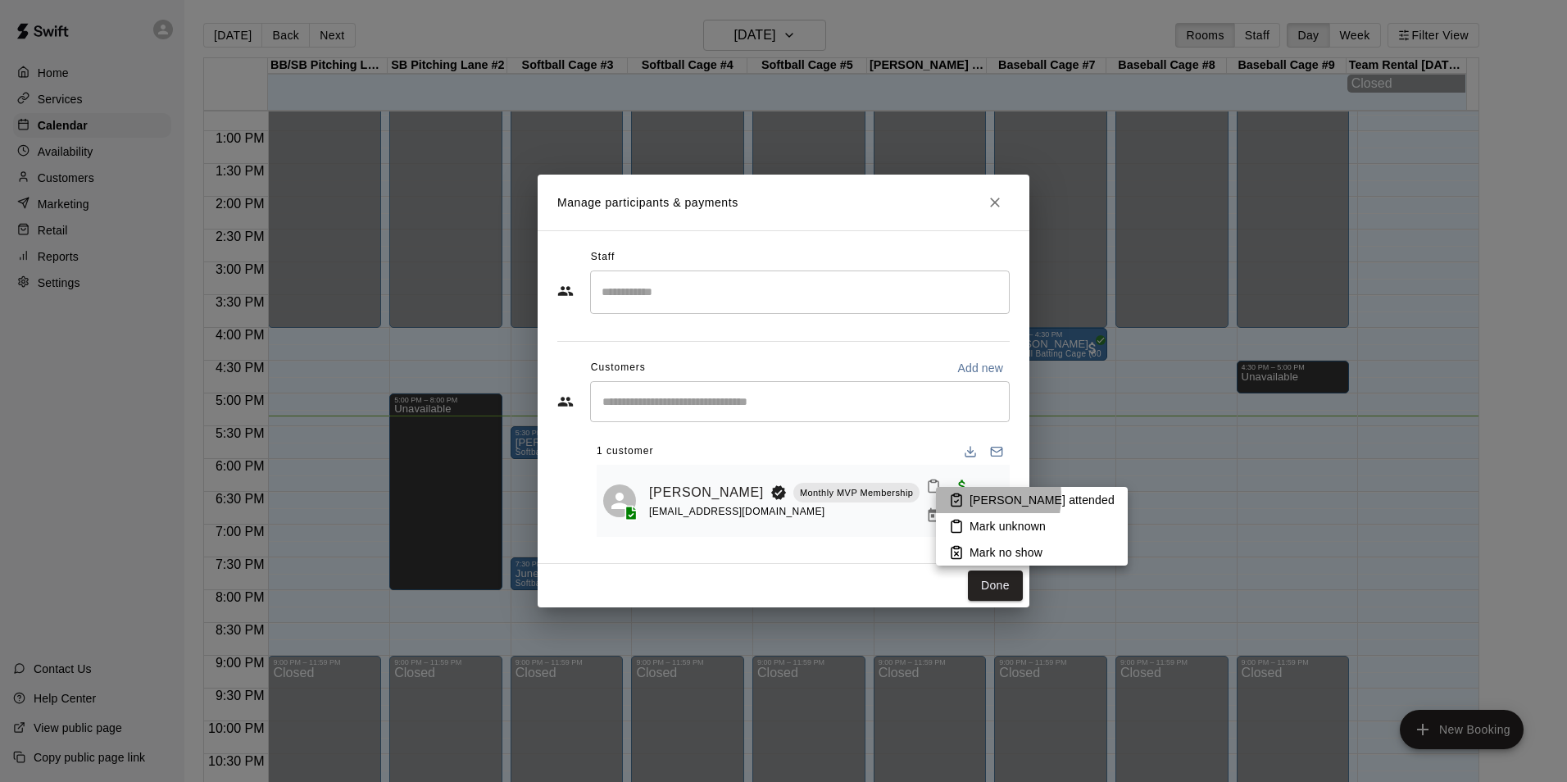
click at [961, 496] on icon at bounding box center [956, 500] width 15 height 15
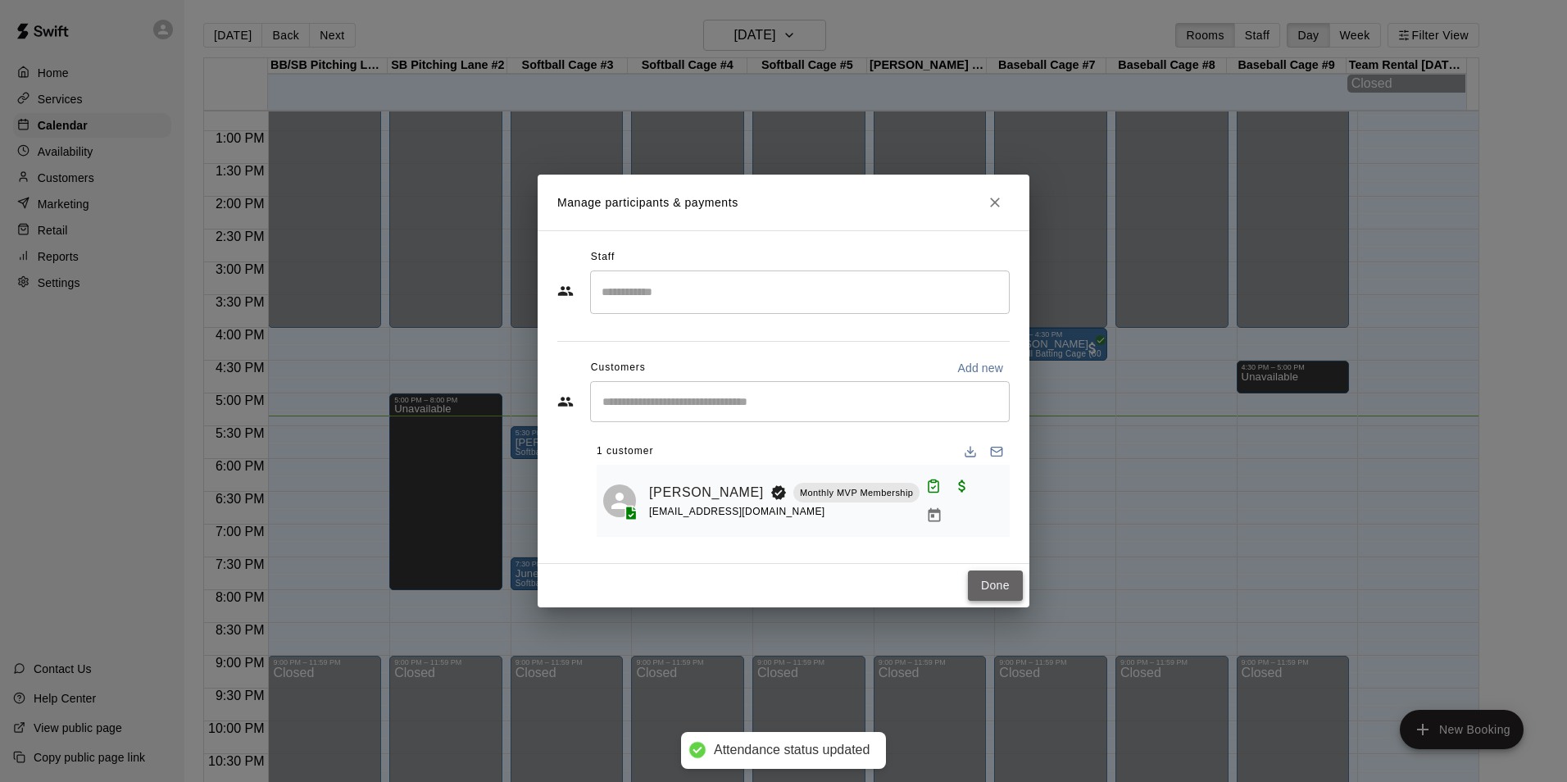
click at [988, 575] on button "Done" at bounding box center [995, 585] width 55 height 30
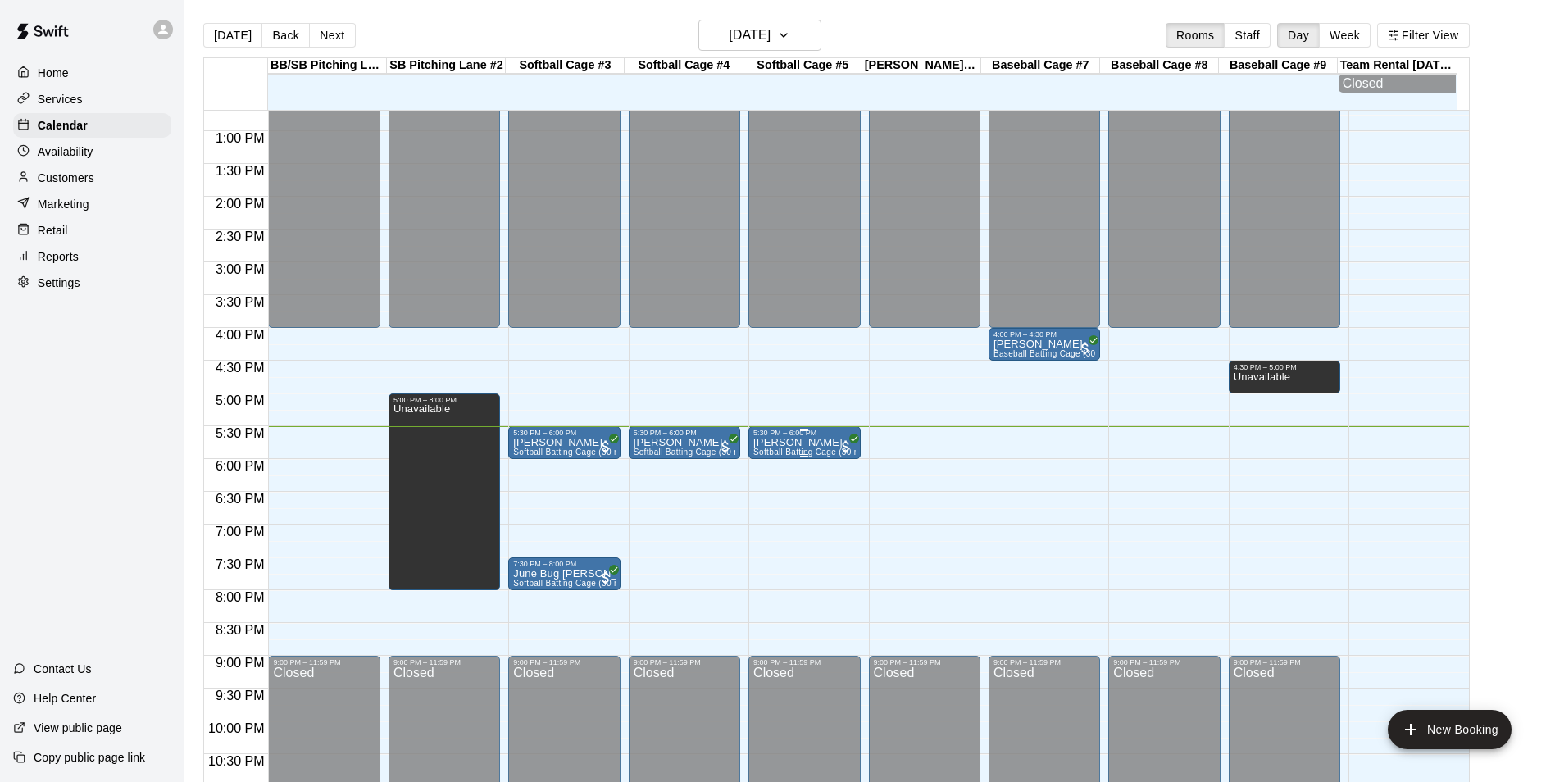
click at [823, 437] on div "5:30 PM – 6:00 PM" at bounding box center [804, 433] width 102 height 8
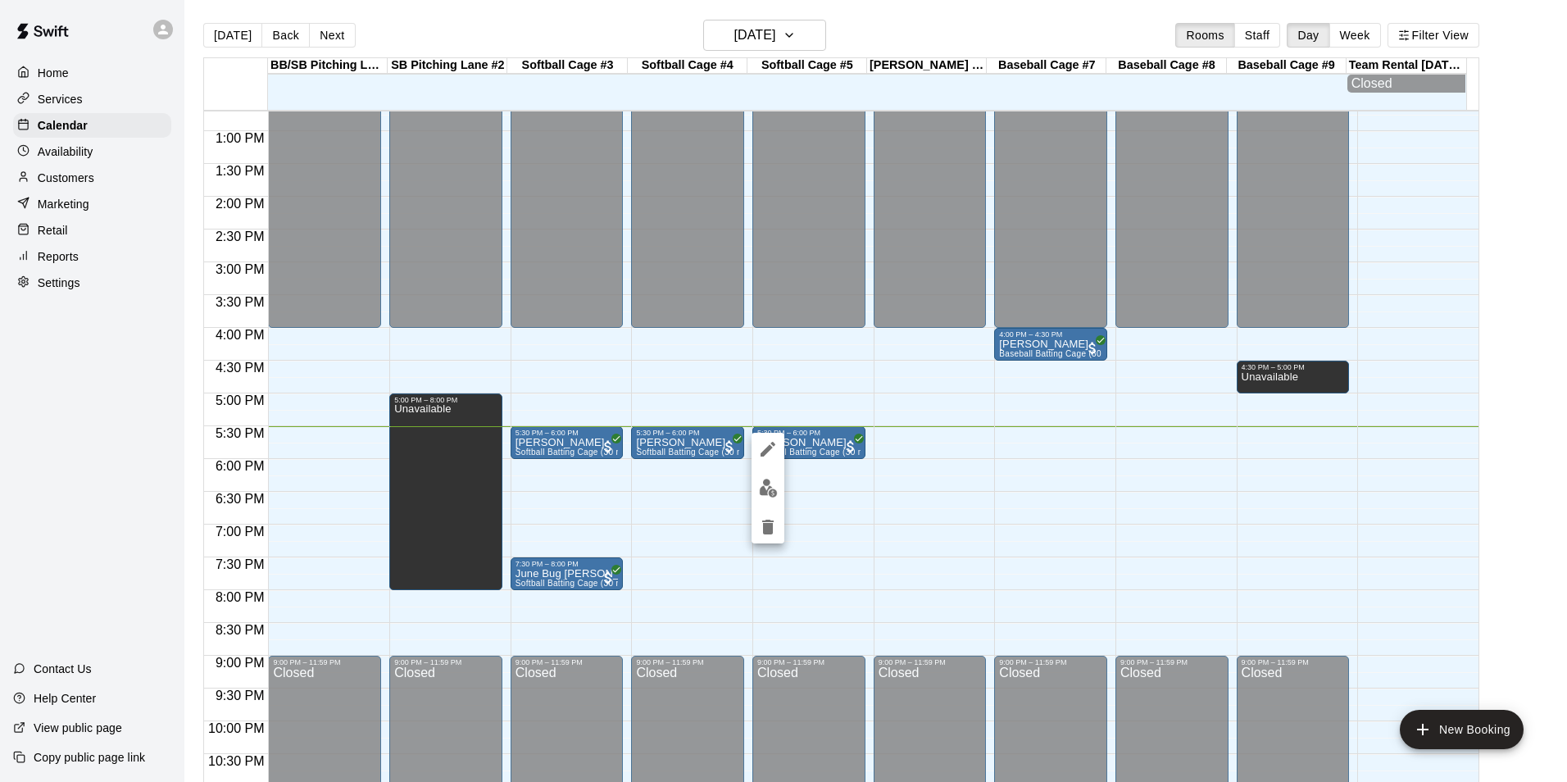
click at [757, 493] on button "edit" at bounding box center [768, 488] width 33 height 32
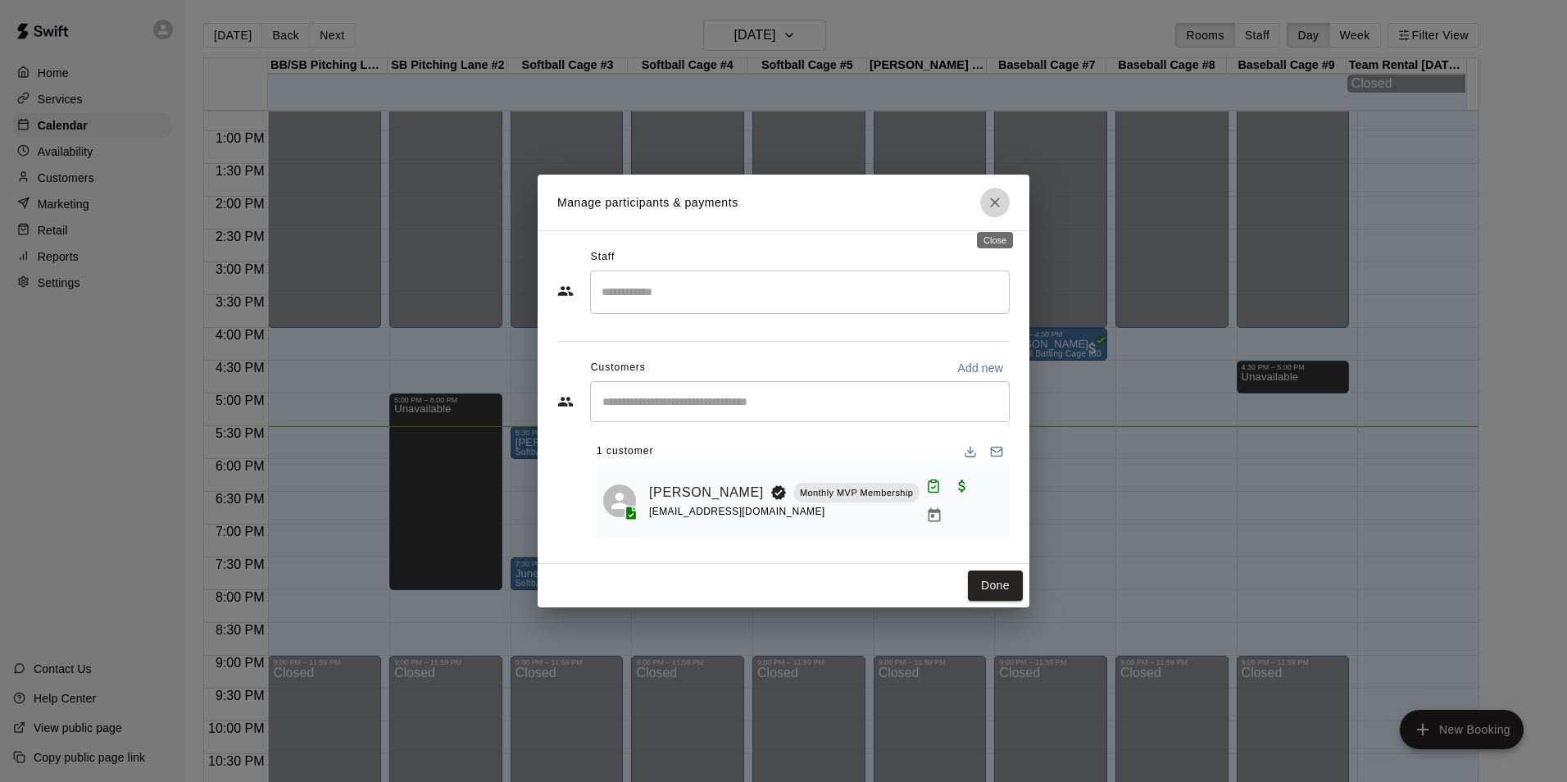
click at [992, 209] on icon "Close" at bounding box center [995, 202] width 16 height 16
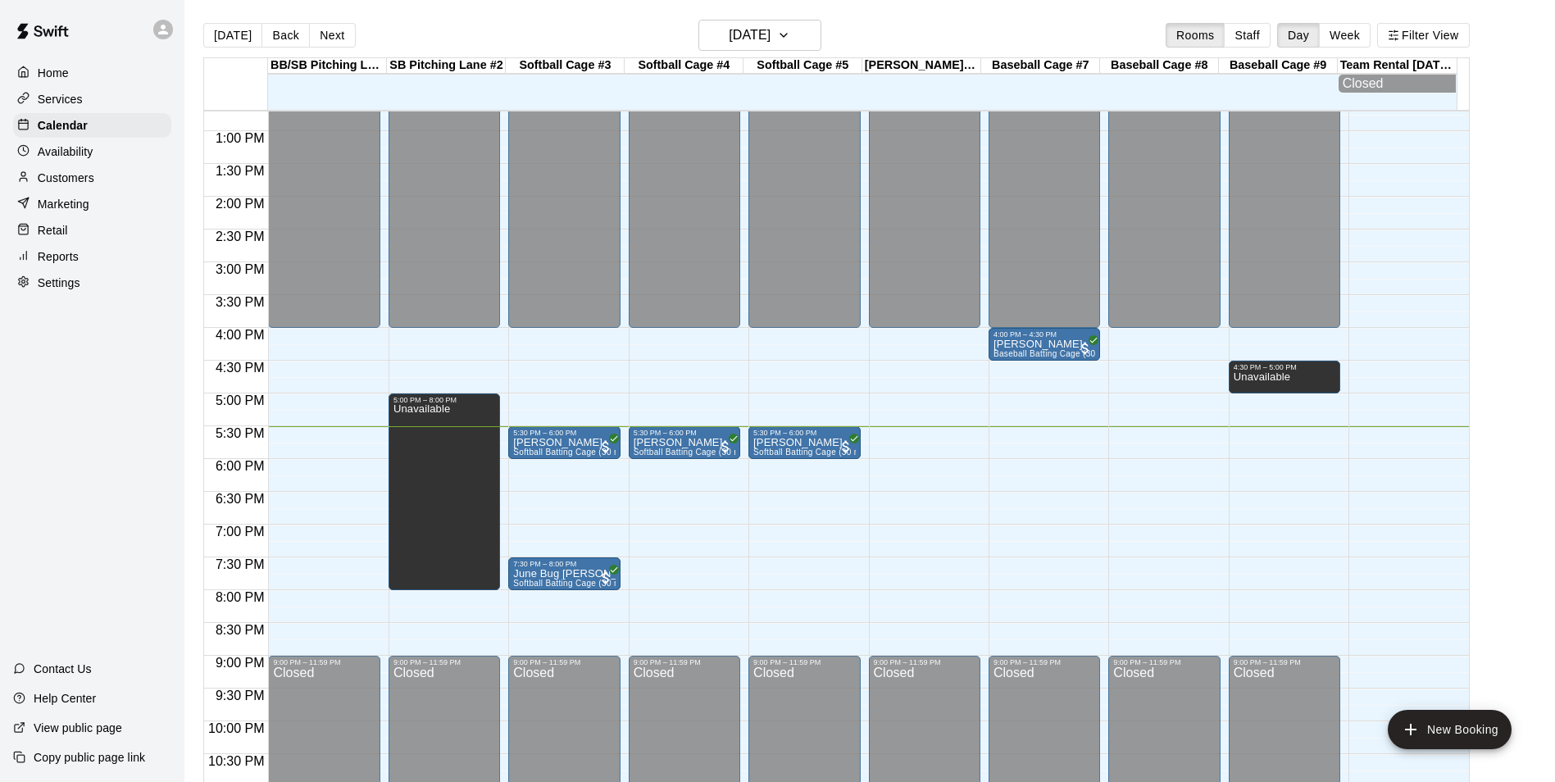
click at [1511, 305] on main "Today Back Next Wednesday Aug 20 Rooms Staff Day Week Filter View BB/SB Pitchin…" at bounding box center [869, 411] width 1357 height 782
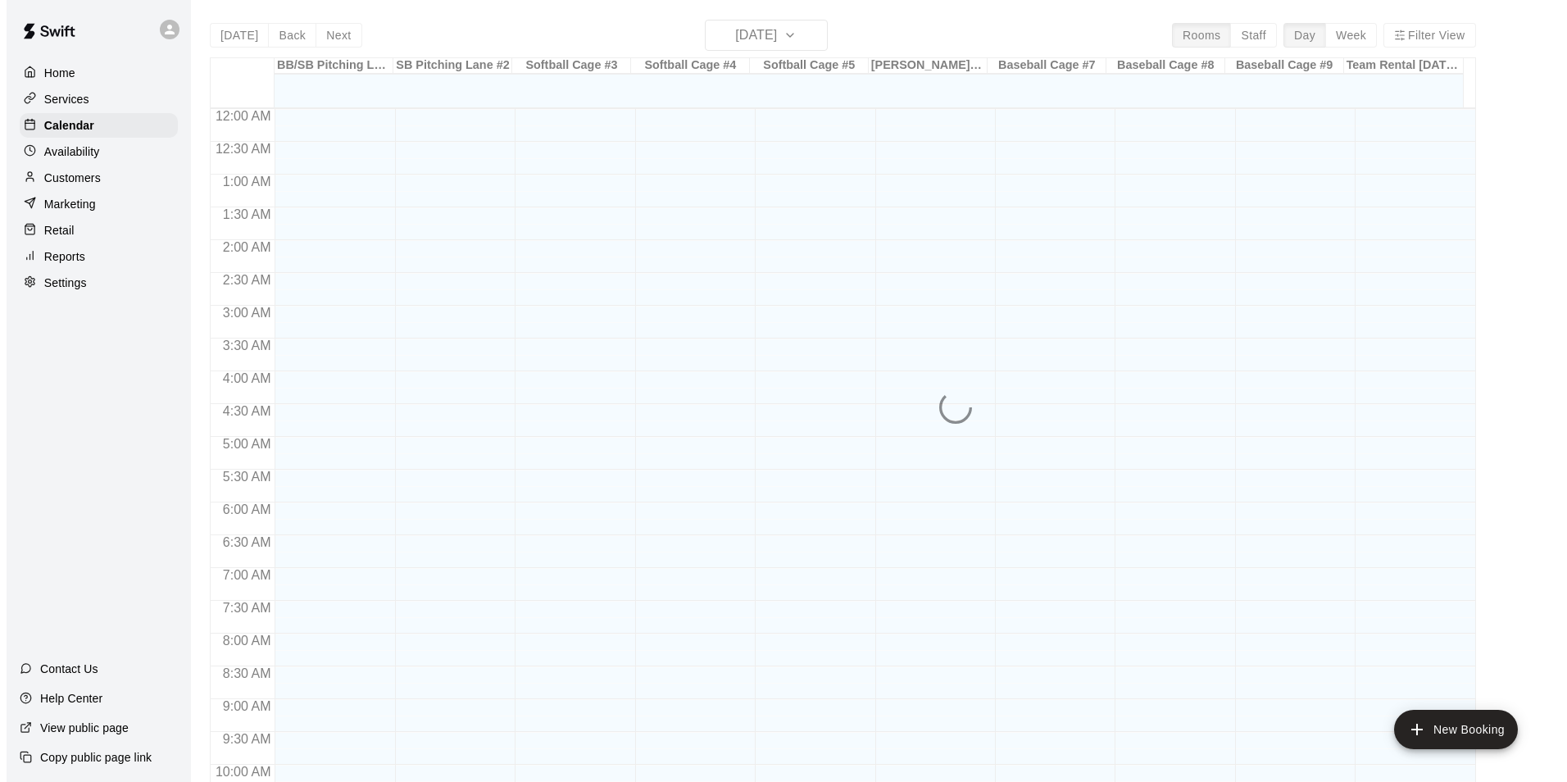
scroll to position [833, 0]
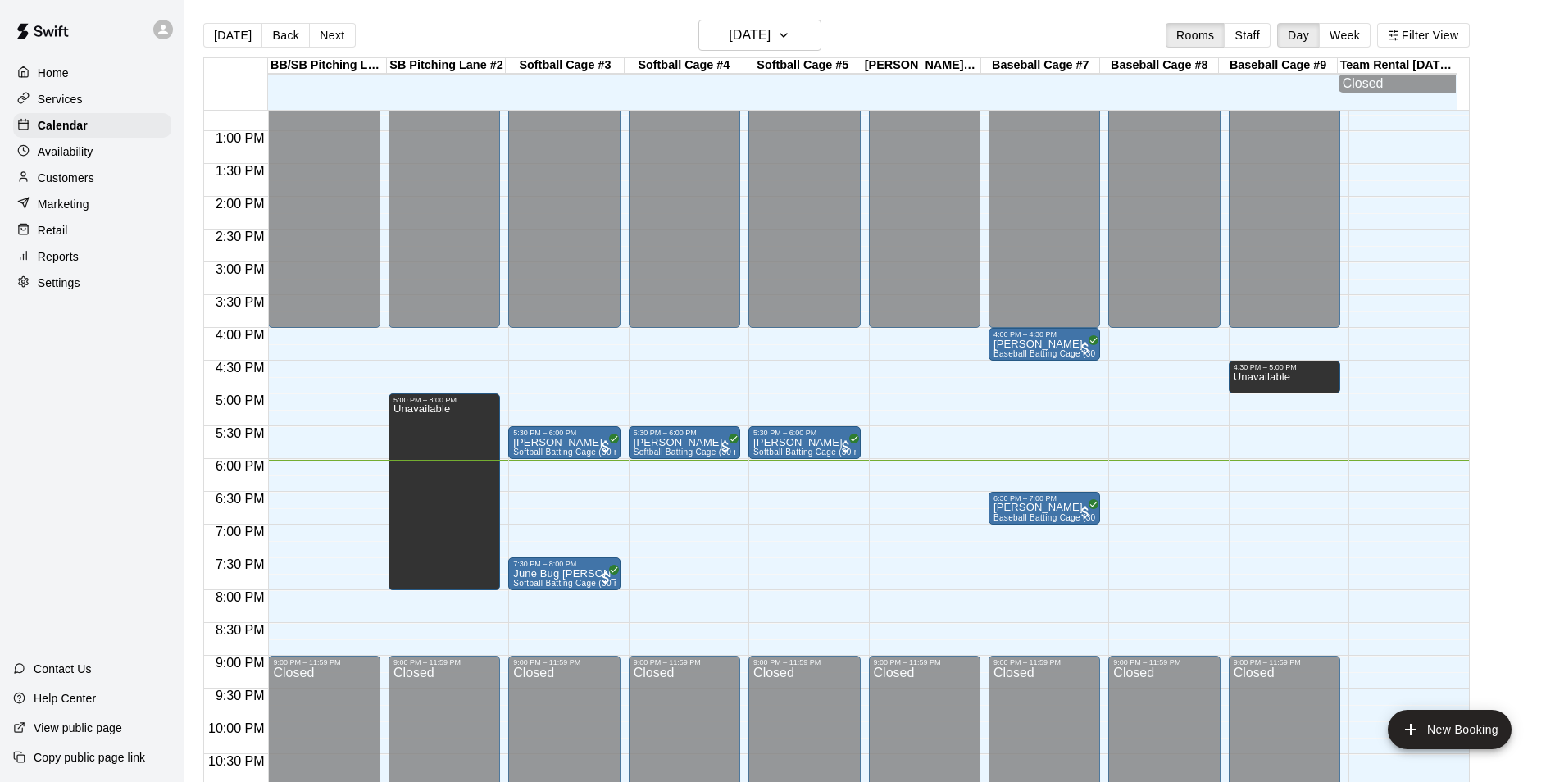
click at [640, 467] on div "12:00 AM – 4:00 PM Closed 5:30 PM – 6:00 PM Vernon Lockett Softball Batting Cag…" at bounding box center [684, 66] width 111 height 1574
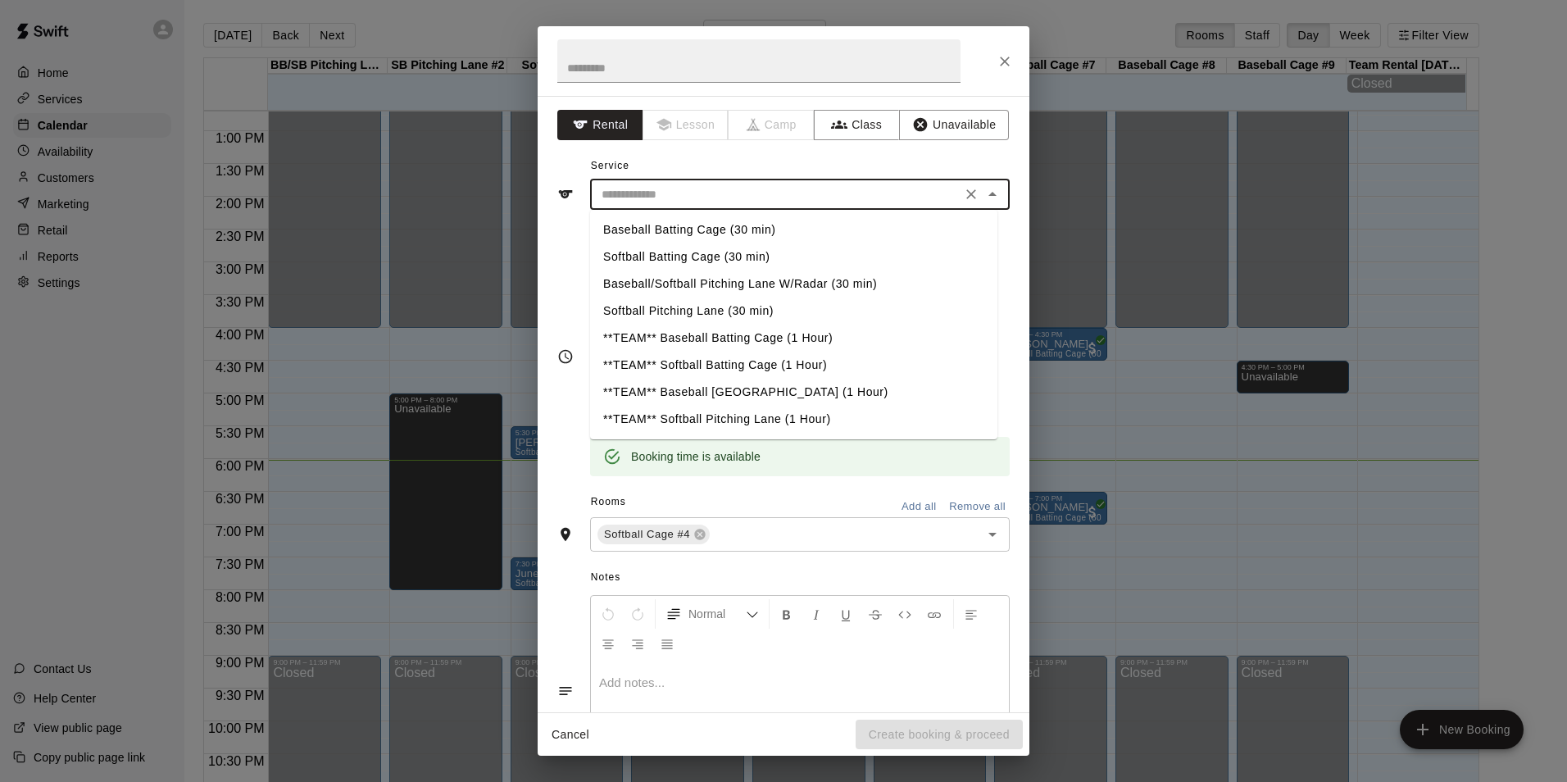
click at [738, 200] on input "text" at bounding box center [775, 194] width 361 height 20
click at [668, 253] on li "Softball Batting Cage (30 min)" at bounding box center [793, 256] width 407 height 27
type input "**********"
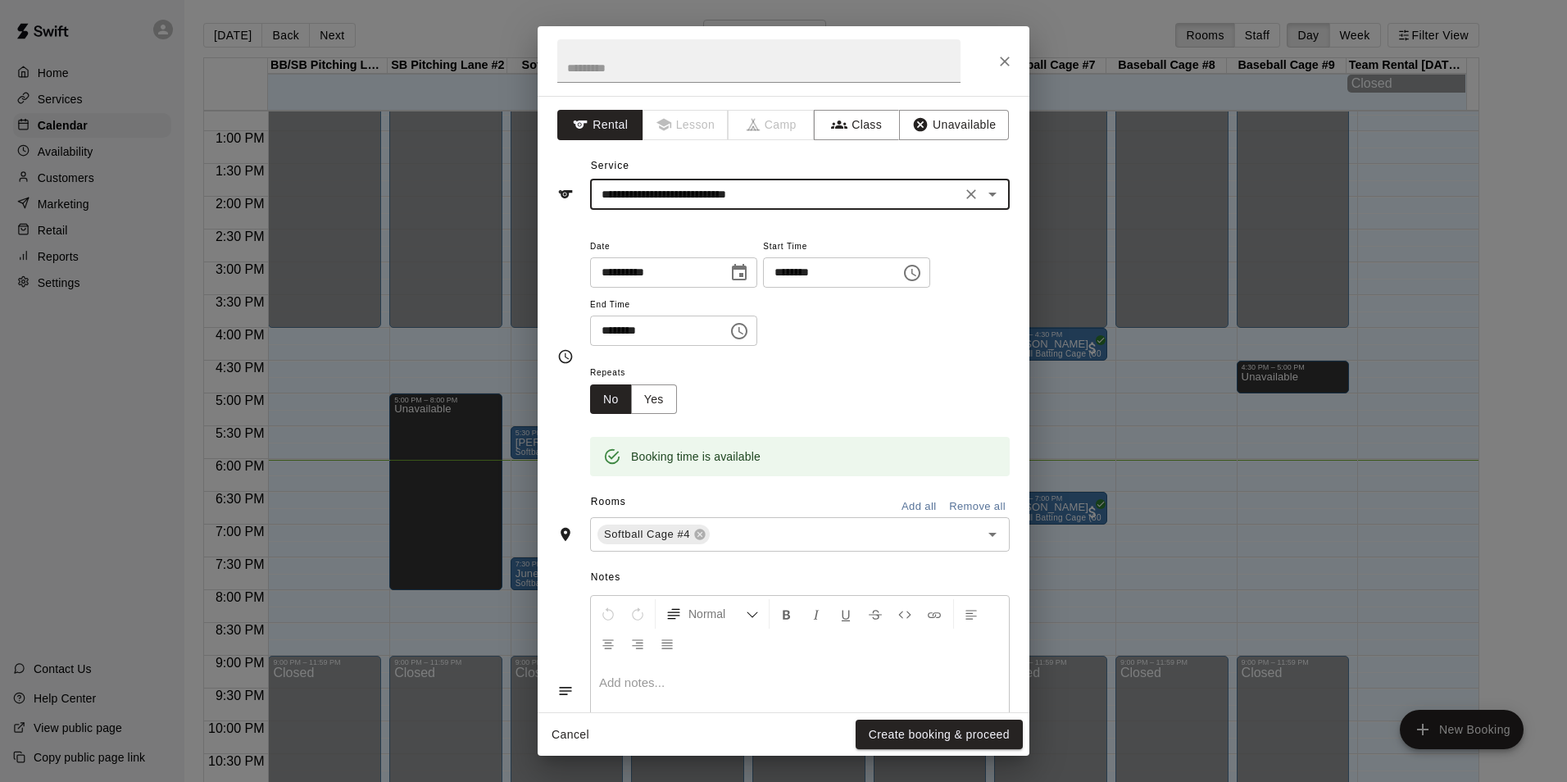
click at [945, 730] on button "Create booking & proceed" at bounding box center [939, 735] width 167 height 30
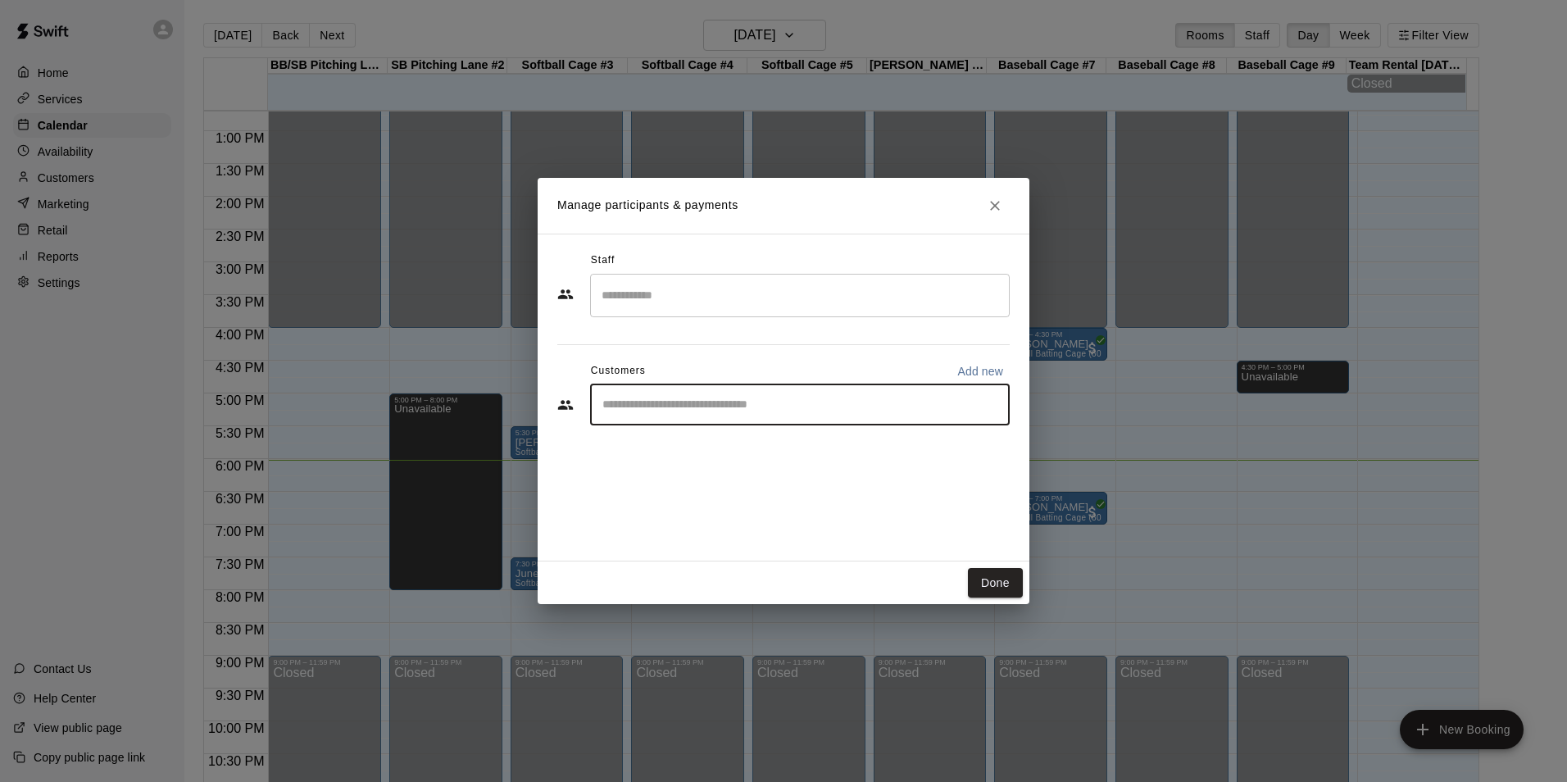
click at [686, 400] on input "Start typing to search customers..." at bounding box center [799, 405] width 405 height 16
type input "***"
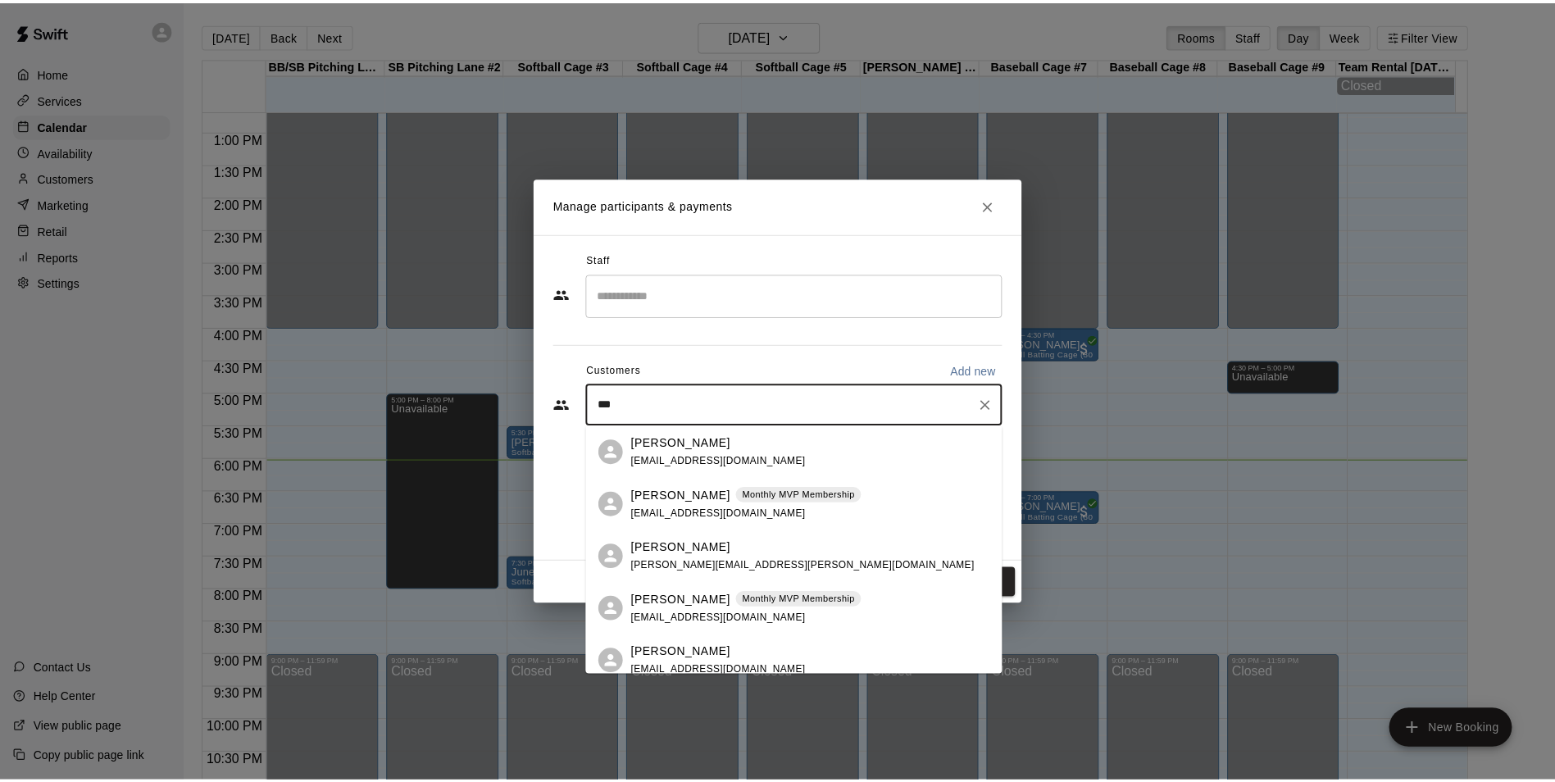
scroll to position [164, 0]
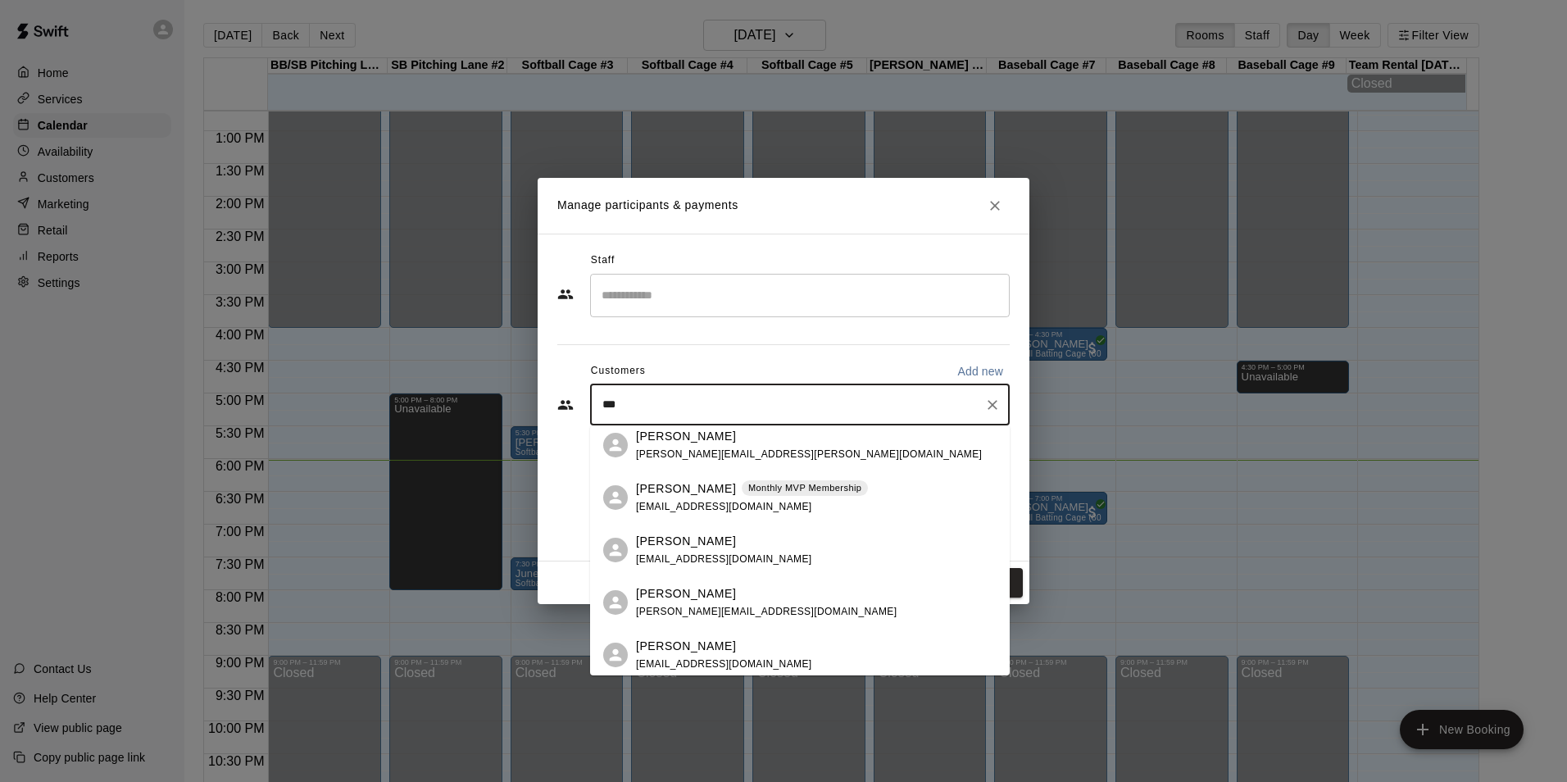
click at [713, 504] on span "jonmichaelcunningham@gmail.com" at bounding box center [724, 506] width 176 height 11
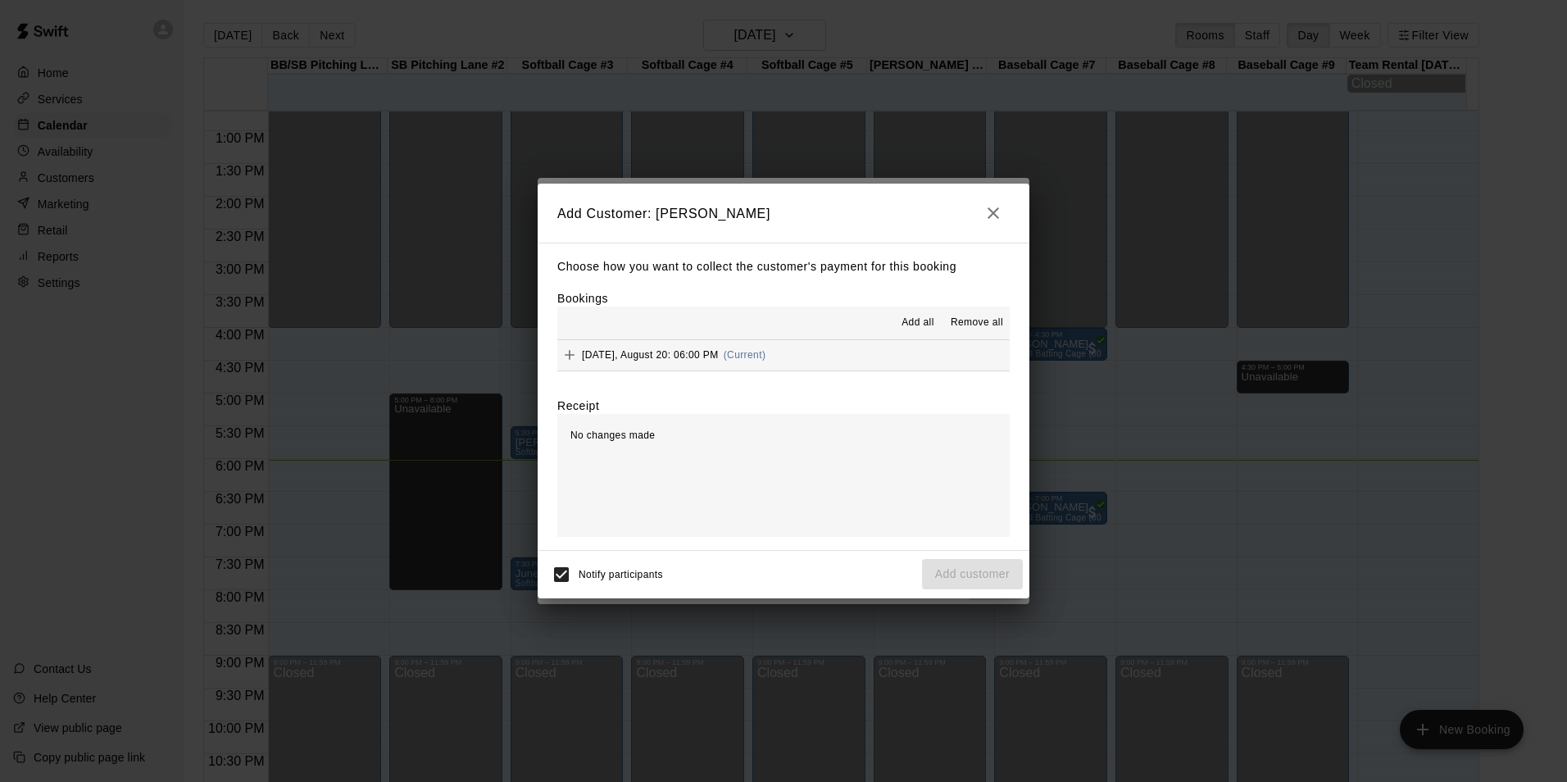
click at [705, 360] on span "Wednesday, August 20: 06:00 PM" at bounding box center [650, 354] width 137 height 11
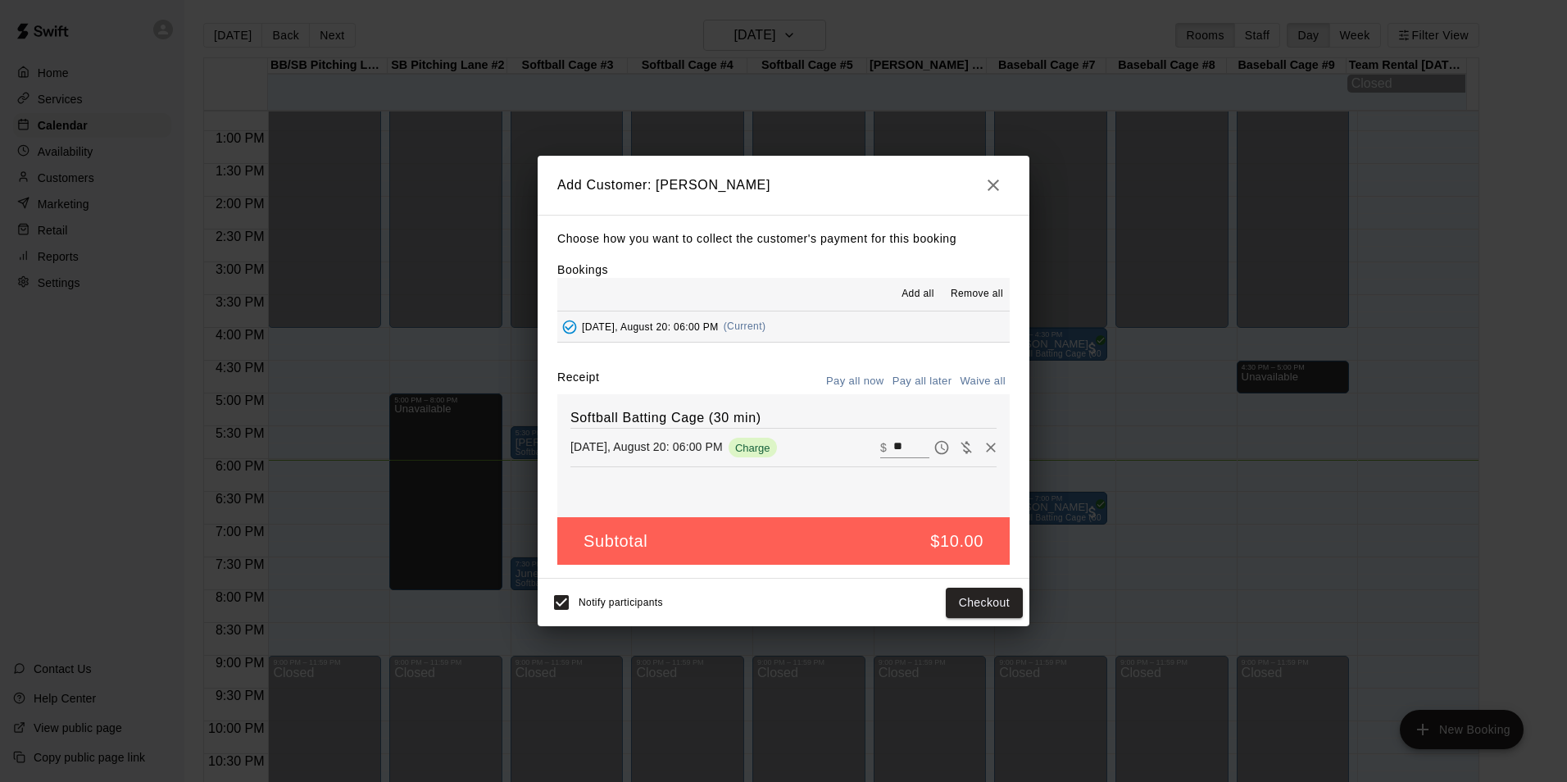
click at [893, 444] on input "**" at bounding box center [911, 447] width 36 height 21
type input "*"
click at [975, 593] on button "Add customer" at bounding box center [972, 603] width 101 height 30
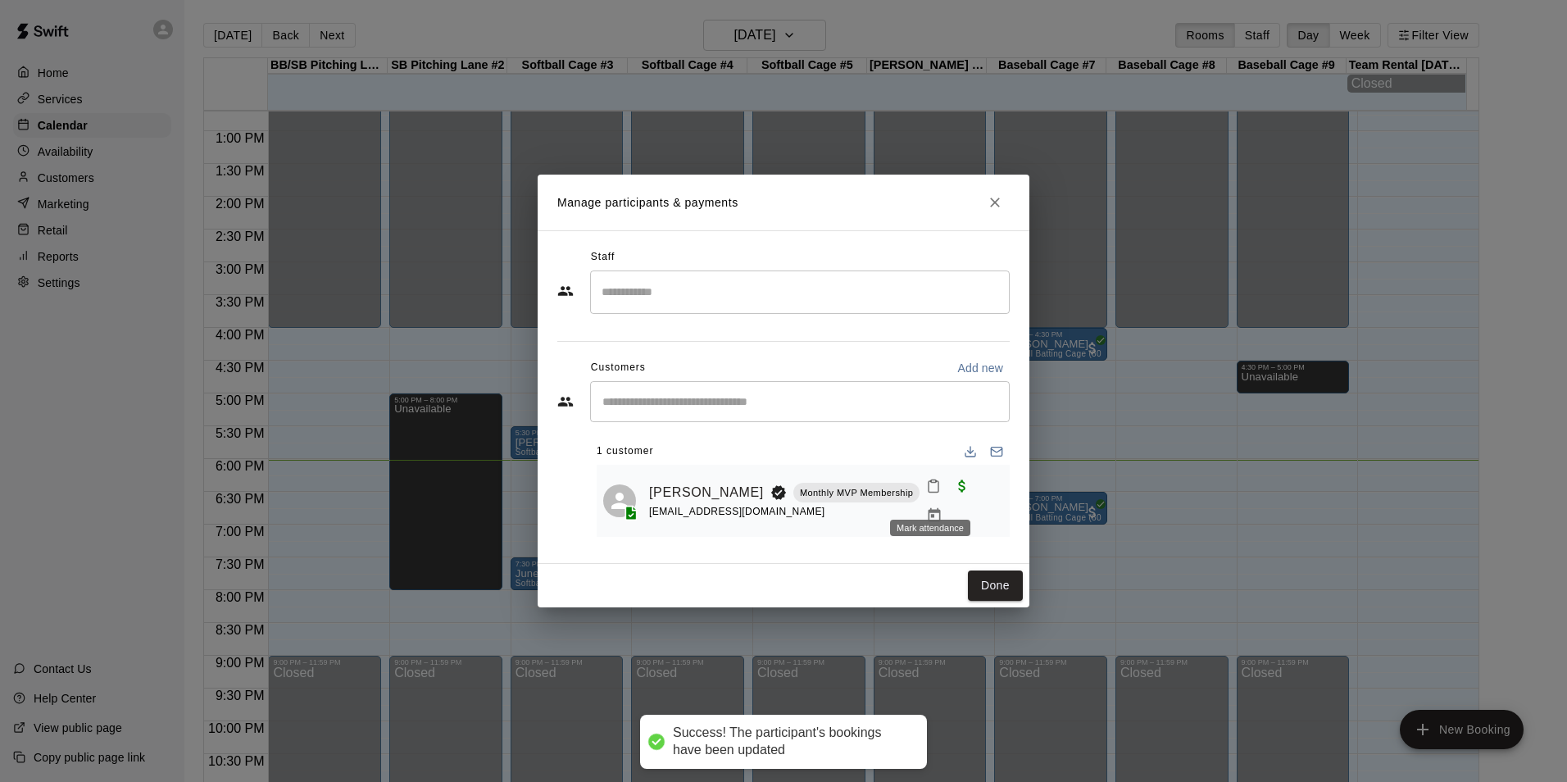
click at [934, 490] on icon "Mark attendance" at bounding box center [934, 486] width 10 height 11
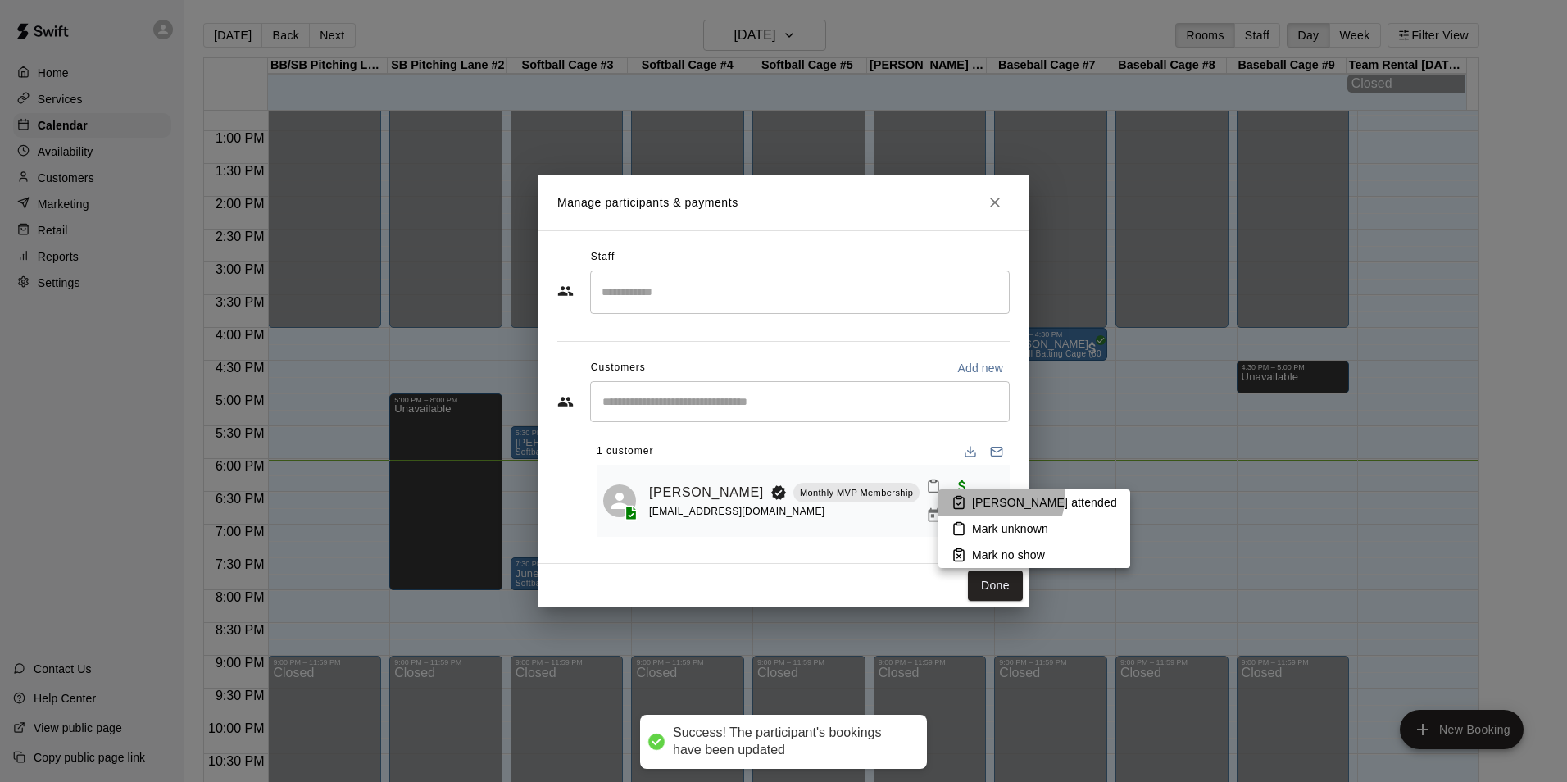
click at [995, 494] on p "Mark attended" at bounding box center [1044, 502] width 145 height 16
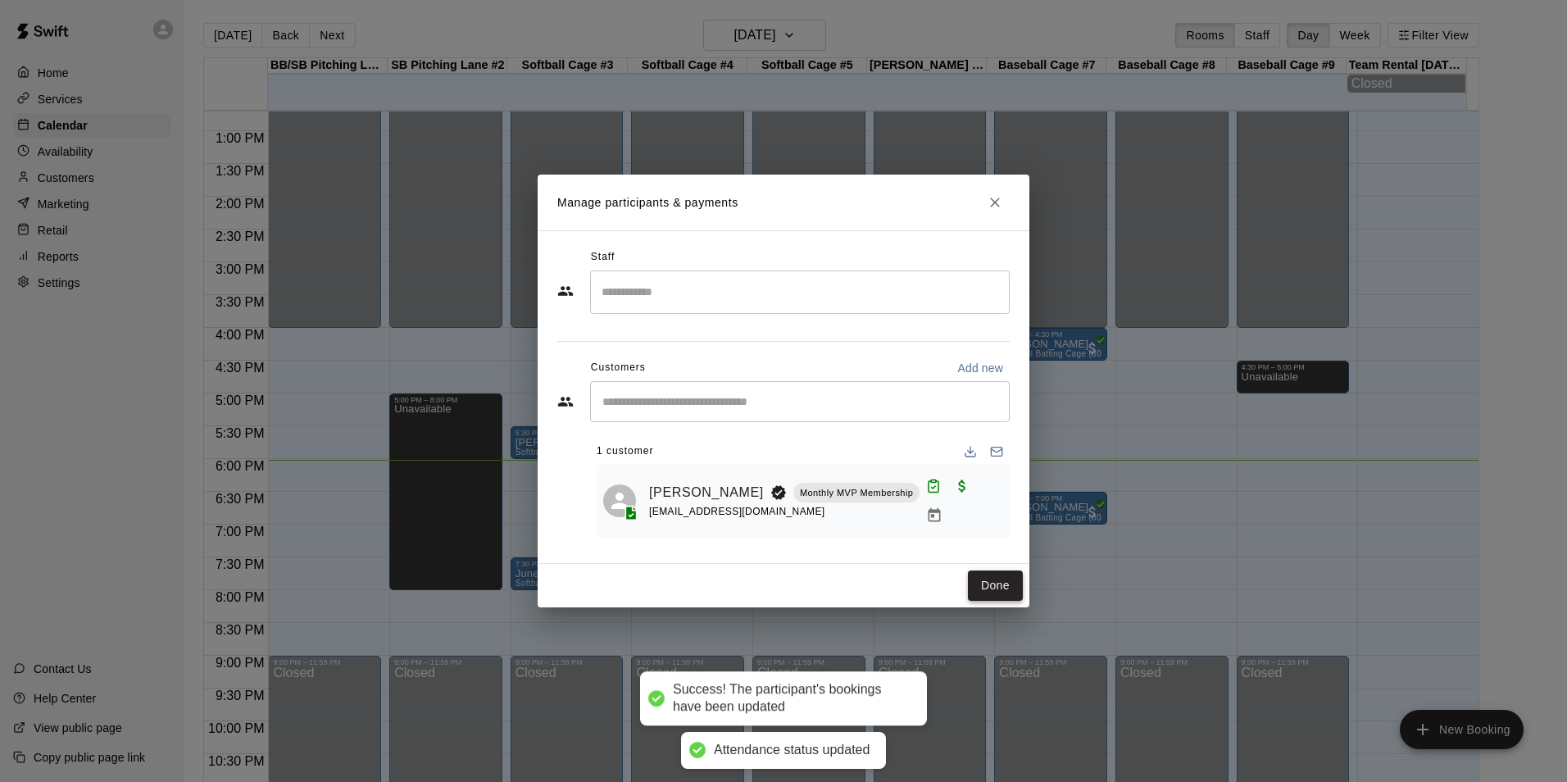
click at [1002, 585] on button "Done" at bounding box center [995, 585] width 55 height 30
